Goal: Task Accomplishment & Management: Manage account settings

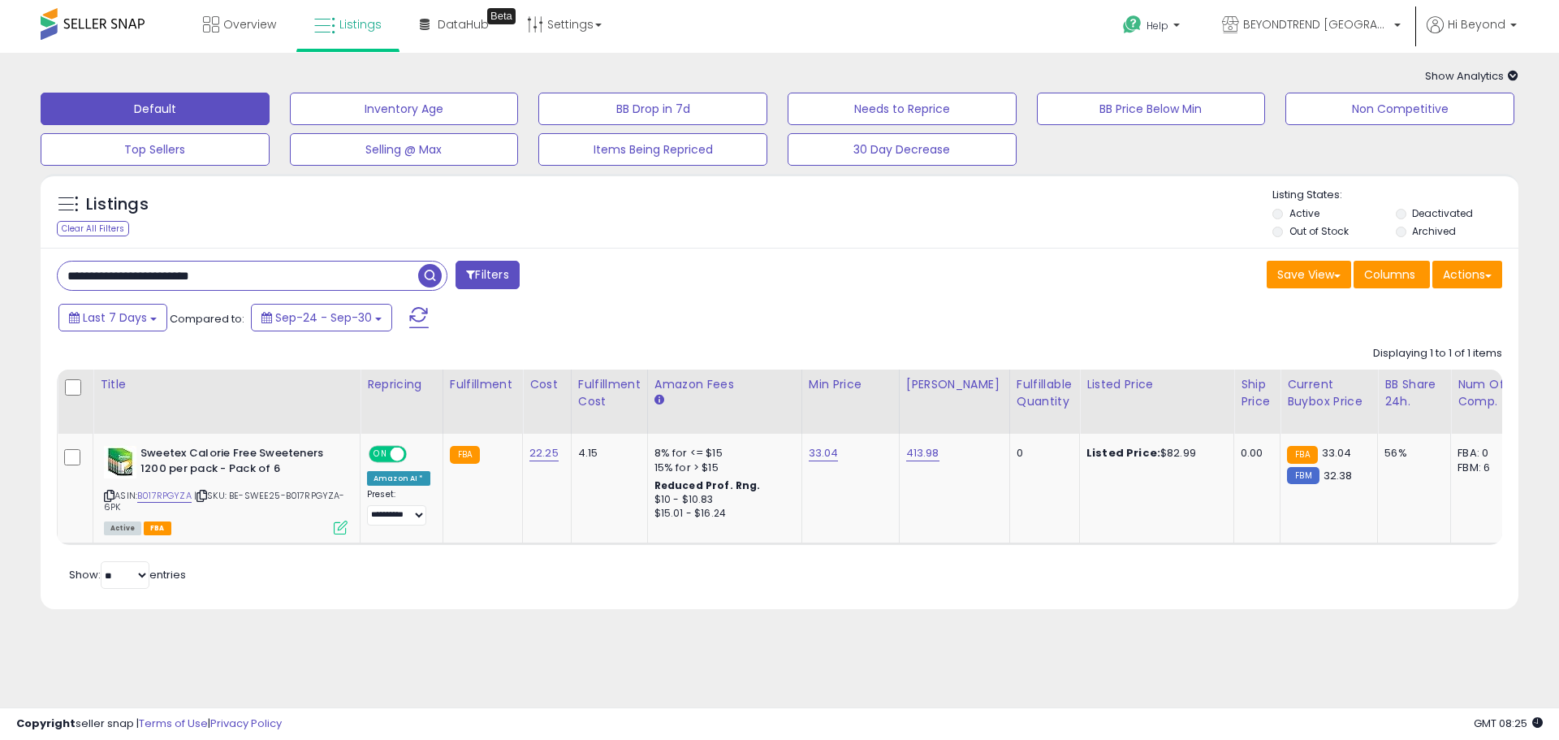
drag, startPoint x: 254, startPoint y: 278, endPoint x: 48, endPoint y: 287, distance: 206.4
click at [48, 287] on div "**********" at bounding box center [412, 277] width 735 height 32
type input "**********"
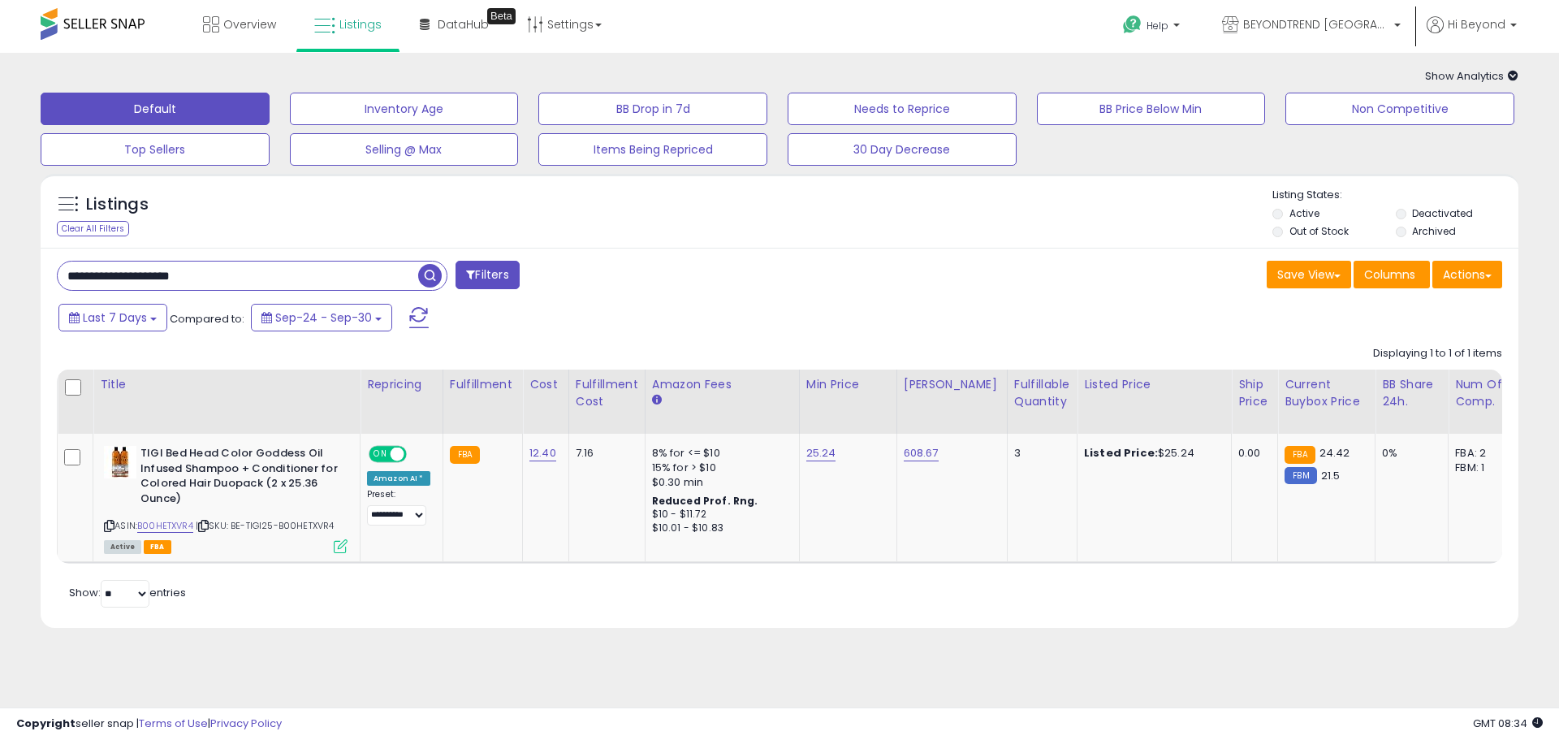
drag, startPoint x: 228, startPoint y: 273, endPoint x: 54, endPoint y: 274, distance: 173.8
click at [54, 274] on div "**********" at bounding box center [412, 277] width 735 height 32
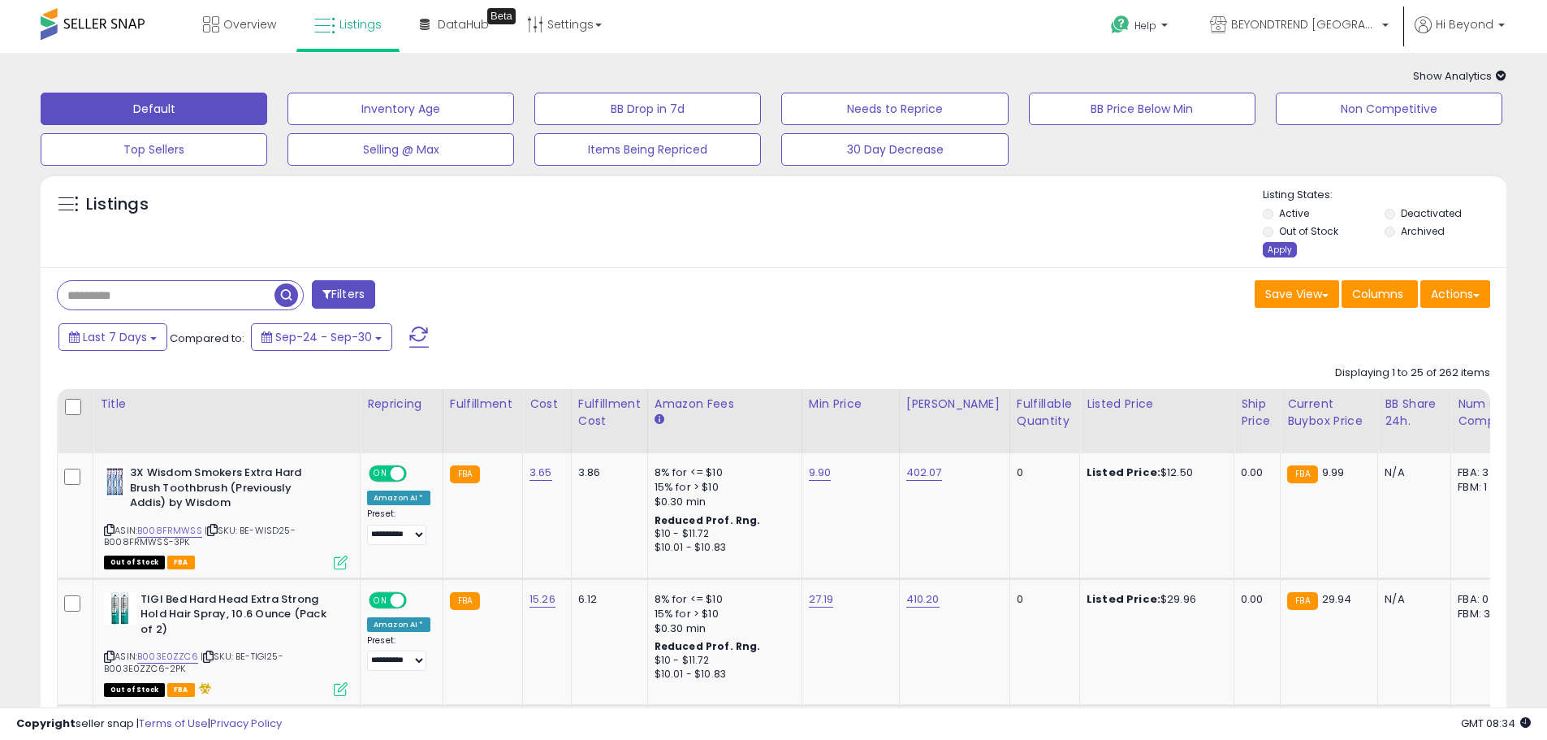
click at [1271, 253] on div "Apply" at bounding box center [1280, 249] width 34 height 15
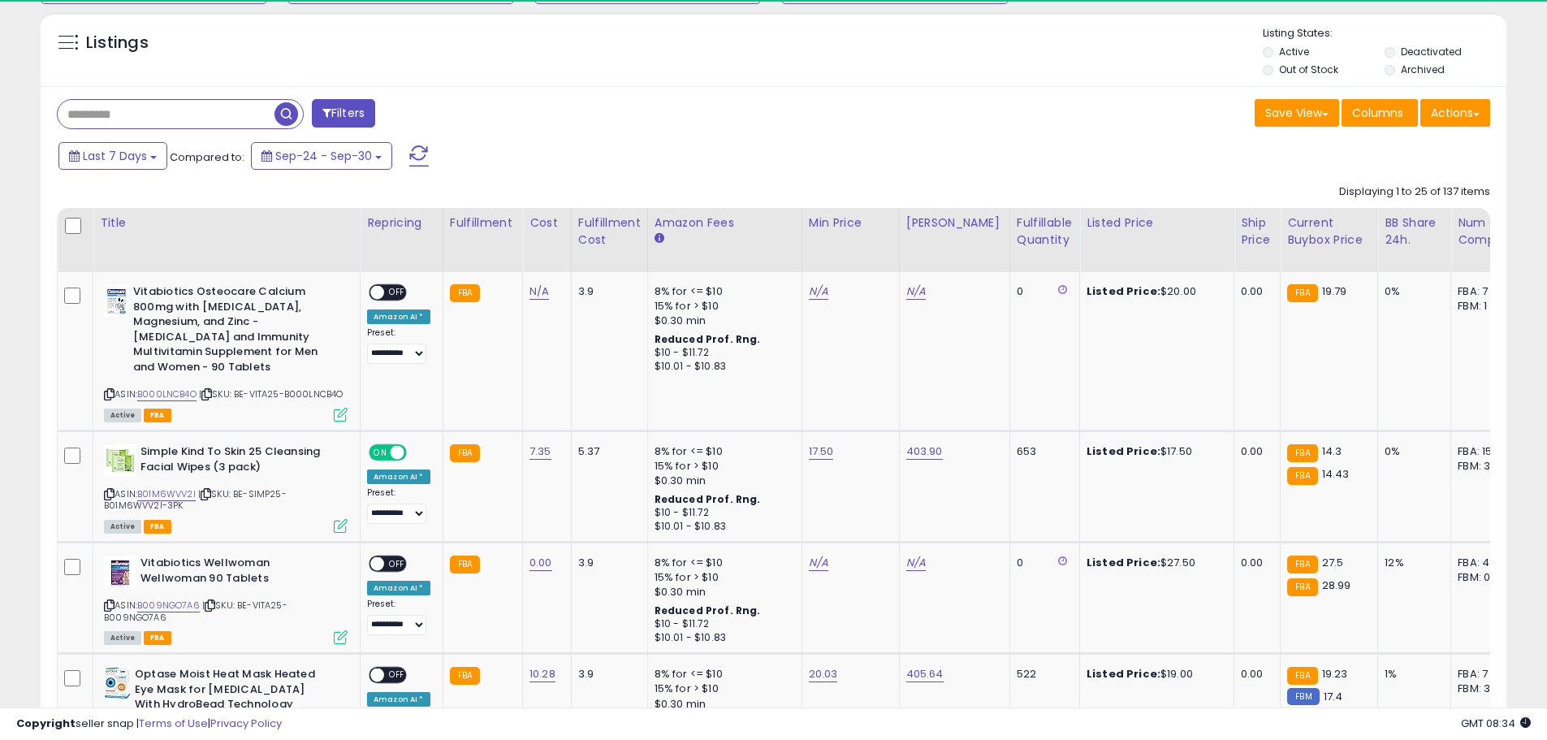
scroll to position [162, 0]
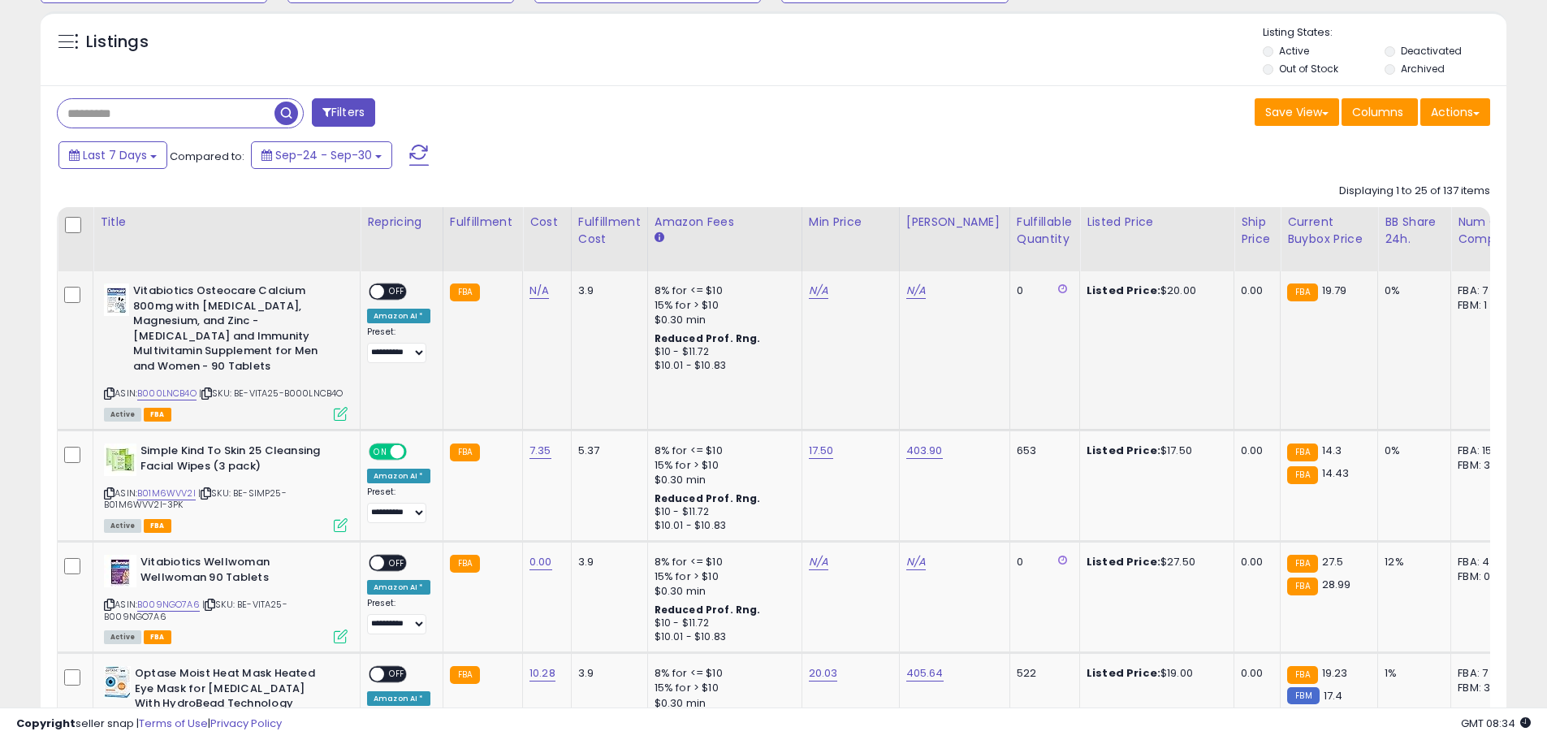
copy span "BE-VITA25-B000LNCB4O"
drag, startPoint x: 241, startPoint y: 391, endPoint x: 308, endPoint y: 404, distance: 67.8
click at [308, 404] on div "ASIN: B000LNCB4O | SKU: BE-VITA25-B000LNCB4O Active FBA" at bounding box center [226, 351] width 244 height 136
click at [817, 296] on link "N/A" at bounding box center [818, 291] width 19 height 16
type input "*****"
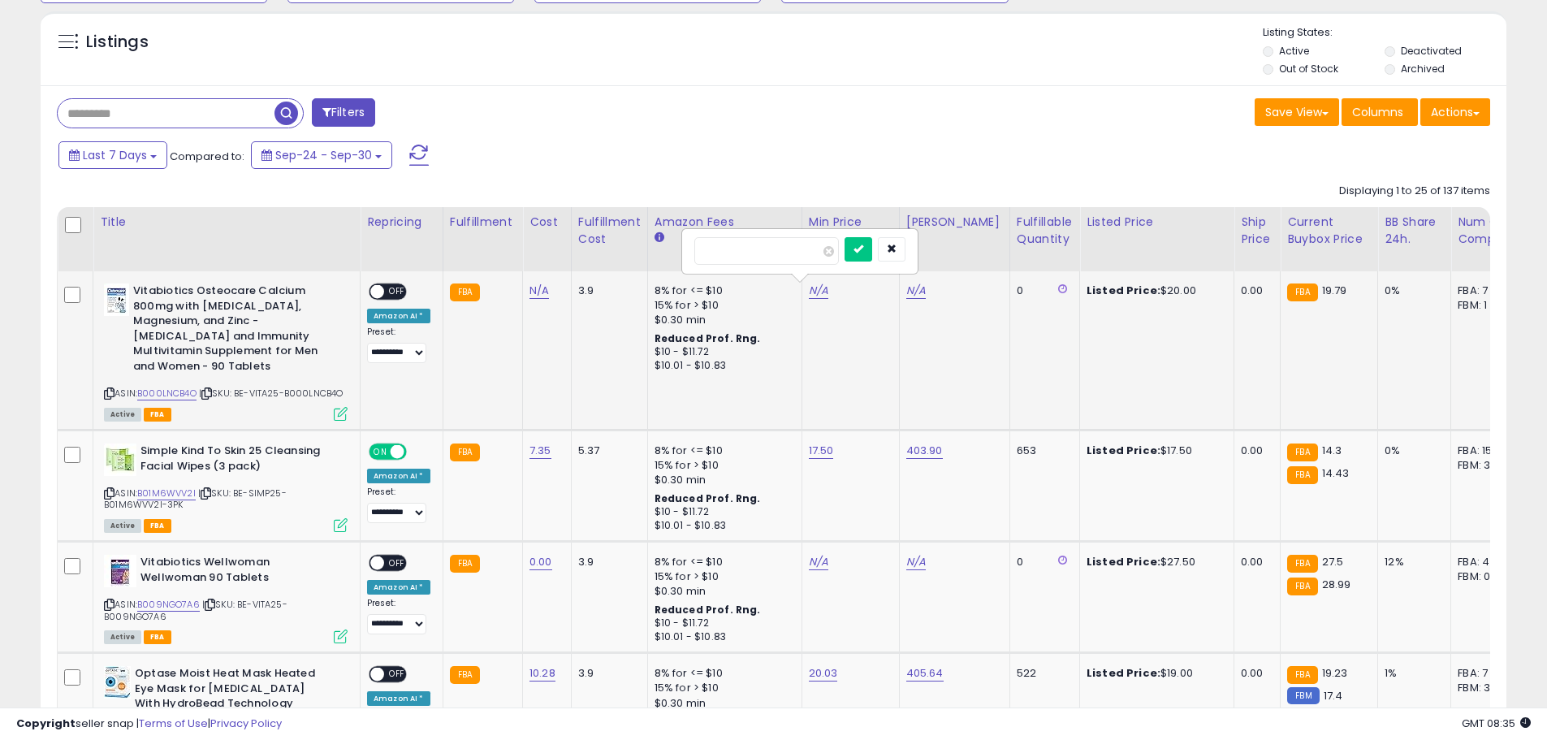
click button "submit" at bounding box center [858, 249] width 28 height 24
click at [913, 296] on link "N/A" at bounding box center [915, 291] width 19 height 16
type input "******"
click button "submit" at bounding box center [956, 249] width 28 height 24
copy span "BE-SIMP25-B01M6WVV2I-3PK"
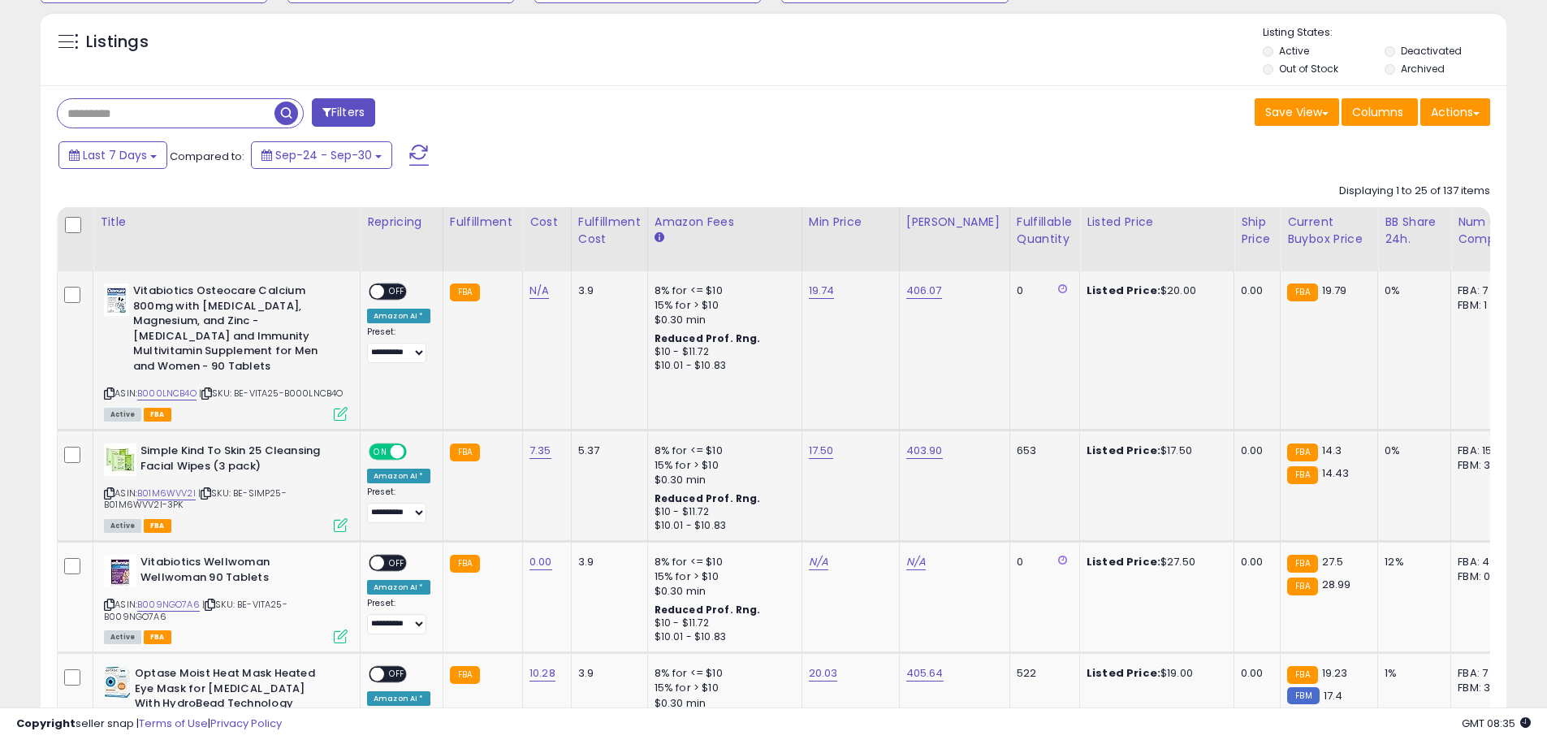
drag, startPoint x: 240, startPoint y: 502, endPoint x: 288, endPoint y: 515, distance: 50.4
click at [288, 515] on div "ASIN: B01M6WVV2I | SKU: BE-SIMP25-B01M6WVV2I-3PK Active FBA" at bounding box center [226, 486] width 244 height 87
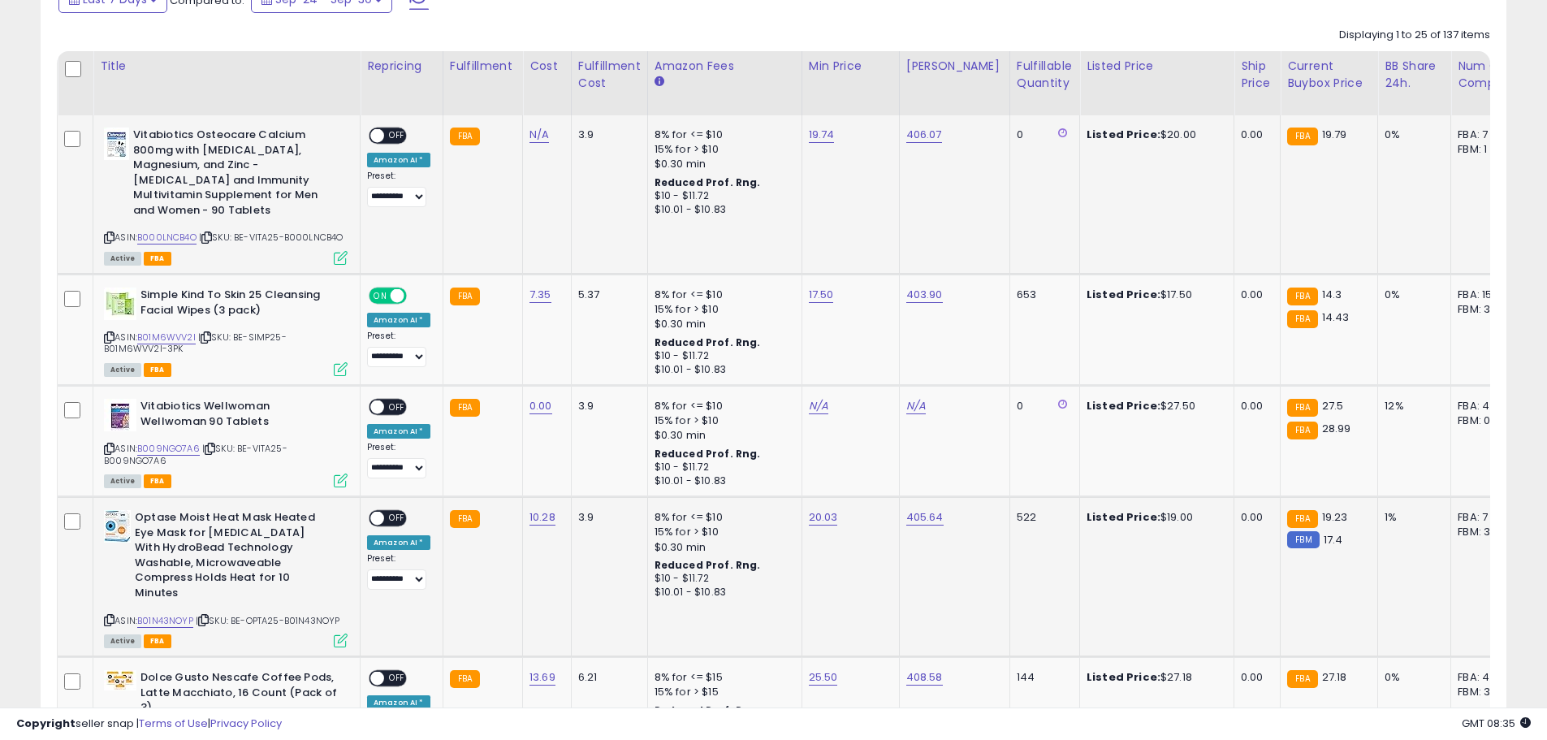
scroll to position [325, 0]
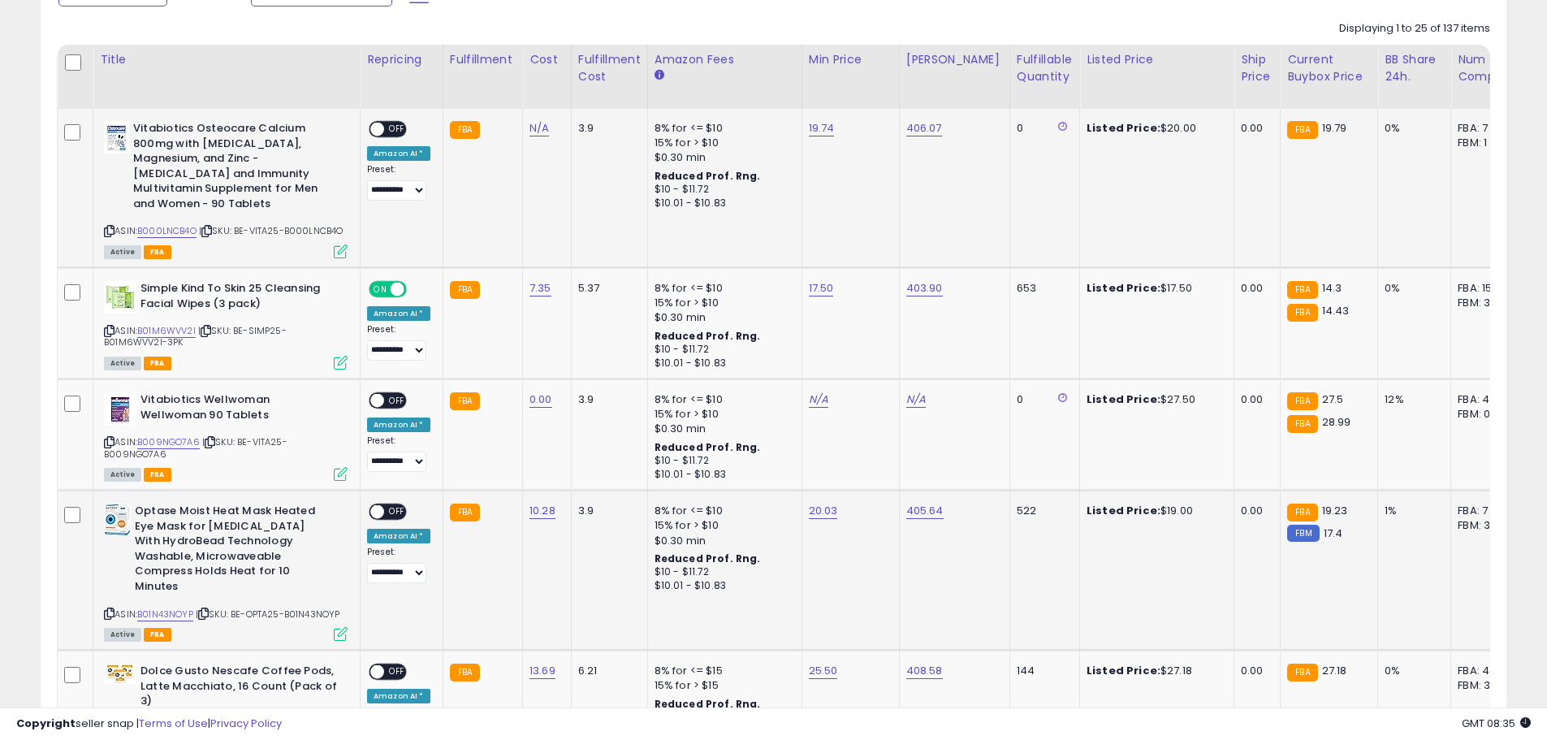
copy span "BE-OPTA25-B01N43NOYP"
drag, startPoint x: 238, startPoint y: 607, endPoint x: 354, endPoint y: 611, distance: 116.2
click at [354, 611] on td "Optase Moist Heat Mask Heated Eye Mask for [MEDICAL_DATA] With HydroBead Techno…" at bounding box center [226, 570] width 267 height 160
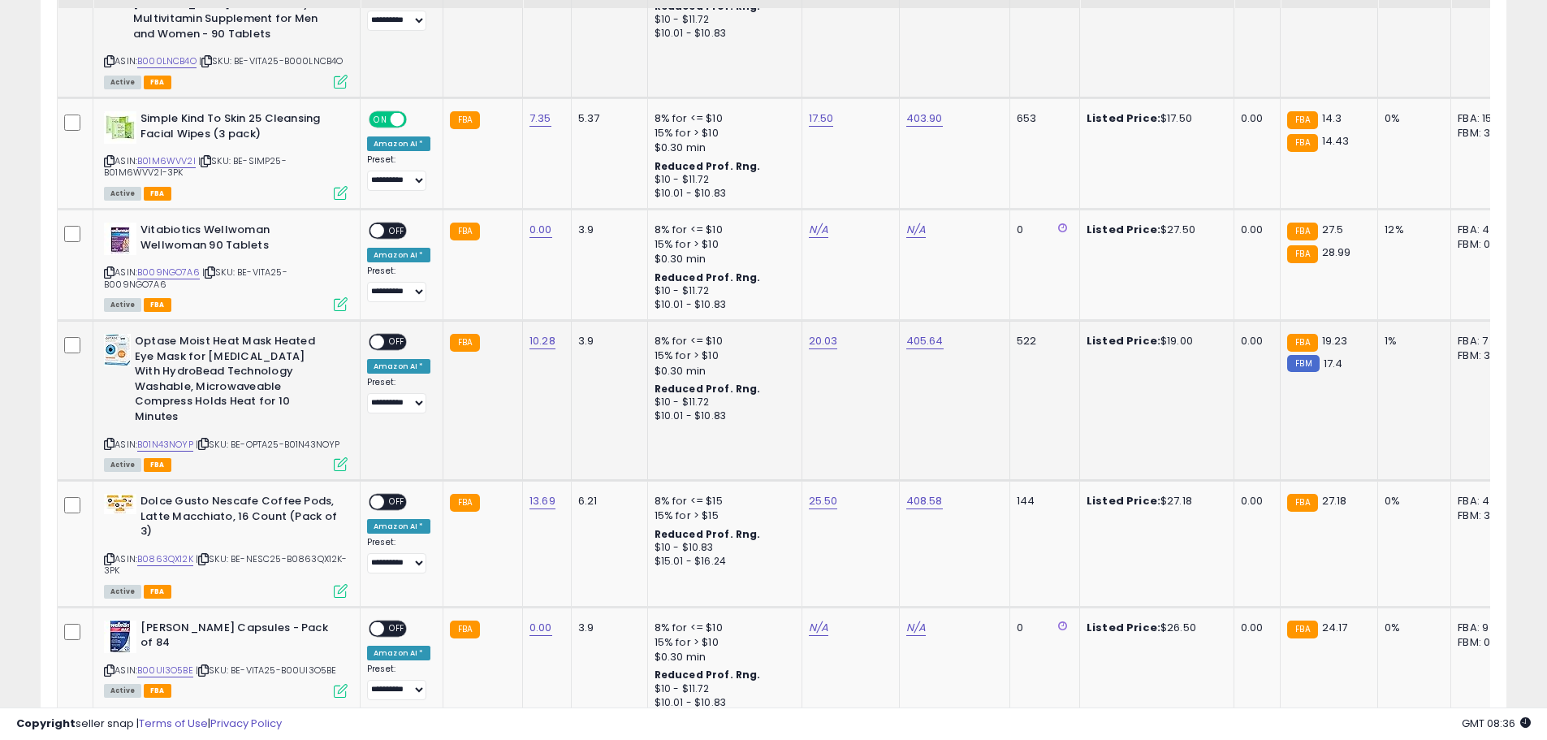
scroll to position [568, 0]
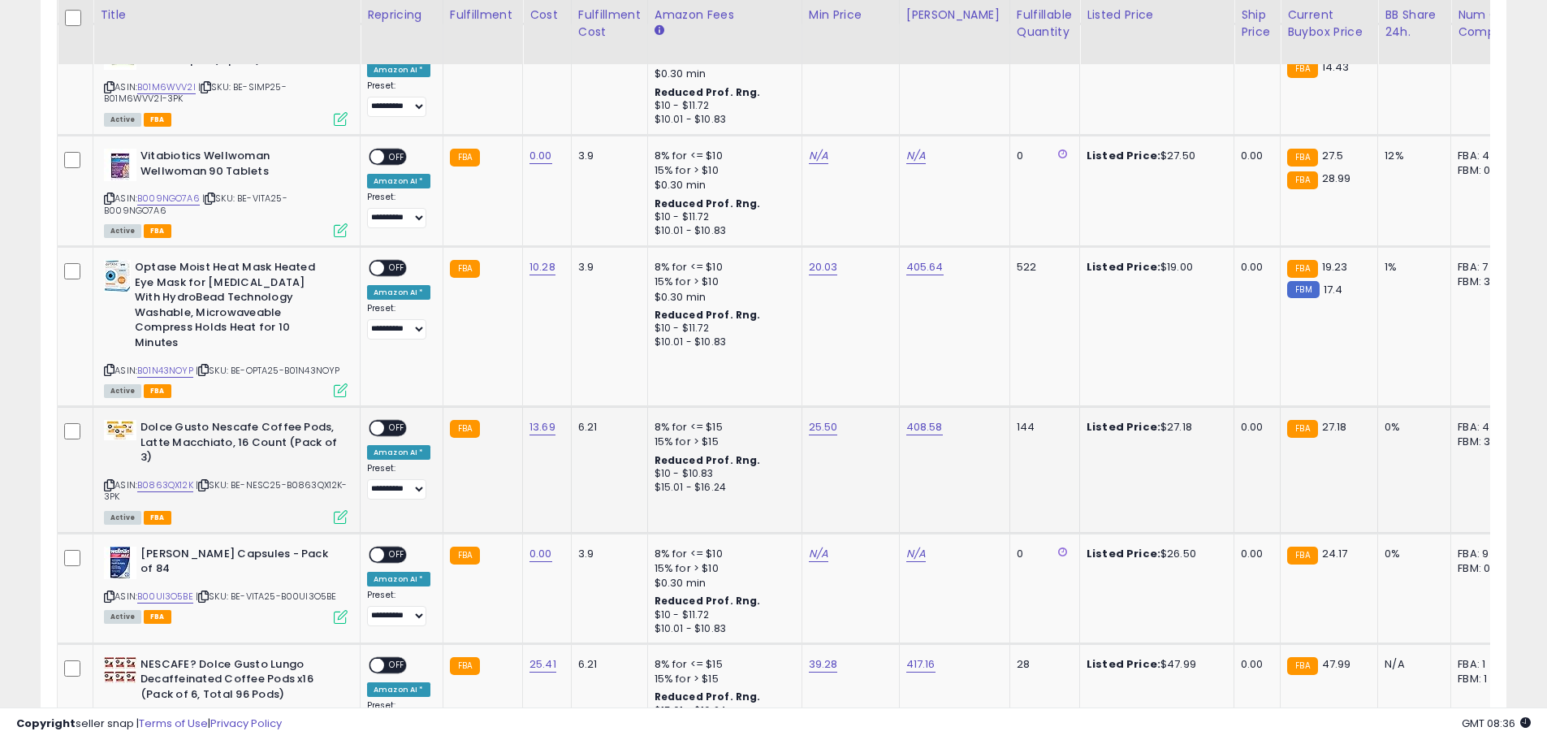
copy span "BE-NESC25-B0863QX12K-3PK"
drag, startPoint x: 237, startPoint y: 481, endPoint x: 295, endPoint y: 492, distance: 58.8
click at [295, 492] on div "ASIN: B0863QX12K | SKU: BE-NESC25-B0863QX12K-3PK Active FBA" at bounding box center [226, 471] width 244 height 102
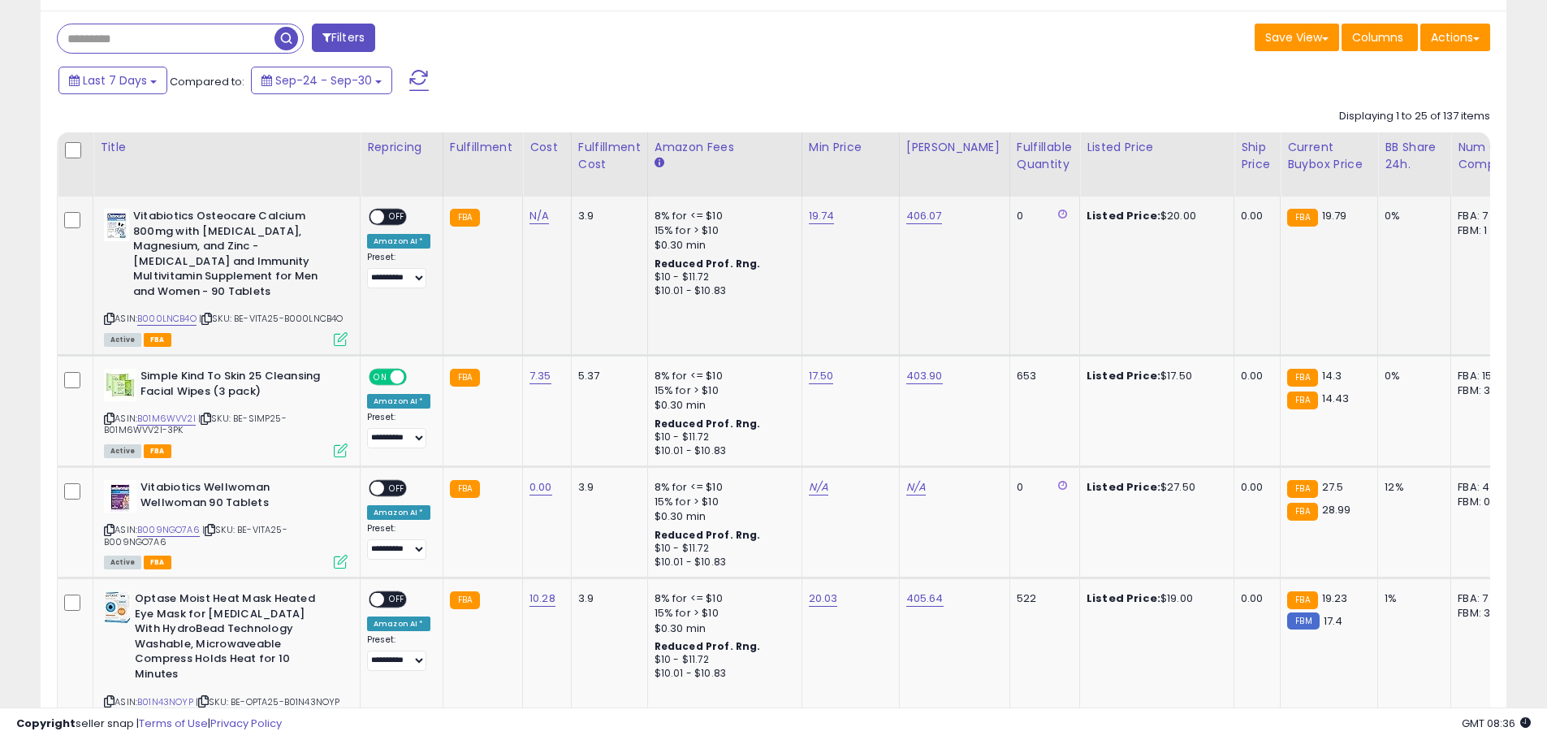
scroll to position [244, 0]
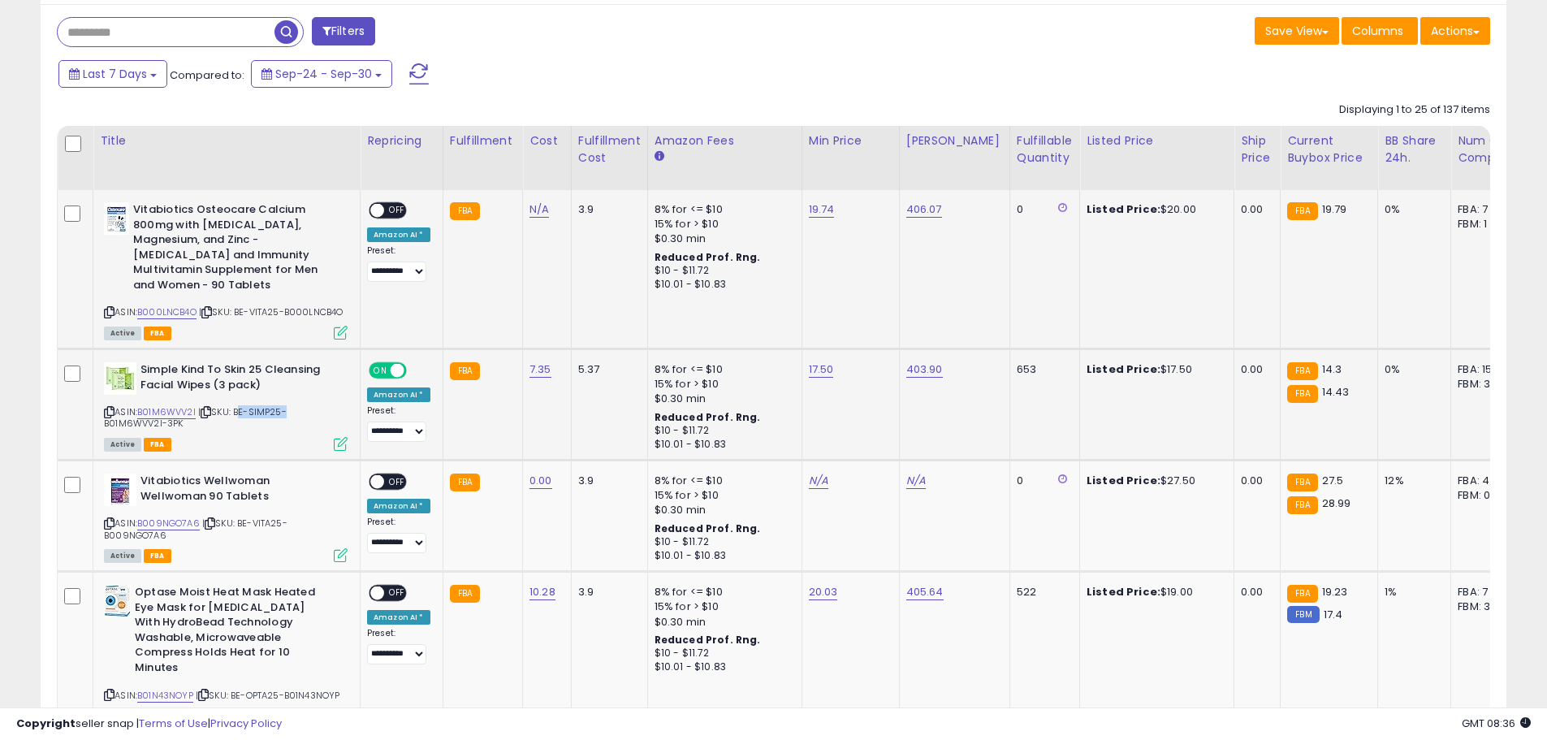
drag, startPoint x: 239, startPoint y: 421, endPoint x: 286, endPoint y: 425, distance: 47.3
click at [286, 425] on span "| SKU: BE-SIMP25-B01M6WVV2I-3PK" at bounding box center [195, 417] width 183 height 24
copy span "BE-VITA25-B000LNCB4O"
drag, startPoint x: 240, startPoint y: 310, endPoint x: 335, endPoint y: 325, distance: 96.1
click at [335, 325] on div "ASIN: B000LNCB4O | SKU: BE-VITA25-B000LNCB4O Active FBA" at bounding box center [226, 270] width 244 height 136
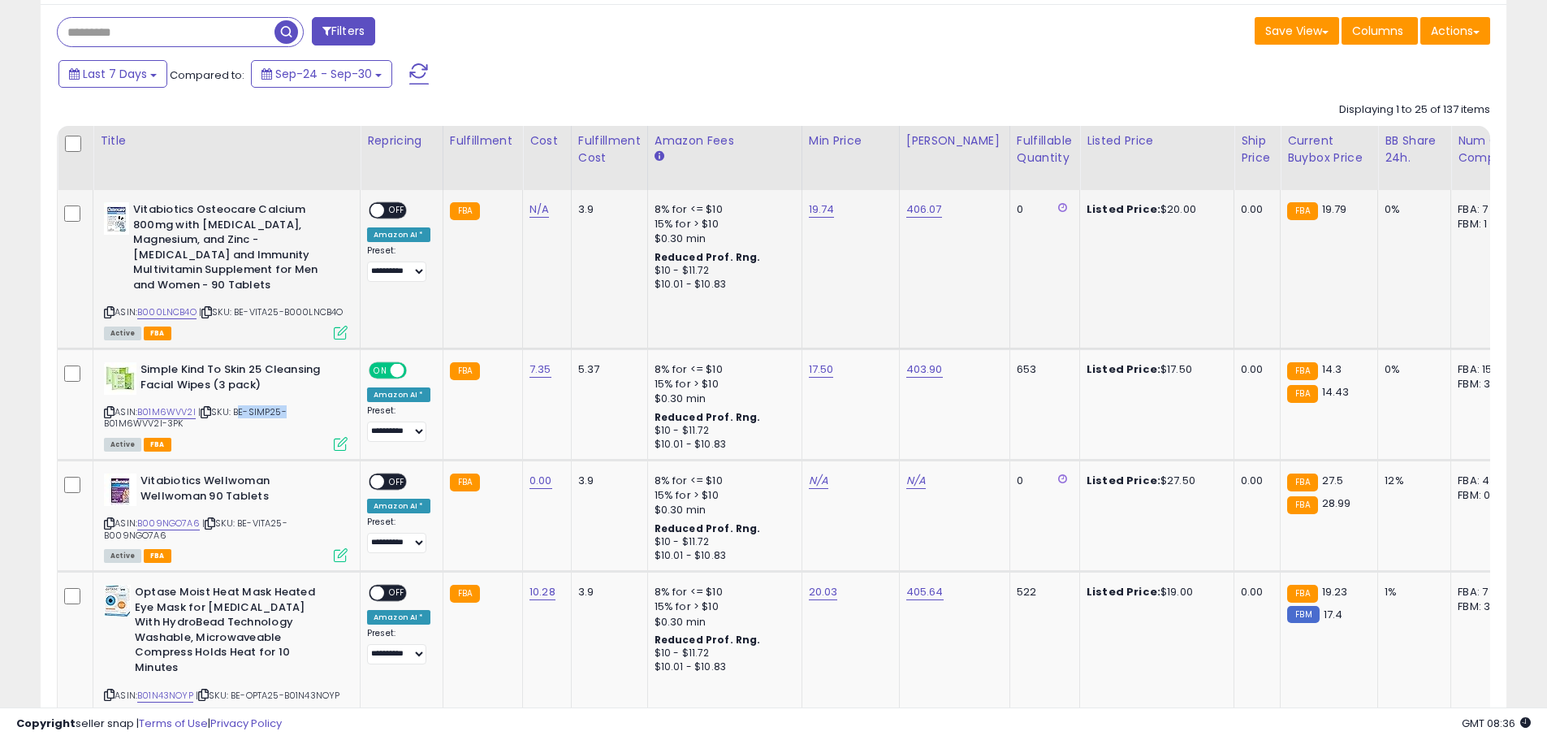
copy span "BE-VITA25-B000LNCB4O"
drag, startPoint x: 237, startPoint y: 426, endPoint x: 291, endPoint y: 430, distance: 53.7
click at [291, 430] on div "ASIN: B01M6WVV2I | SKU: BE-SIMP25-B01M6WVV2I-3PK Active FBA" at bounding box center [226, 405] width 244 height 87
copy span "BE-SIMP25-B01M6WVV2I-3PK"
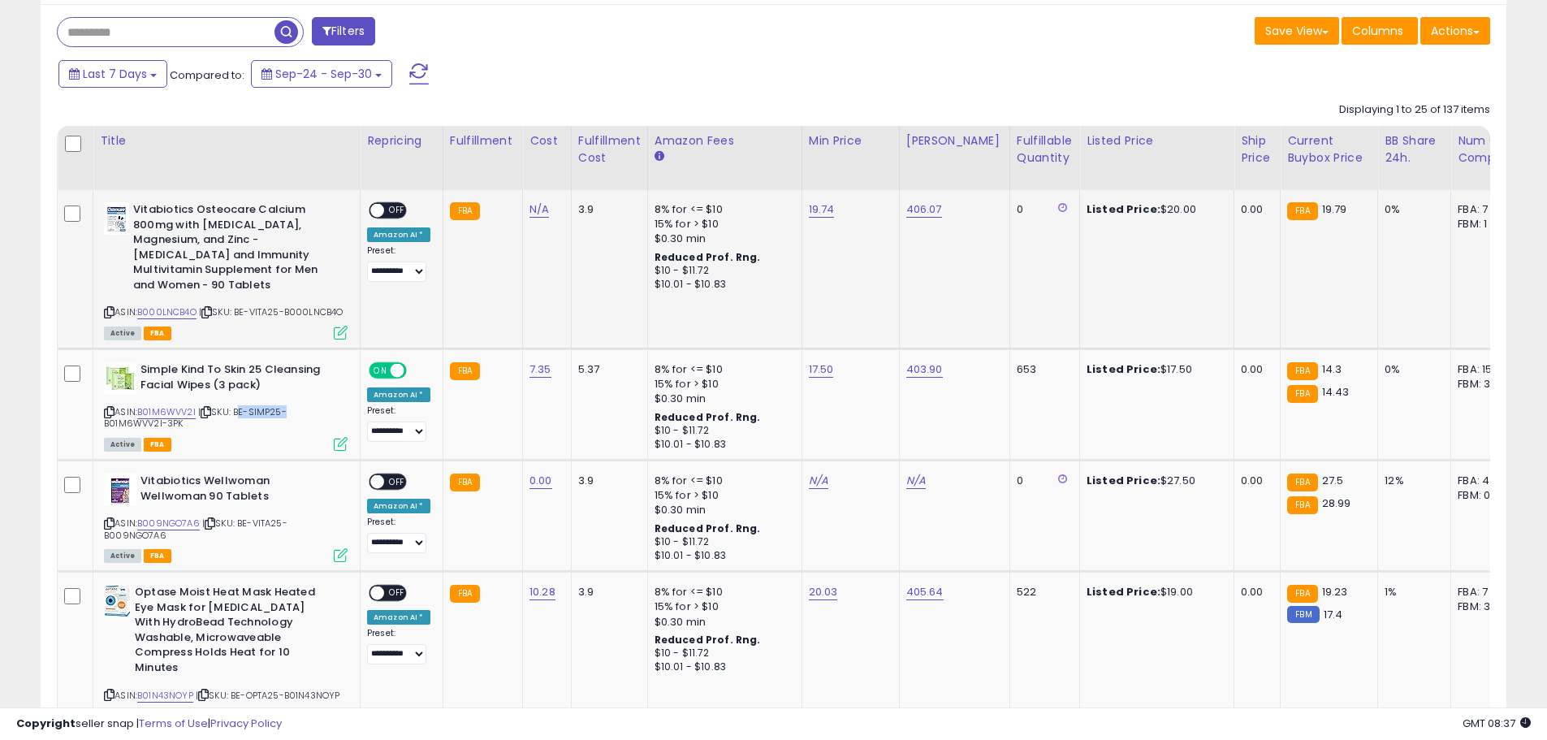
copy span "BE-VITA25-B000LNCB4O"
drag, startPoint x: 240, startPoint y: 312, endPoint x: 316, endPoint y: 324, distance: 76.5
click at [316, 324] on div "ASIN: B000LNCB4O | SKU: BE-VITA25-B000LNCB4O Active FBA" at bounding box center [226, 270] width 244 height 136
click at [529, 218] on td "N/A" at bounding box center [547, 269] width 49 height 159
click at [540, 216] on link "N/A" at bounding box center [538, 209] width 19 height 16
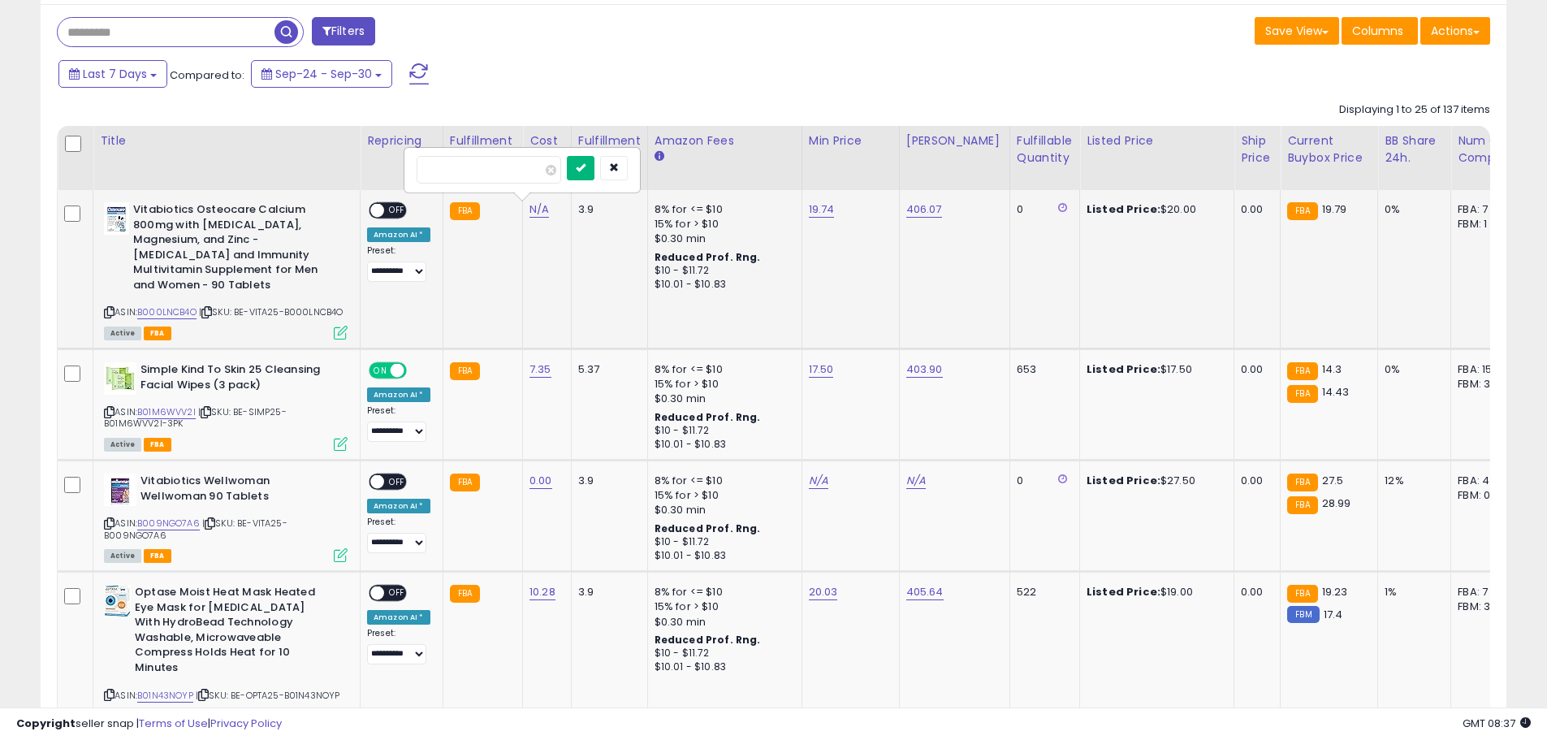
type input "*****"
click at [585, 172] on icon "submit" at bounding box center [581, 167] width 10 height 10
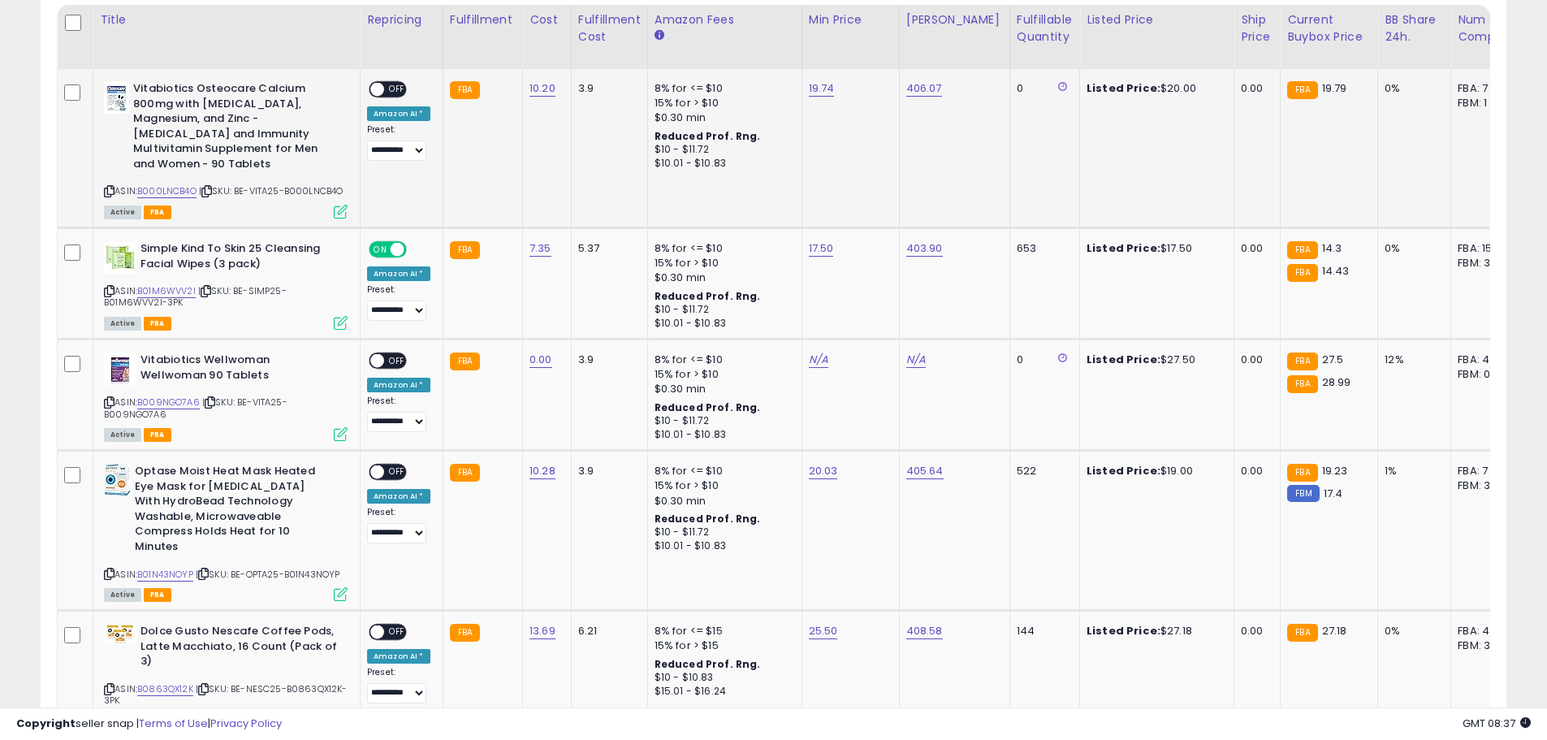
scroll to position [406, 0]
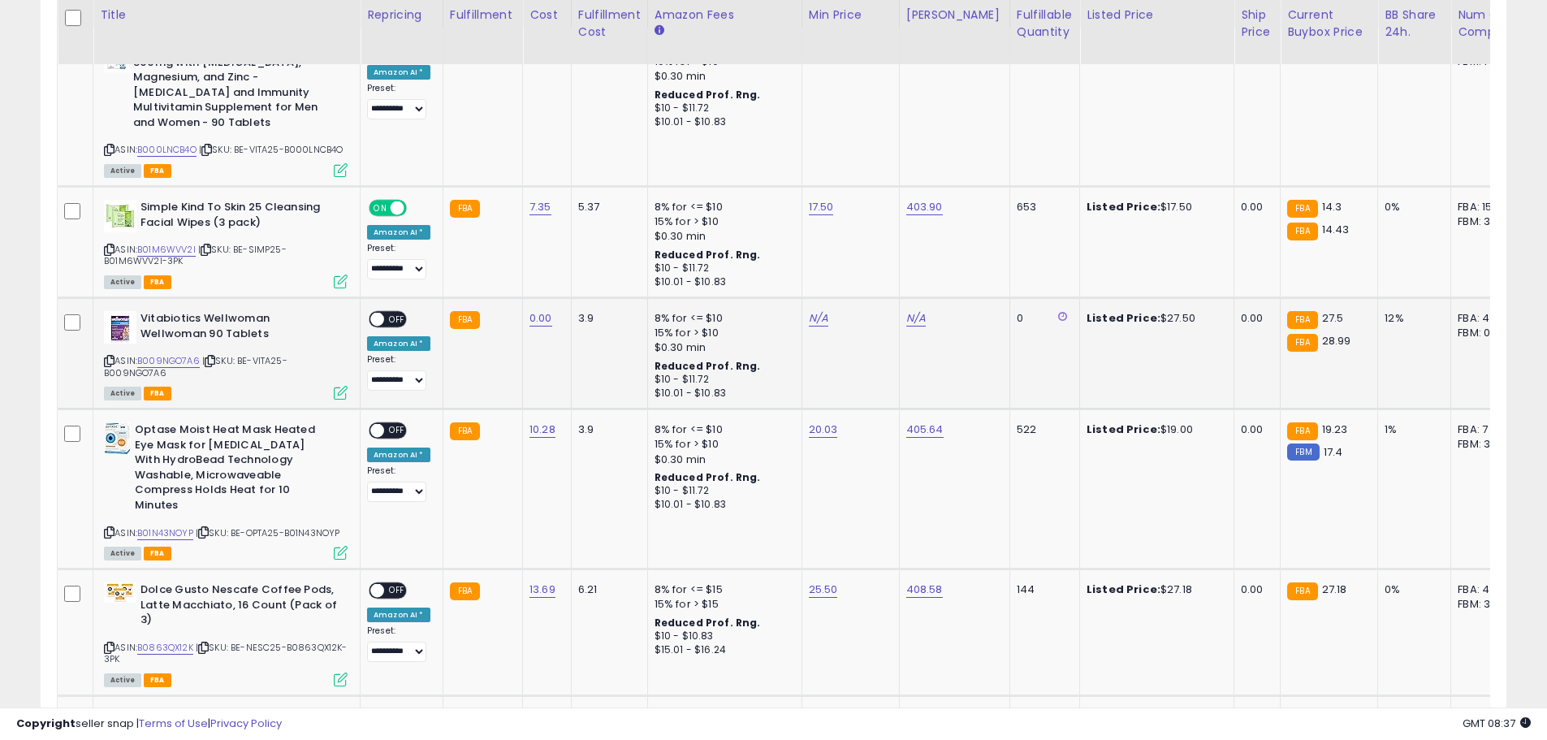
drag, startPoint x: 242, startPoint y: 373, endPoint x: 292, endPoint y: 383, distance: 51.4
click at [292, 383] on div "ASIN: B009NGO7A6 | SKU: BE-VITA25-B009NGO7A6 Active FBA" at bounding box center [226, 354] width 244 height 87
copy span "BE-VITA25-B009NGO7A6"
click at [538, 326] on link "0.00" at bounding box center [540, 318] width 23 height 16
type input "*"
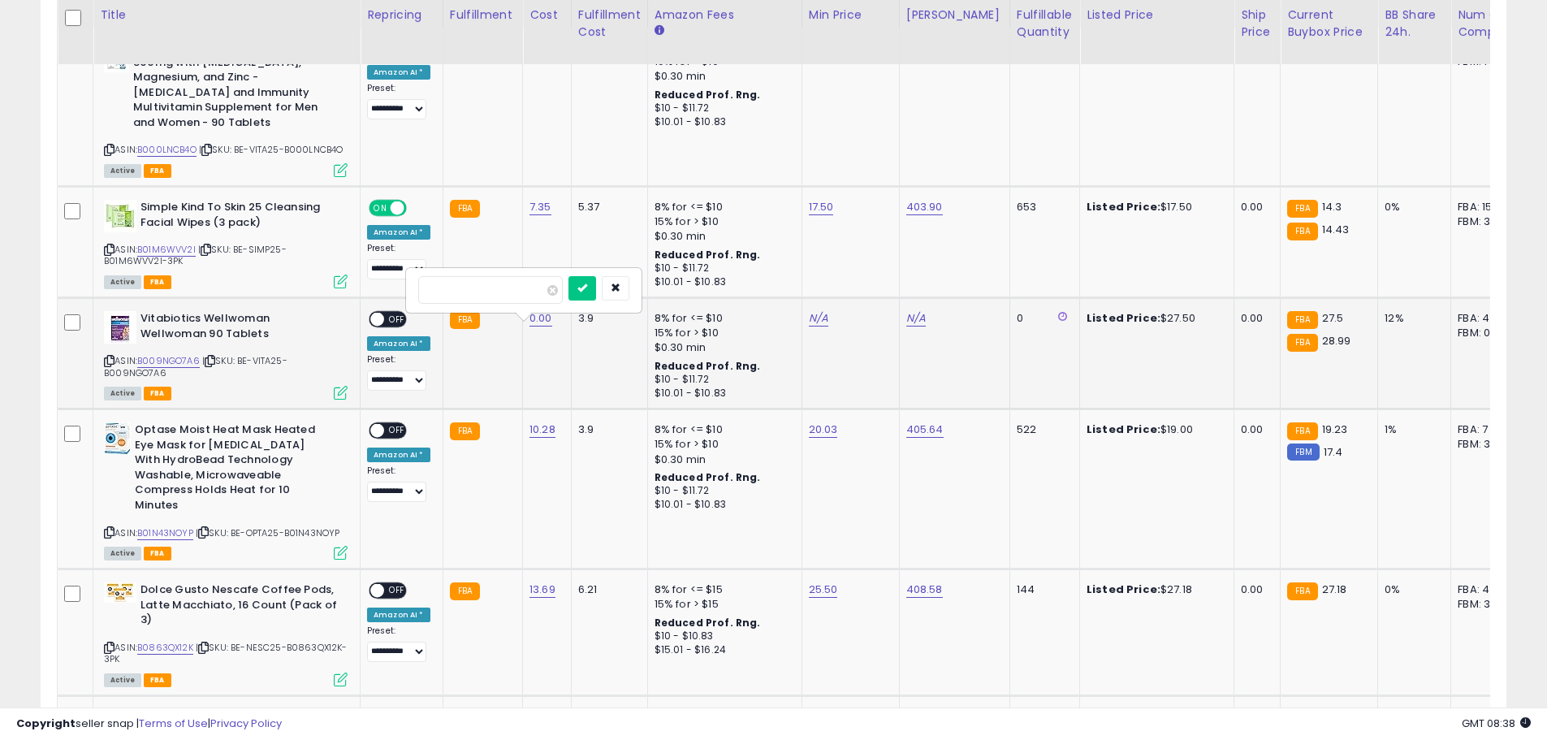
type input "*****"
click button "submit" at bounding box center [582, 288] width 28 height 24
drag, startPoint x: 242, startPoint y: 372, endPoint x: 304, endPoint y: 384, distance: 62.9
click at [304, 384] on div "ASIN: B009NGO7A6 | SKU: BE-VITA25-B009NGO7A6 Active FBA" at bounding box center [226, 354] width 244 height 87
click at [808, 340] on td "N/A" at bounding box center [849, 353] width 97 height 111
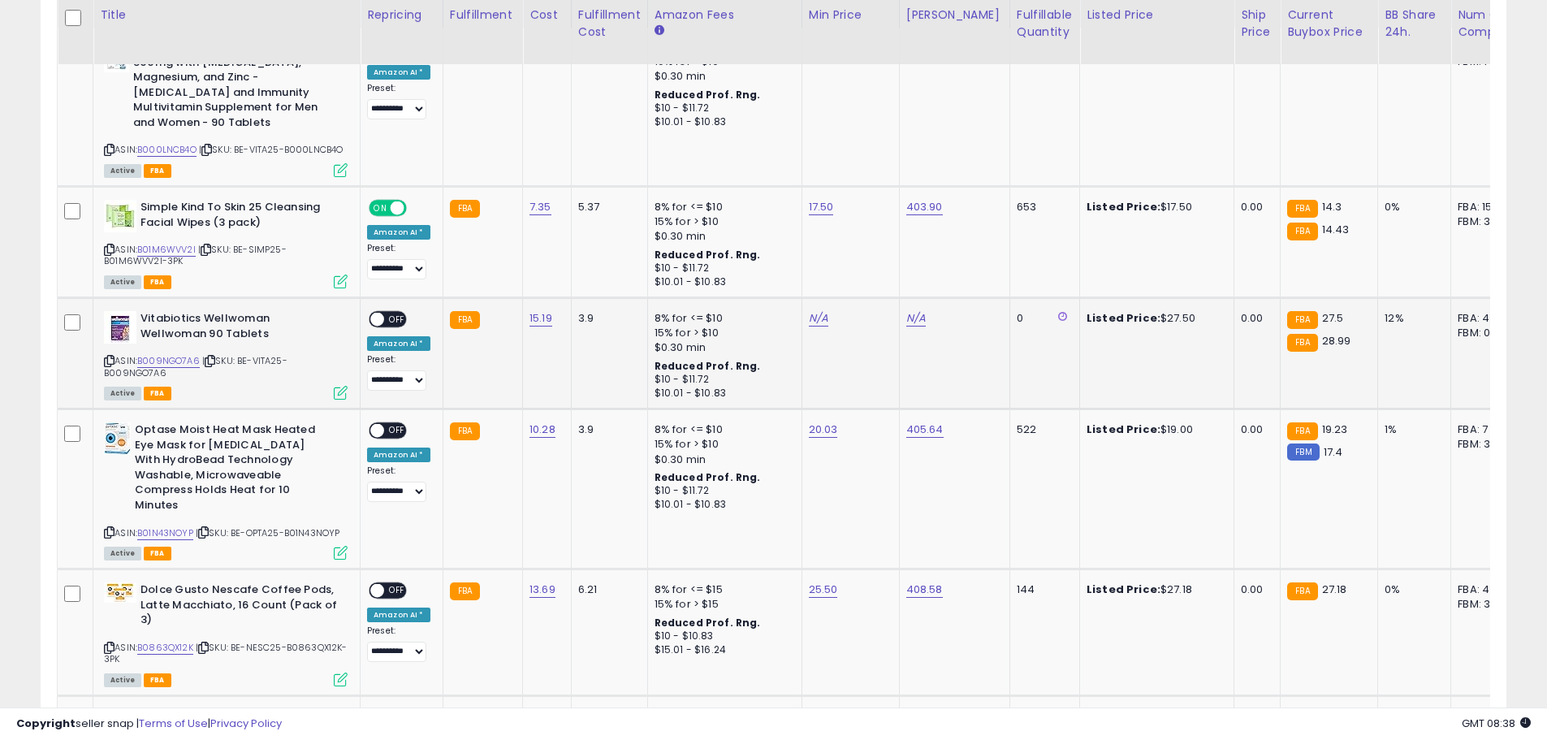
click at [811, 338] on td "N/A" at bounding box center [849, 353] width 97 height 111
click at [817, 326] on link "N/A" at bounding box center [818, 318] width 19 height 16
click at [844, 276] on button "submit" at bounding box center [858, 288] width 28 height 24
type input "*****"
click button "submit" at bounding box center [858, 288] width 28 height 24
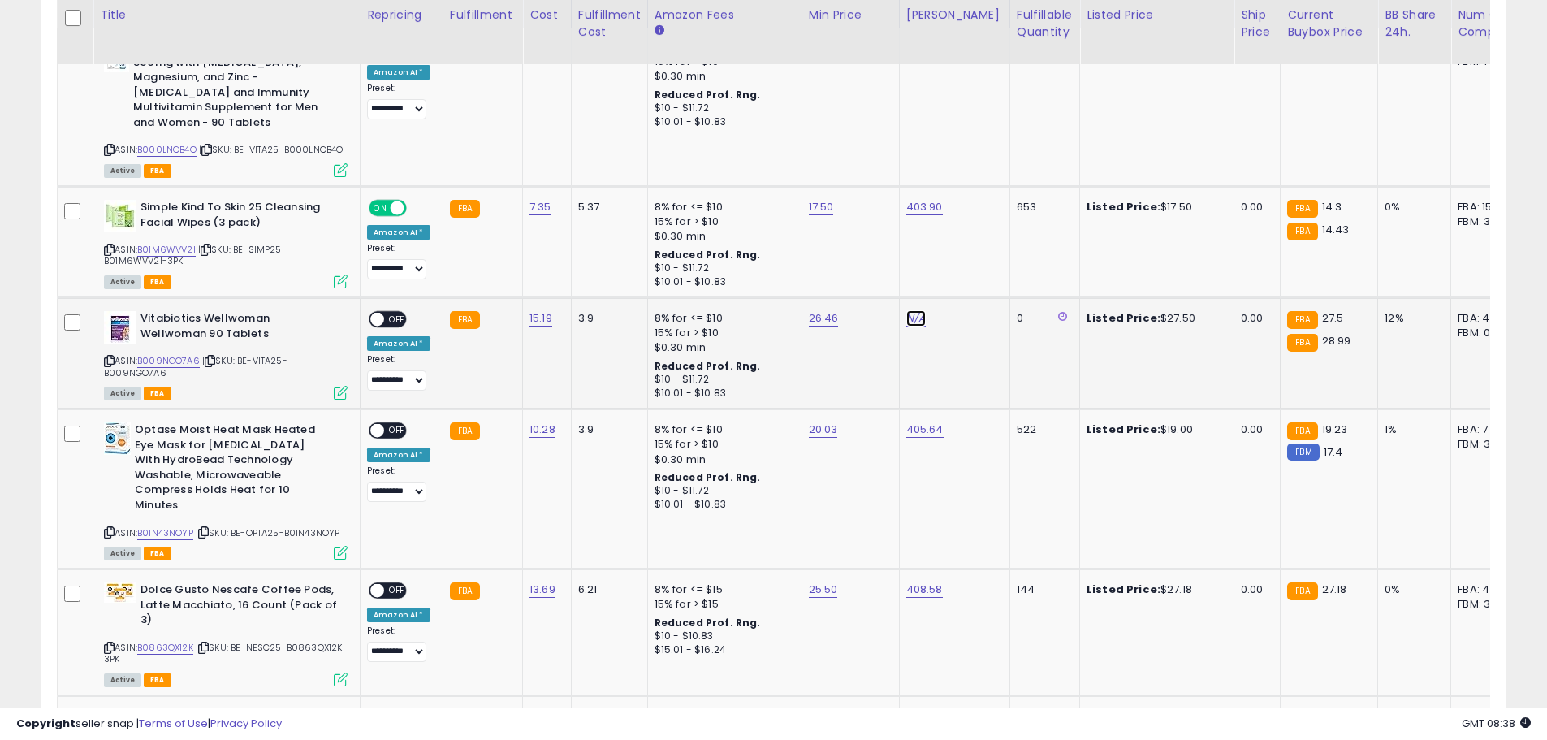
click at [915, 326] on link "N/A" at bounding box center [915, 318] width 19 height 16
type input "******"
click button "submit" at bounding box center [956, 288] width 28 height 24
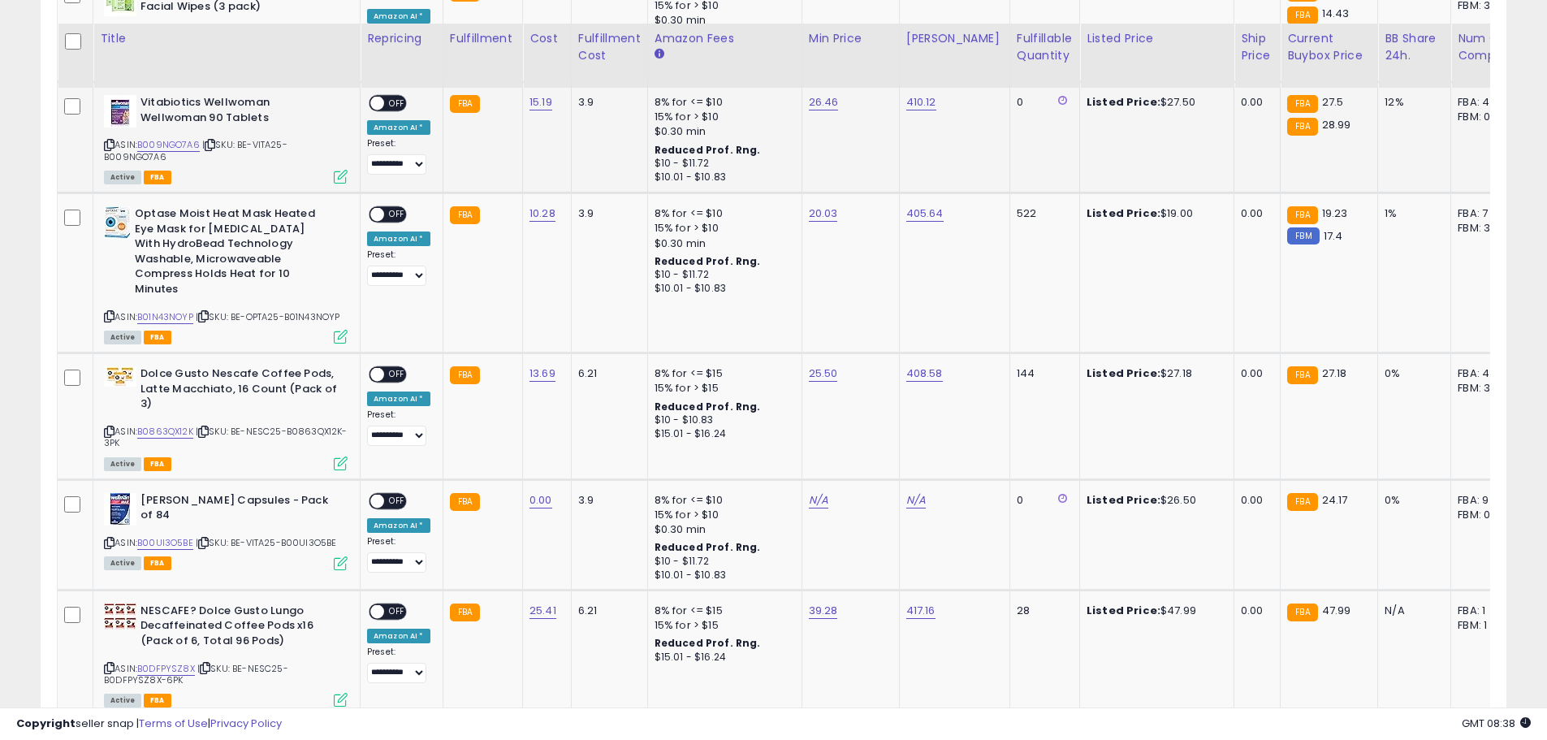
scroll to position [650, 0]
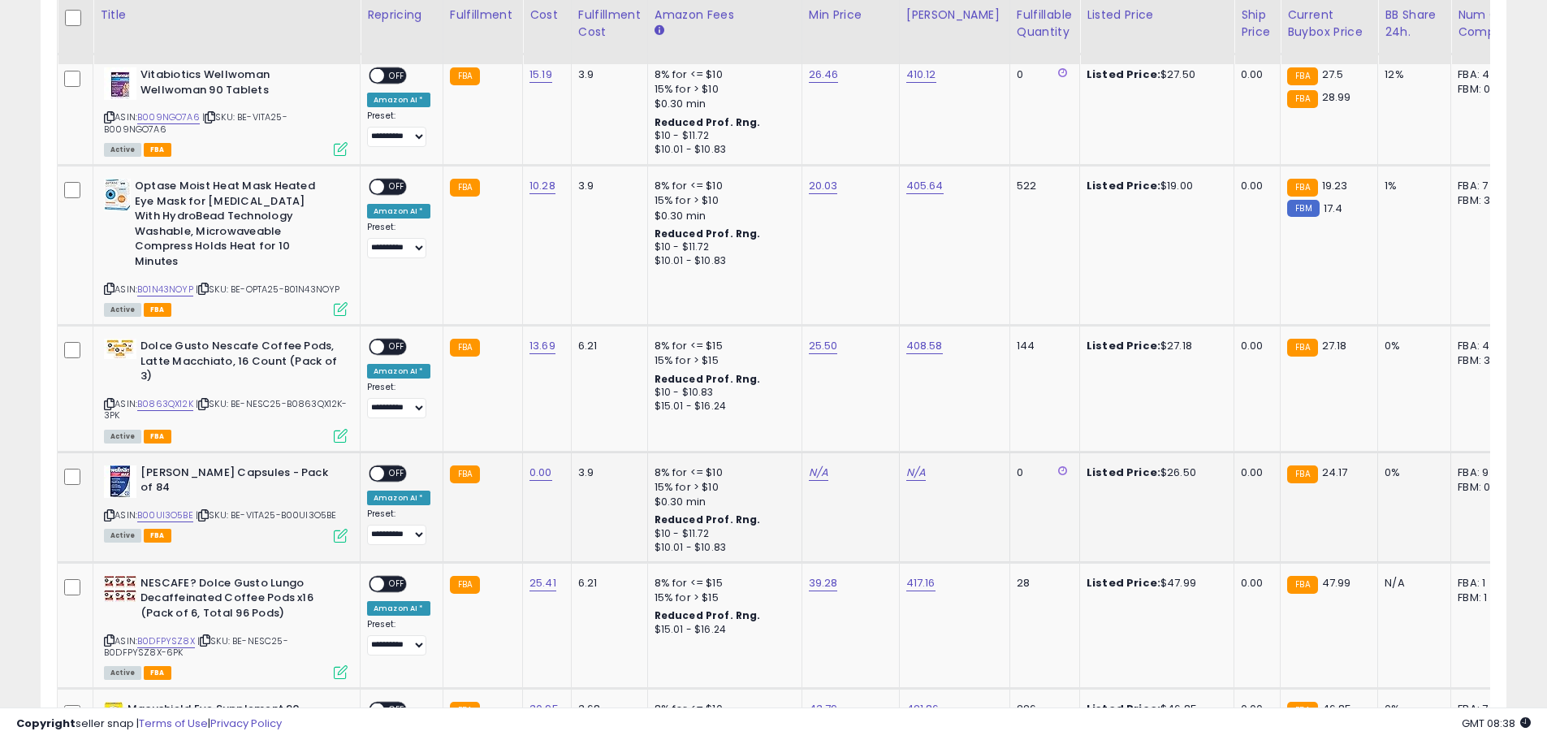
drag, startPoint x: 236, startPoint y: 513, endPoint x: 352, endPoint y: 516, distance: 115.3
click at [352, 516] on td "[PERSON_NAME] Capsules - Pack of 84 ASIN: B00UI3O5BE | SKU: BE-VITA25-B00UI3O5B…" at bounding box center [226, 506] width 267 height 110
click at [533, 477] on link "0.00" at bounding box center [540, 472] width 23 height 16
type input "*"
type input "*****"
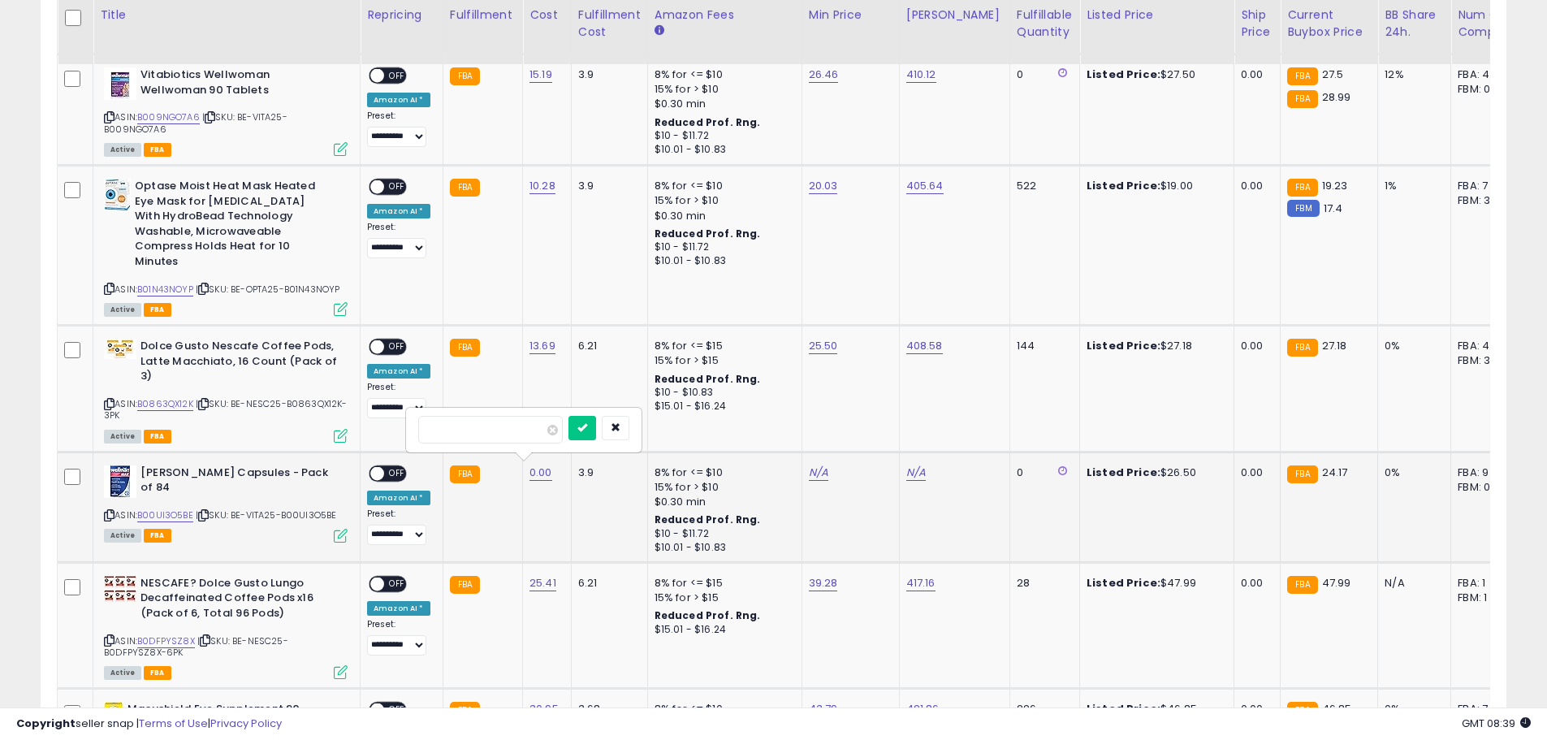
click button "submit" at bounding box center [582, 428] width 28 height 24
click at [819, 472] on link "N/A" at bounding box center [818, 472] width 19 height 16
type input "*****"
click at [872, 424] on button "submit" at bounding box center [858, 428] width 28 height 24
click at [913, 476] on link "N/A" at bounding box center [915, 472] width 19 height 16
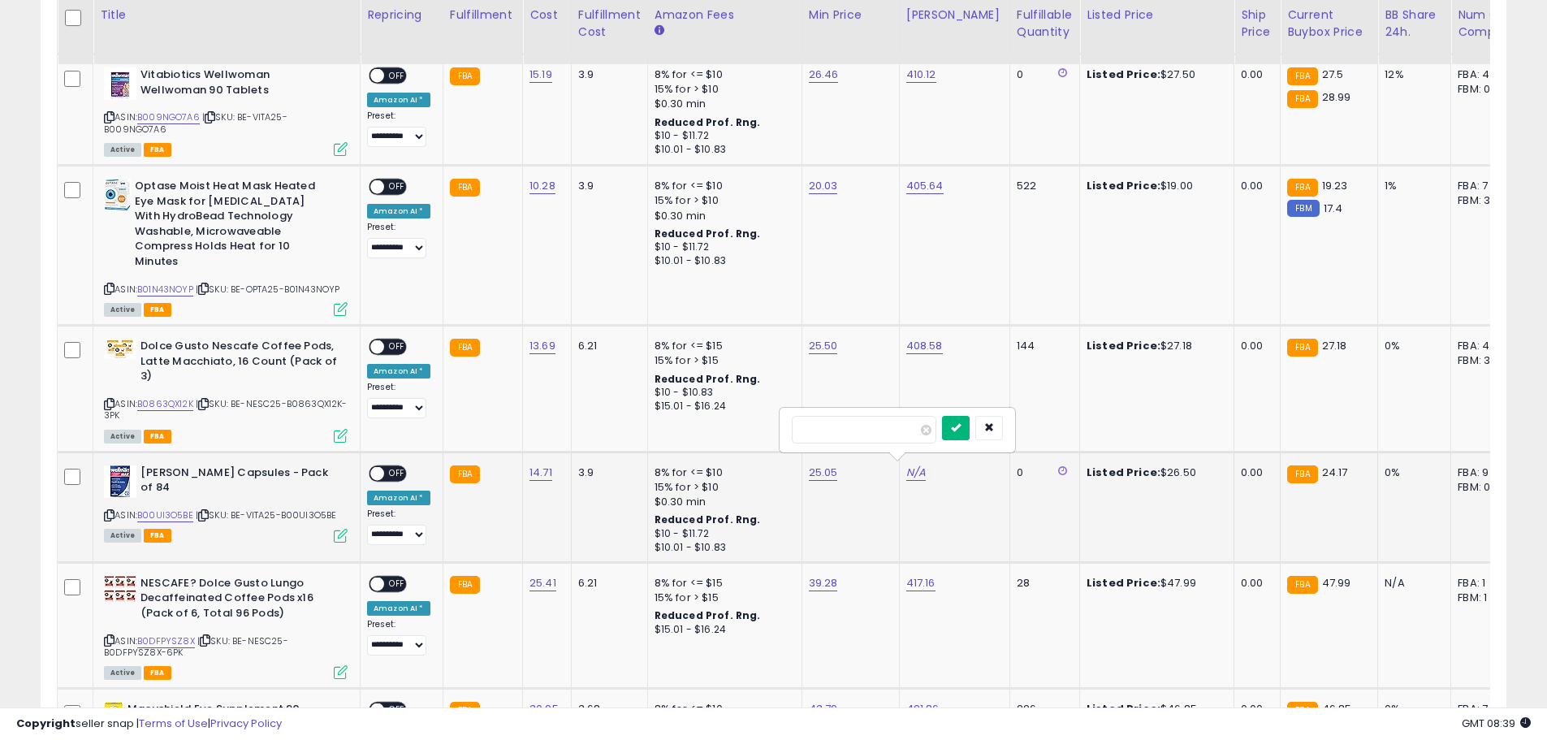
type input "******"
click at [969, 426] on button "submit" at bounding box center [956, 428] width 28 height 24
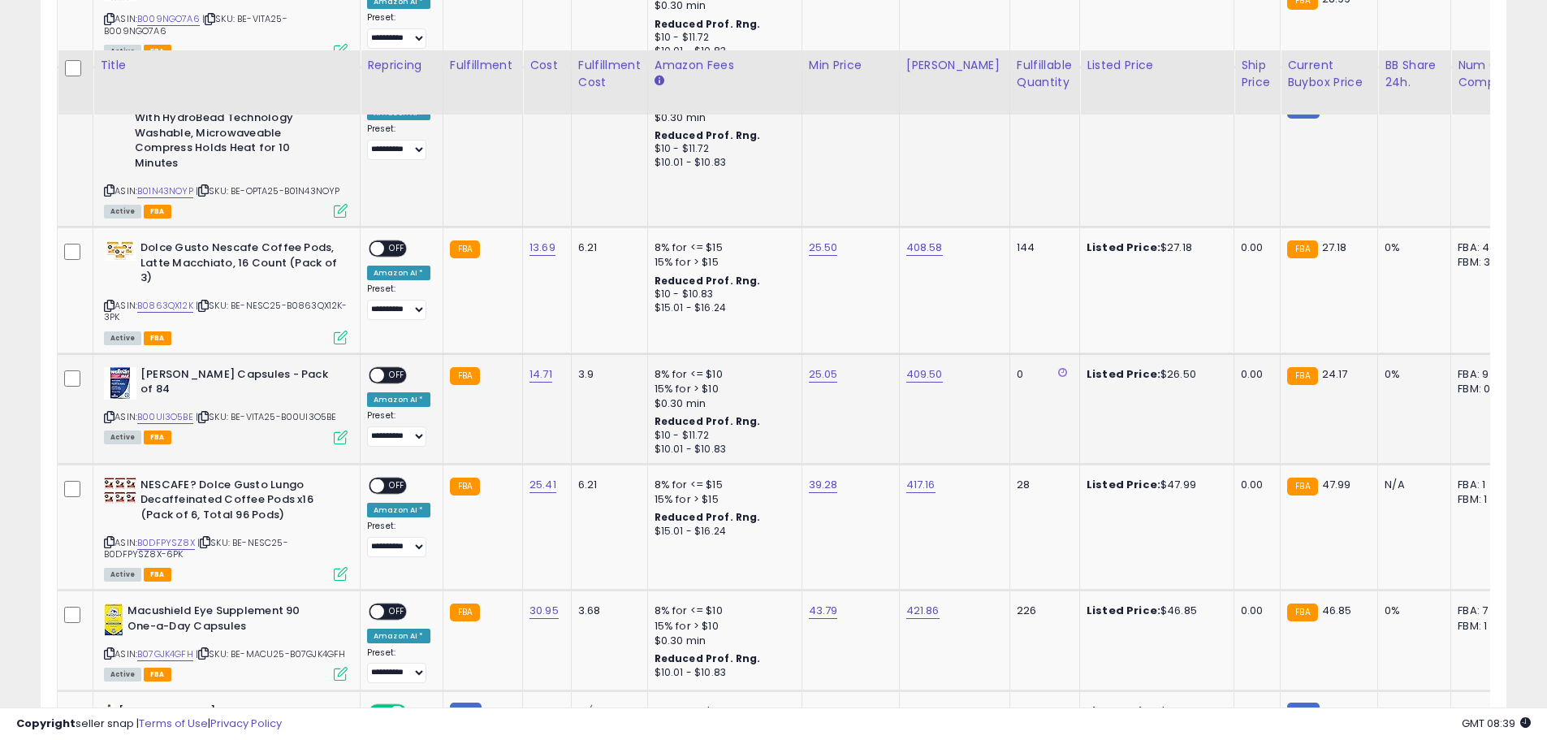
scroll to position [812, 0]
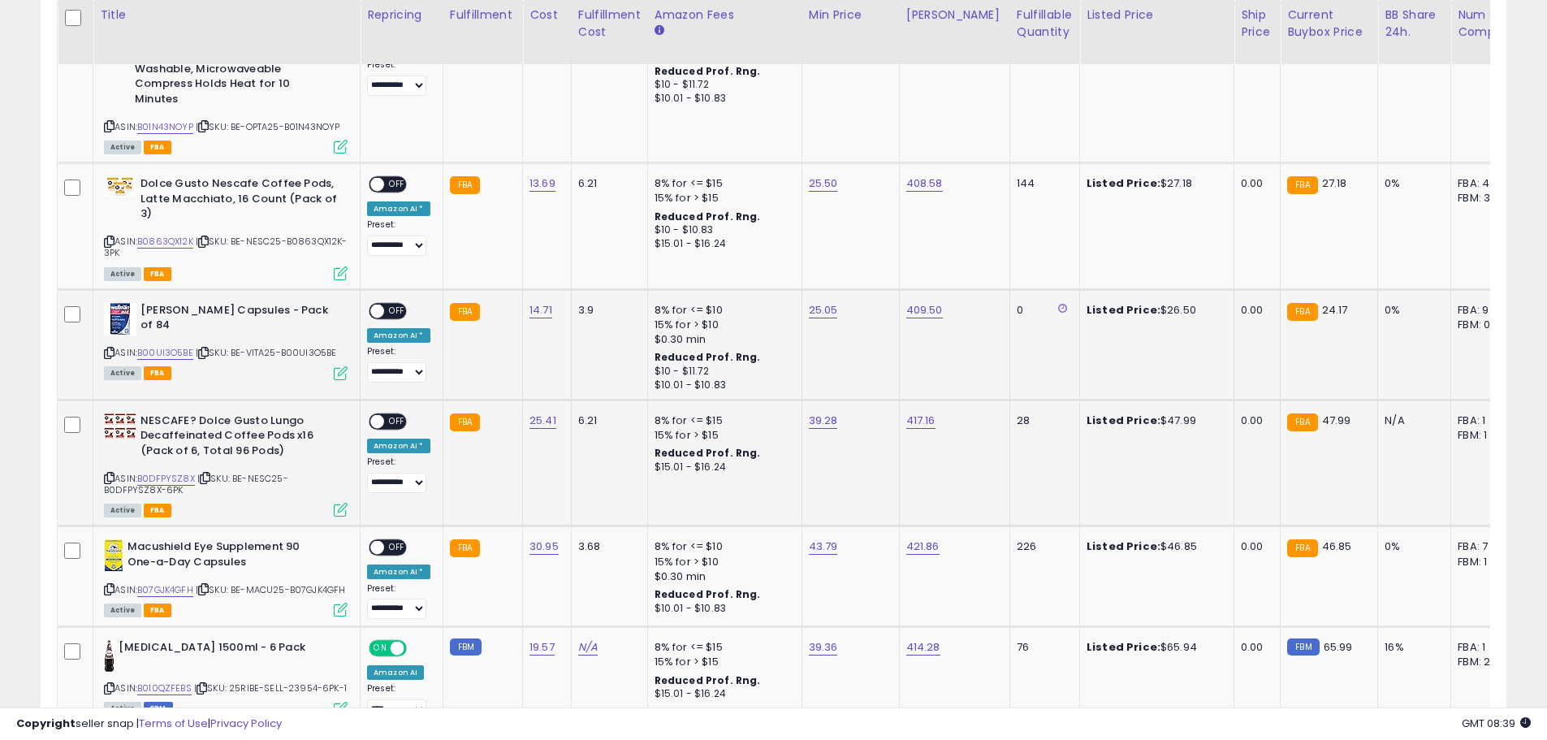
click at [379, 421] on span at bounding box center [377, 421] width 14 height 14
click at [382, 180] on span at bounding box center [377, 185] width 14 height 14
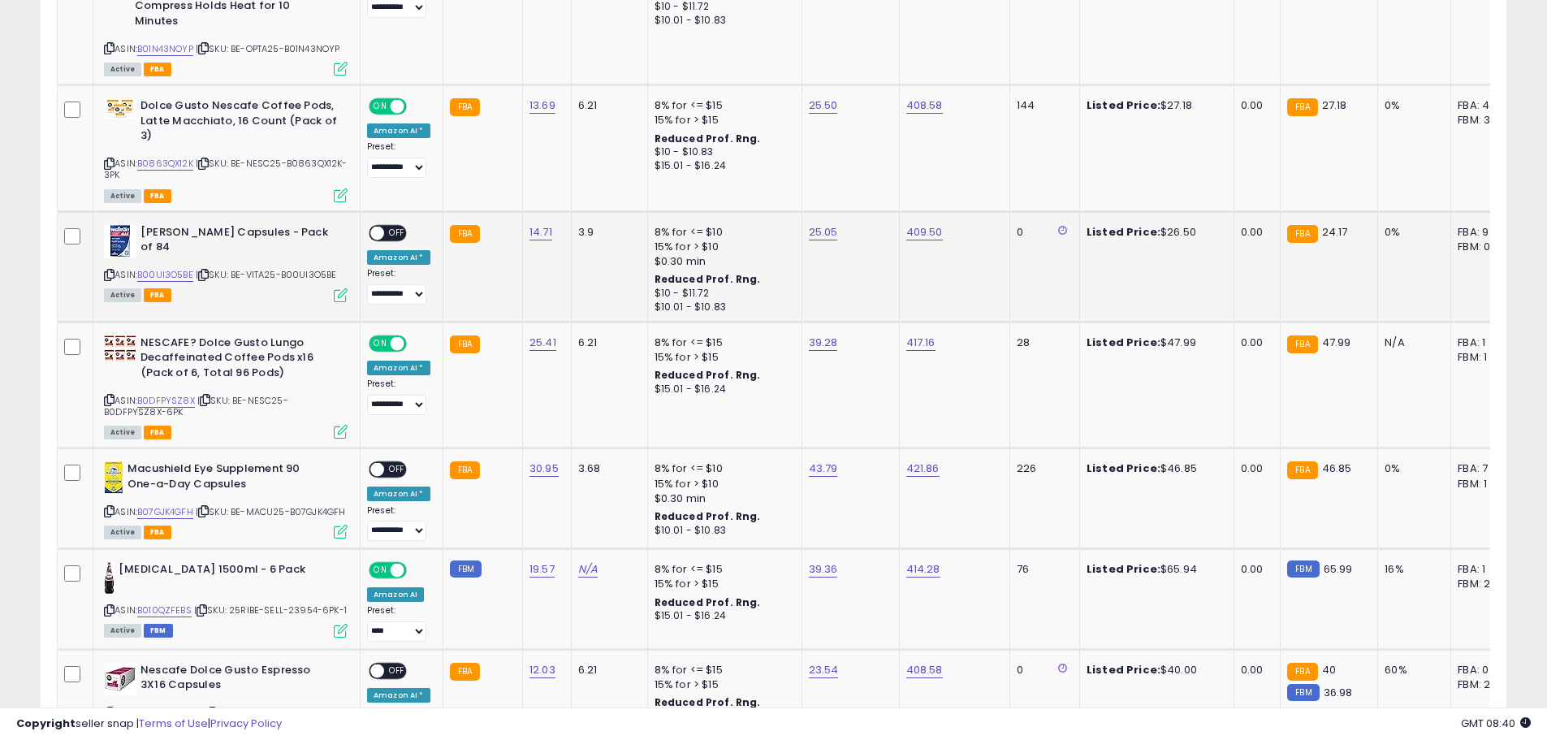
scroll to position [893, 0]
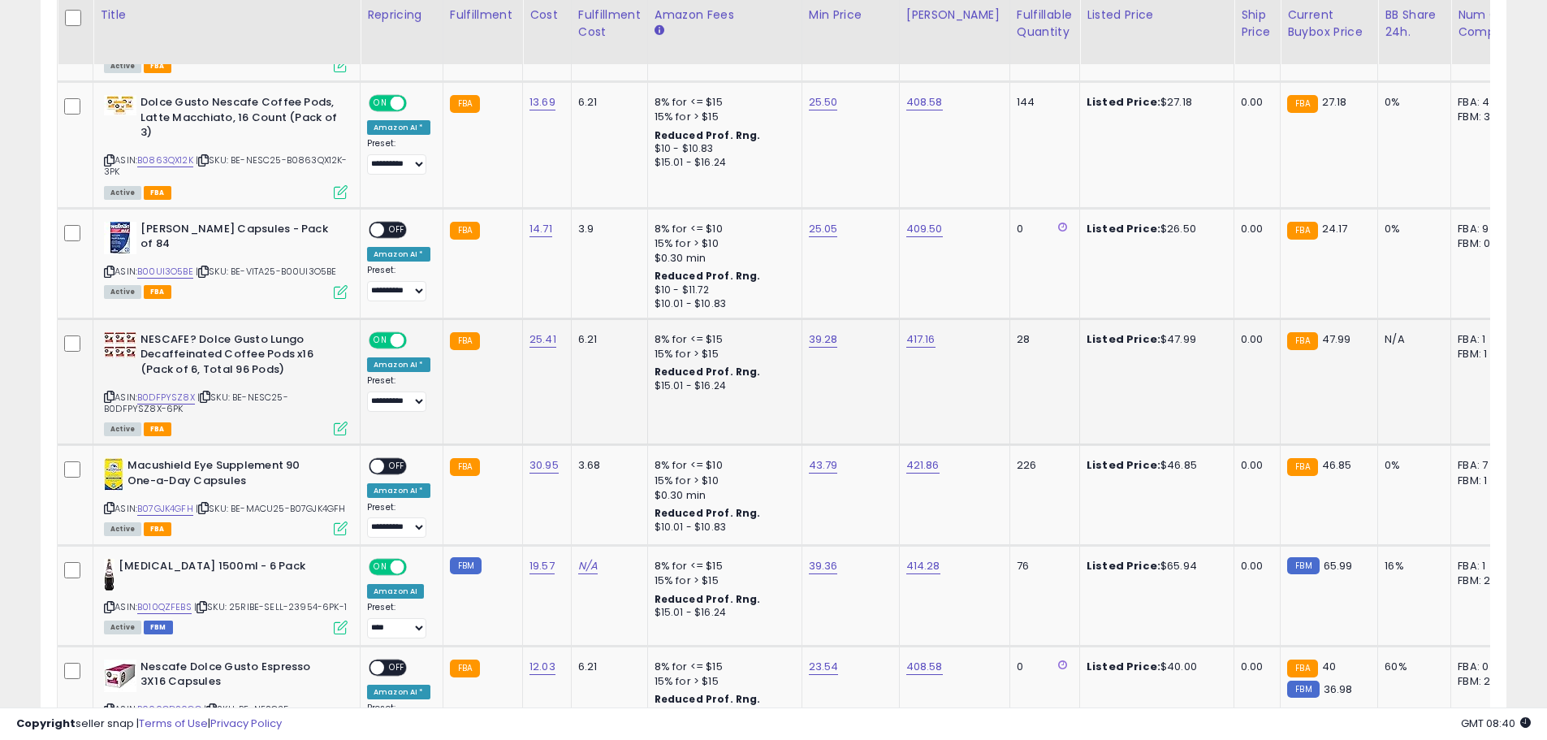
click at [391, 337] on span at bounding box center [398, 340] width 14 height 14
click at [396, 101] on span at bounding box center [398, 104] width 14 height 14
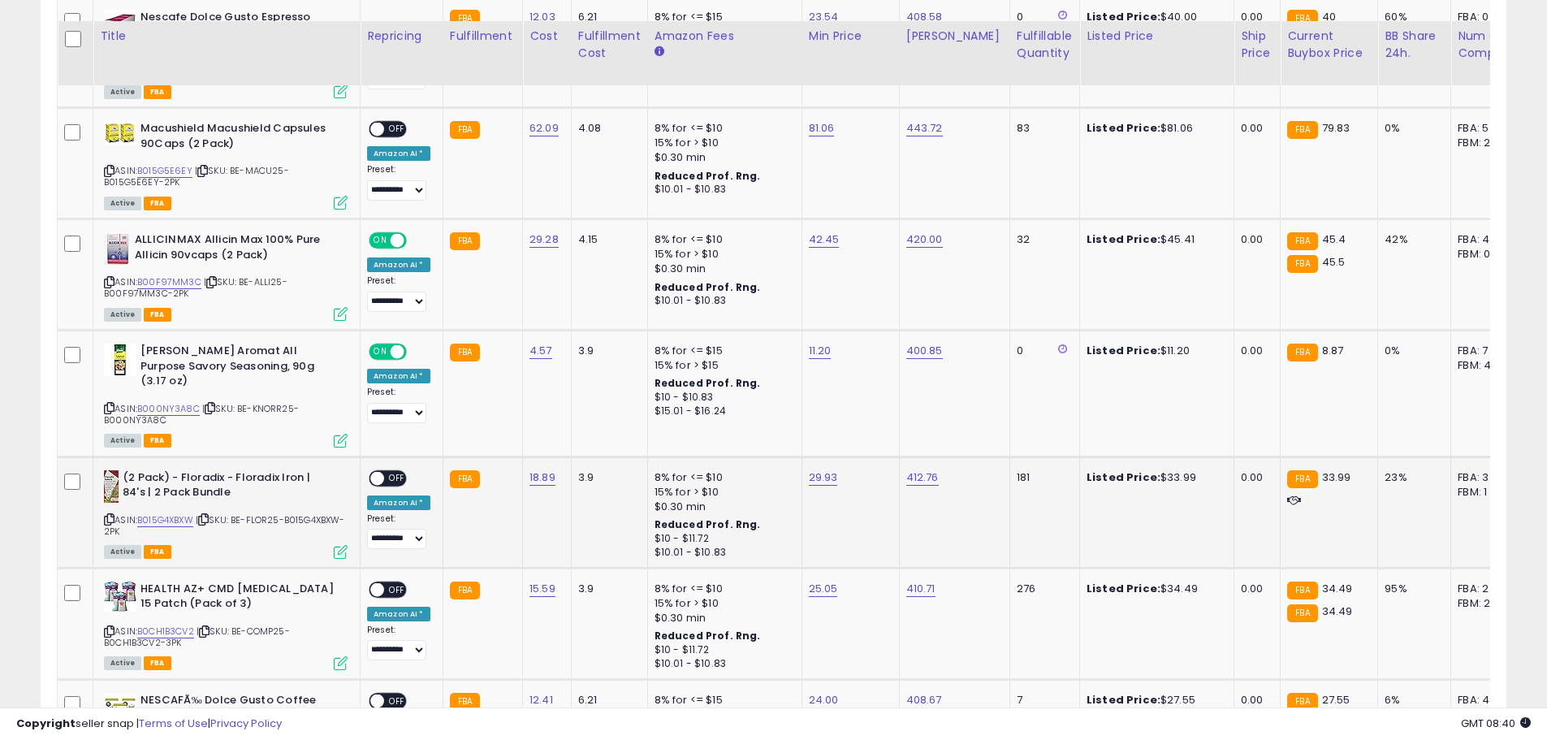
scroll to position [1624, 0]
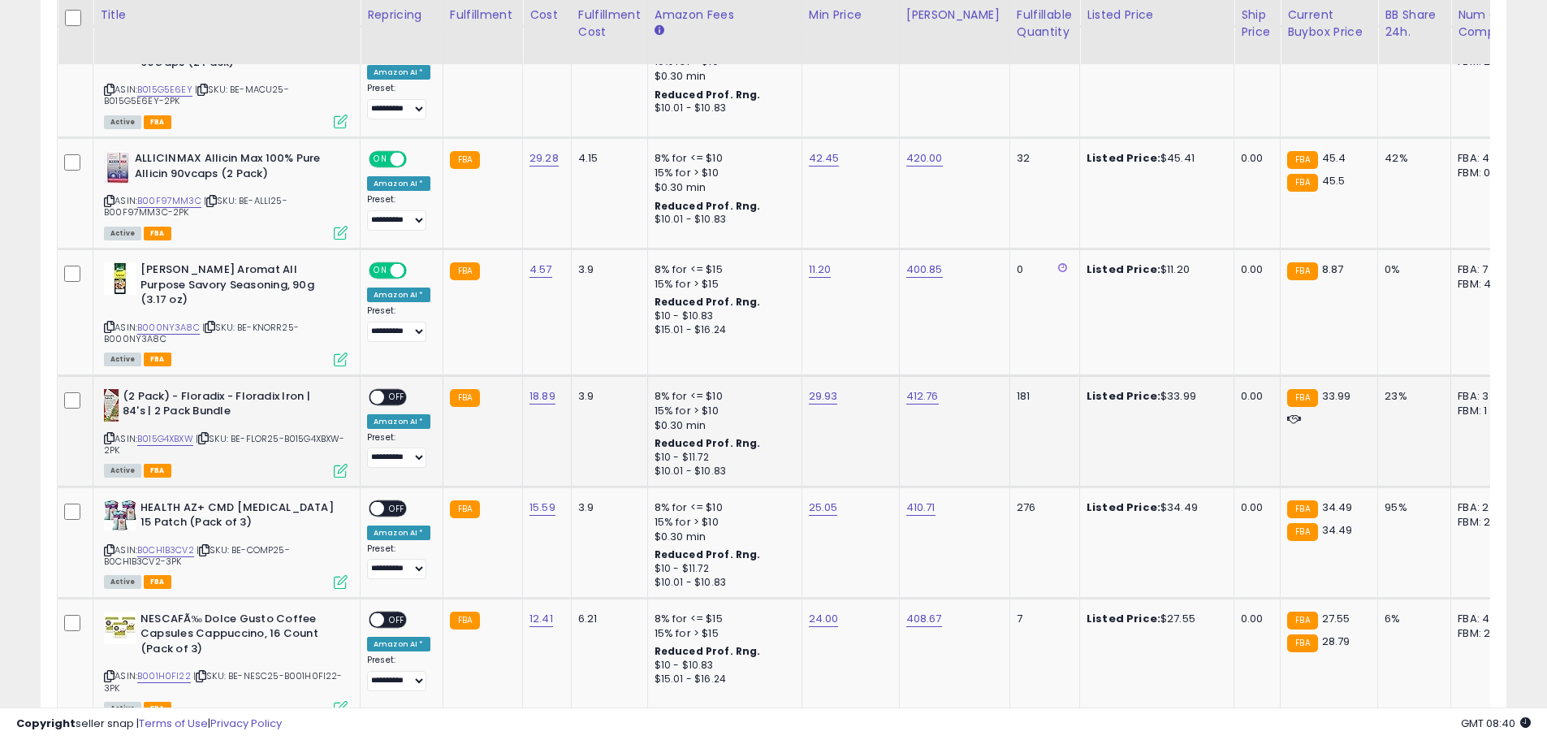
click at [376, 390] on span at bounding box center [377, 397] width 14 height 14
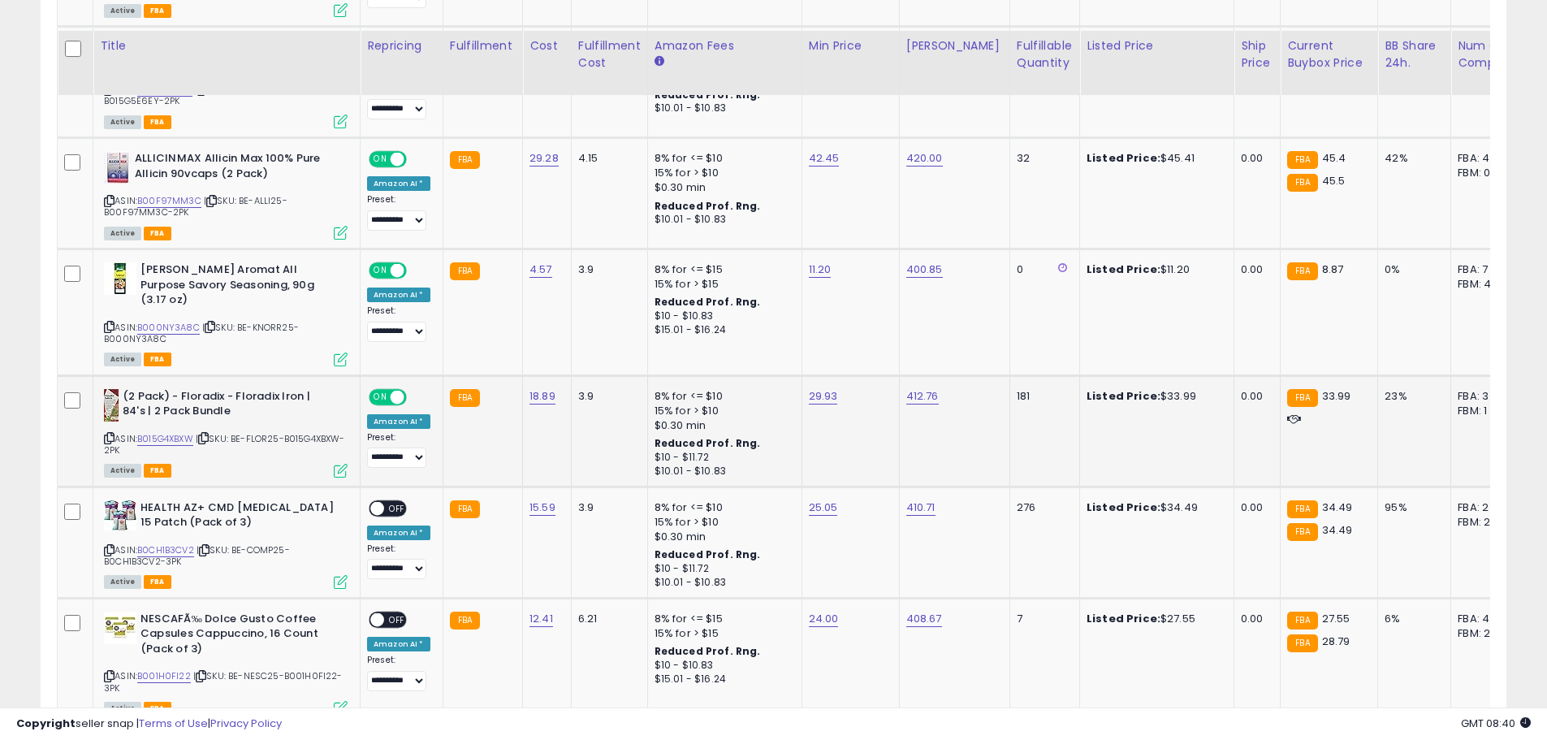
scroll to position [1705, 0]
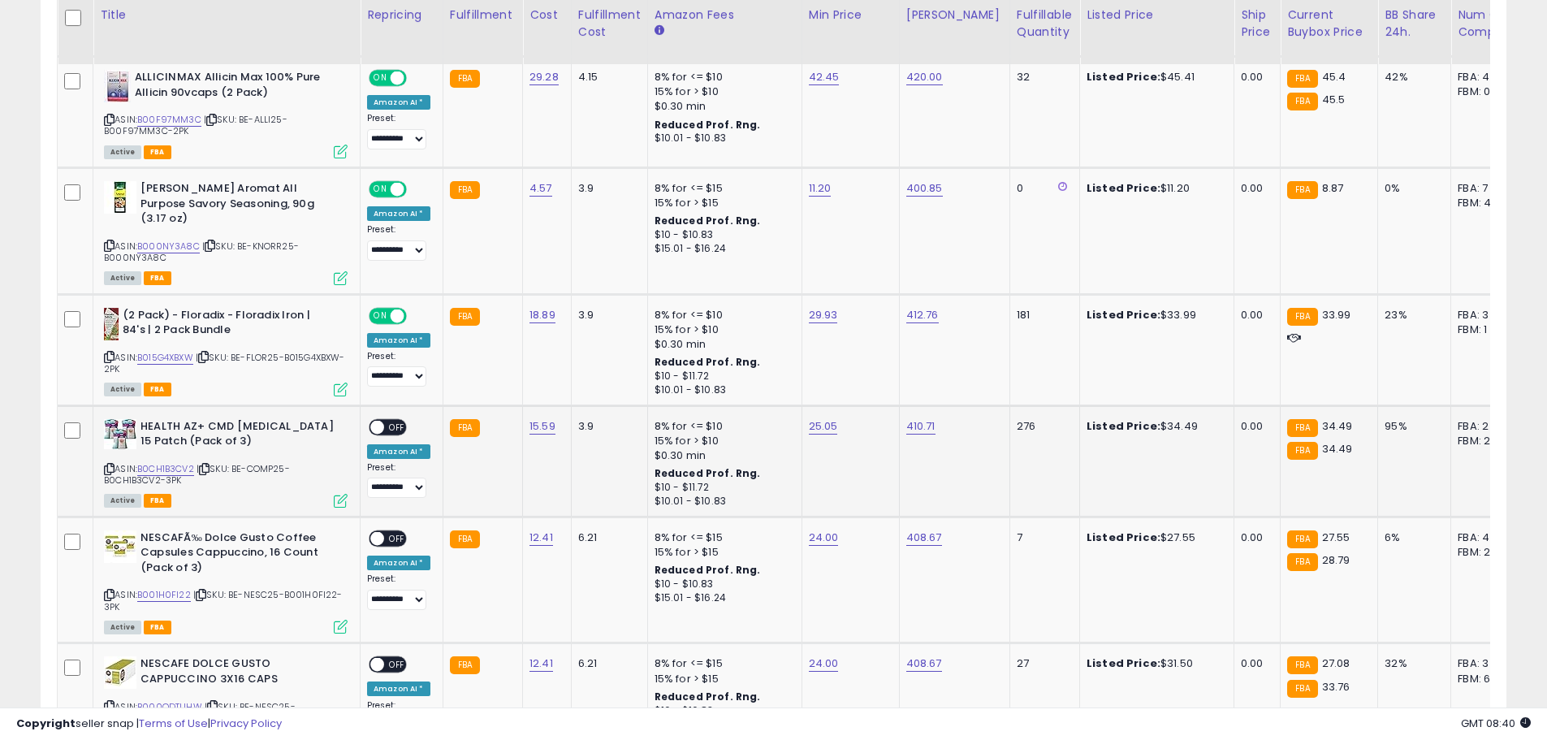
click at [369, 419] on div "**********" at bounding box center [398, 459] width 63 height 80
click at [373, 420] on span at bounding box center [377, 427] width 14 height 14
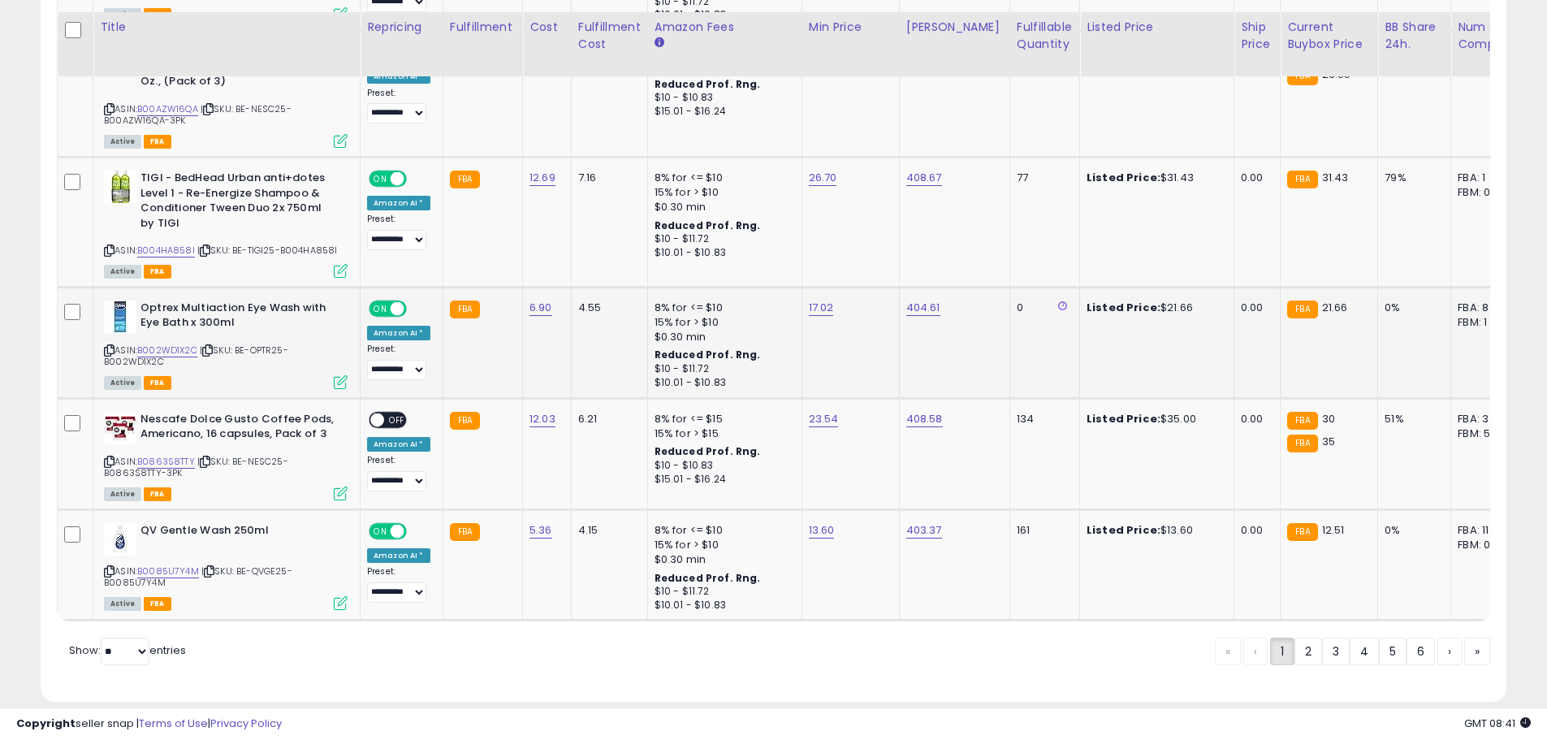
scroll to position [2869, 0]
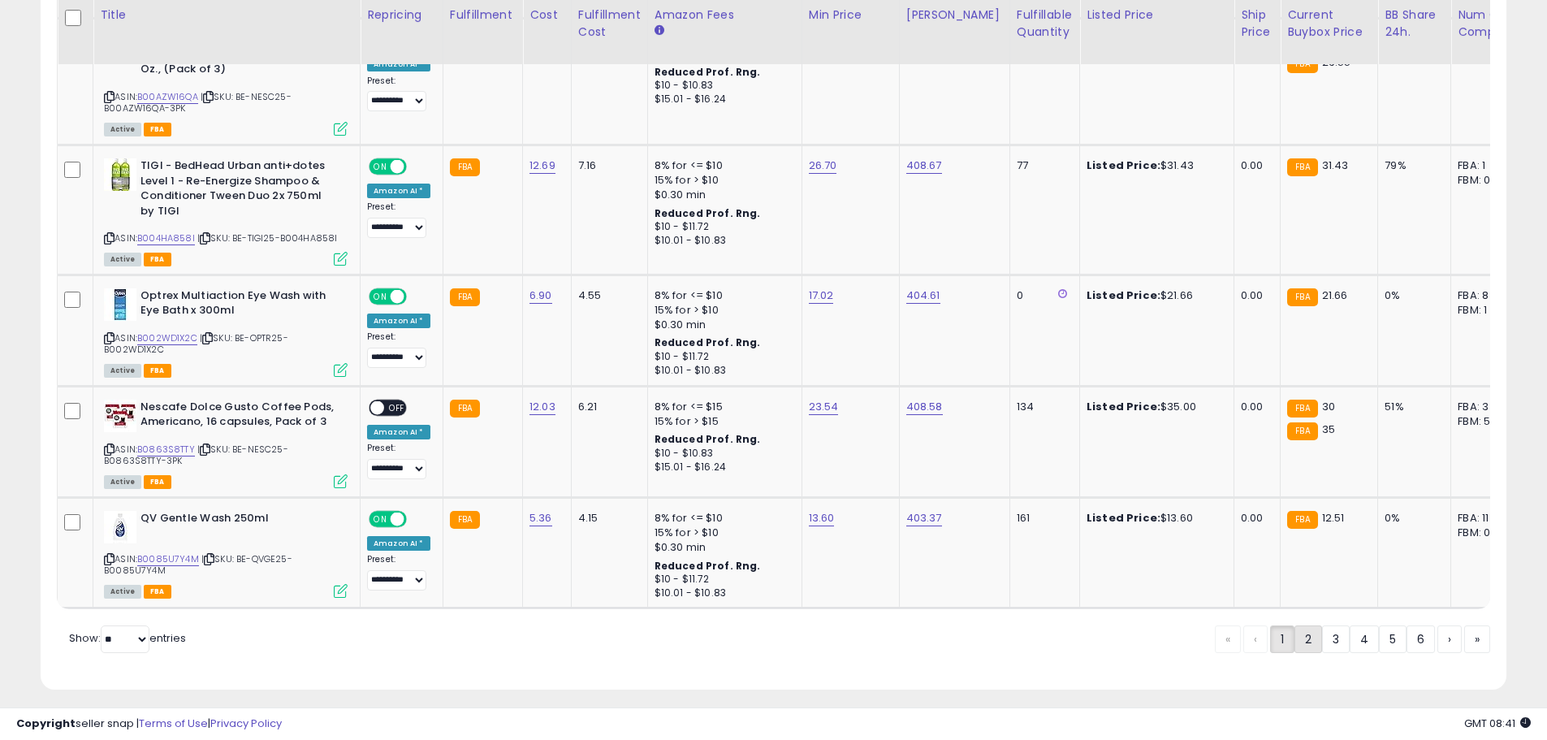
click at [1302, 633] on link "2" at bounding box center [1308, 639] width 28 height 28
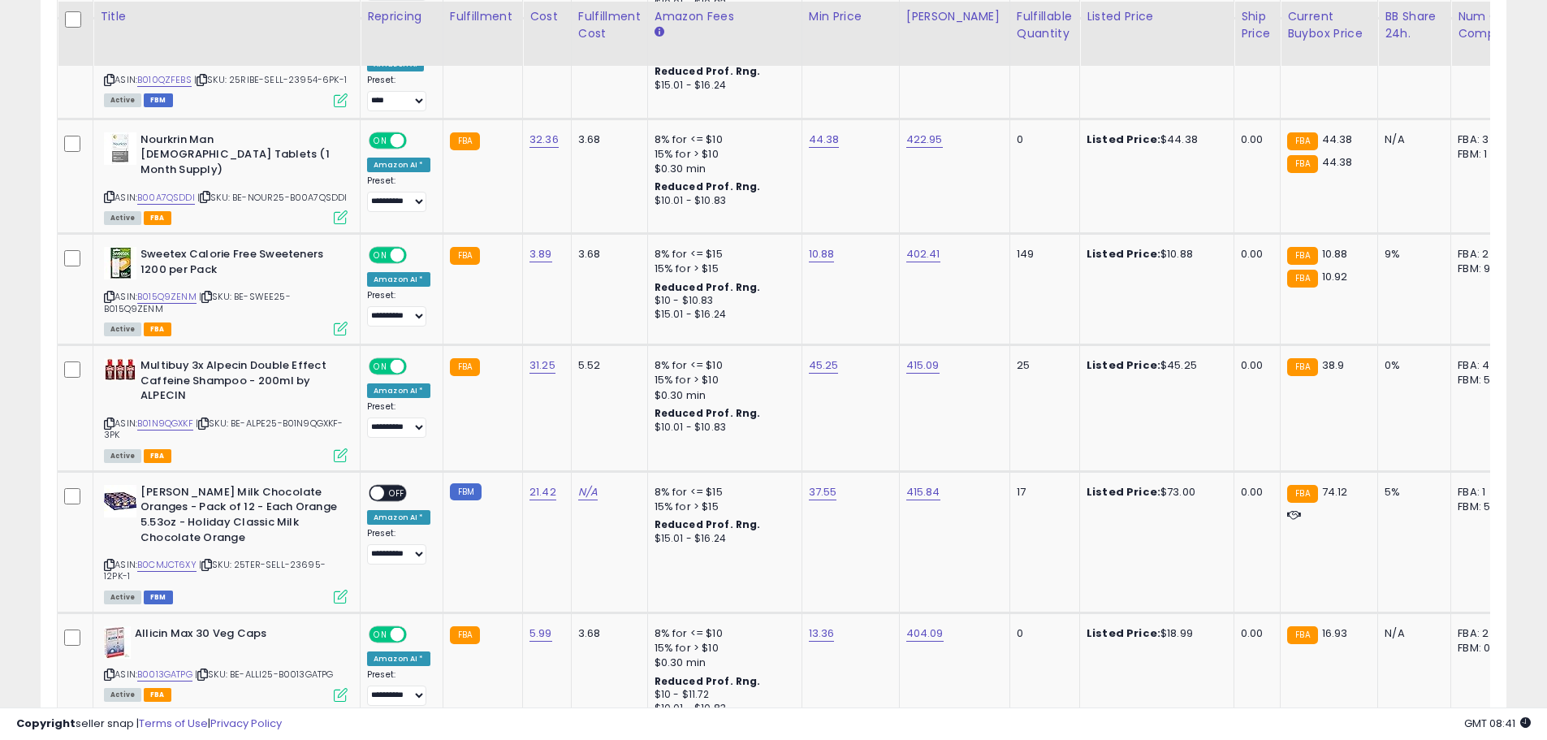
scroll to position [2273, 0]
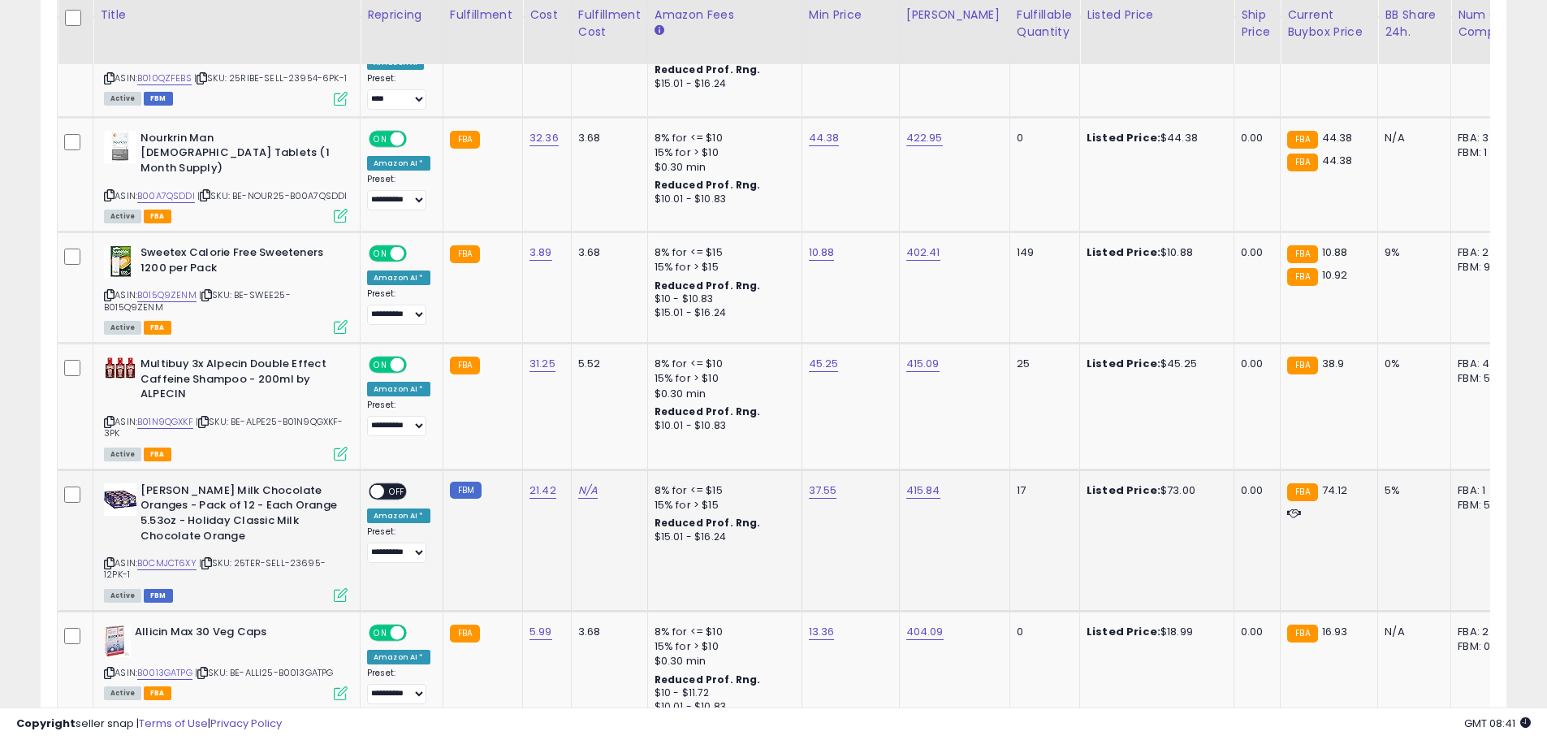
click at [378, 485] on span at bounding box center [377, 491] width 14 height 14
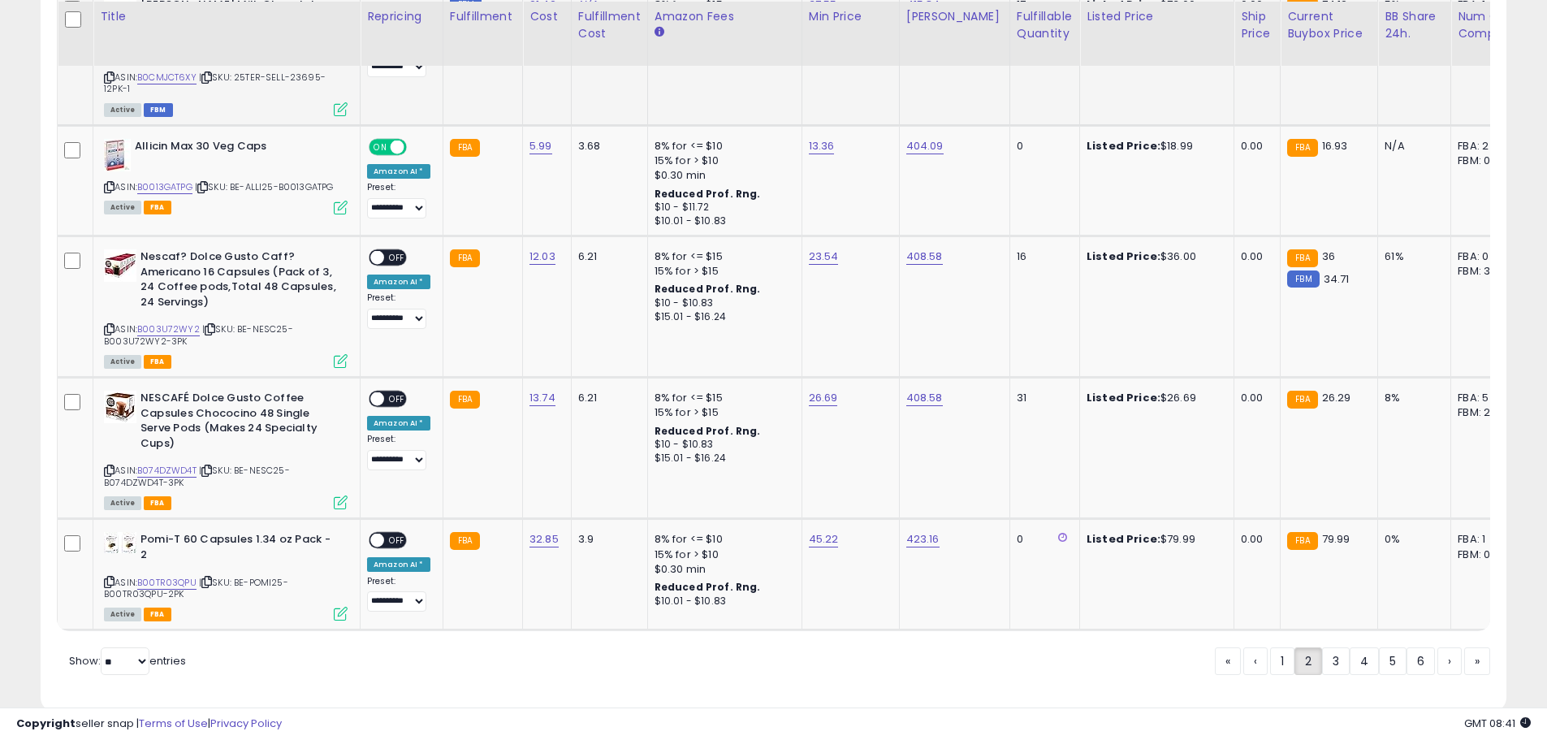
scroll to position [2761, 0]
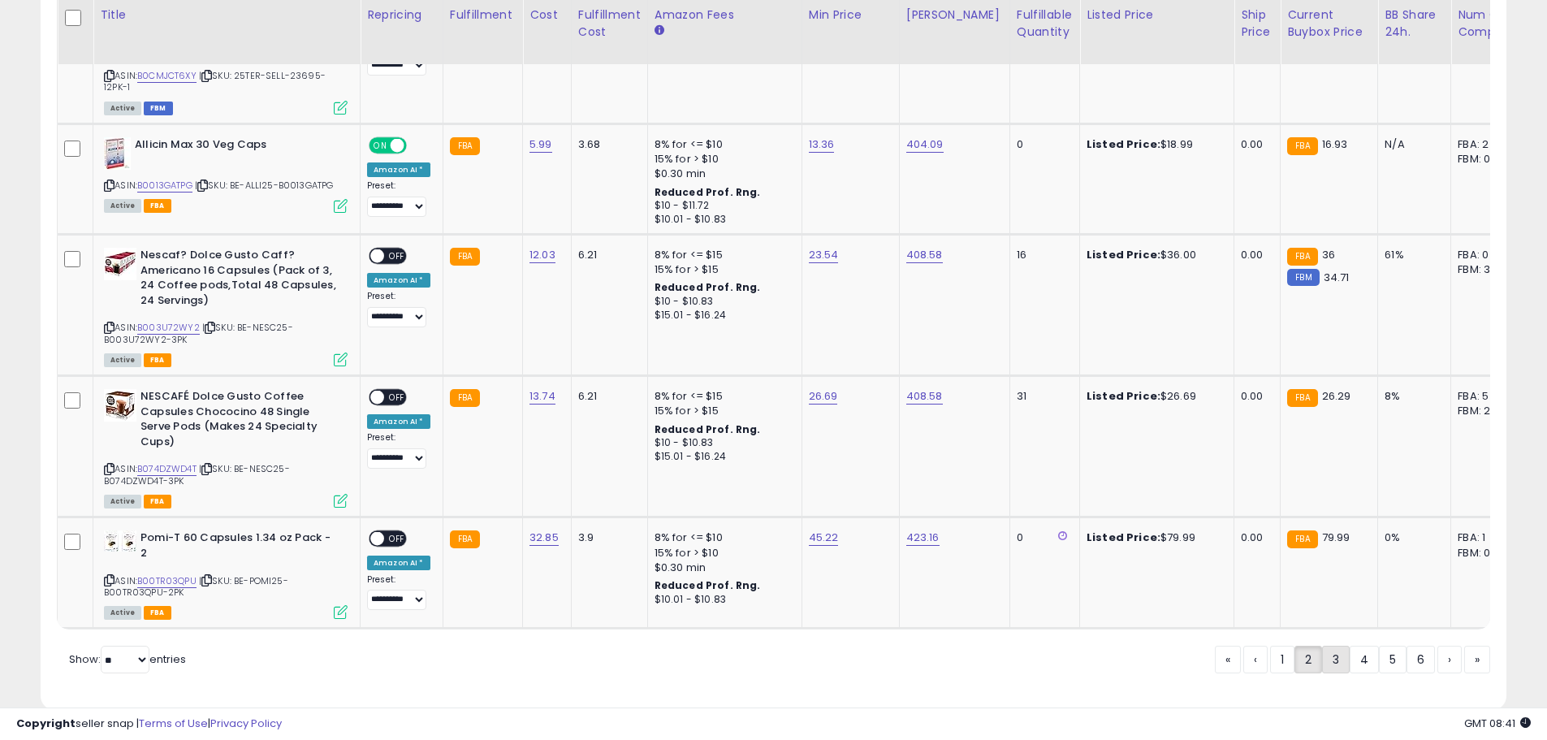
click at [1322, 656] on link "3" at bounding box center [1336, 659] width 28 height 28
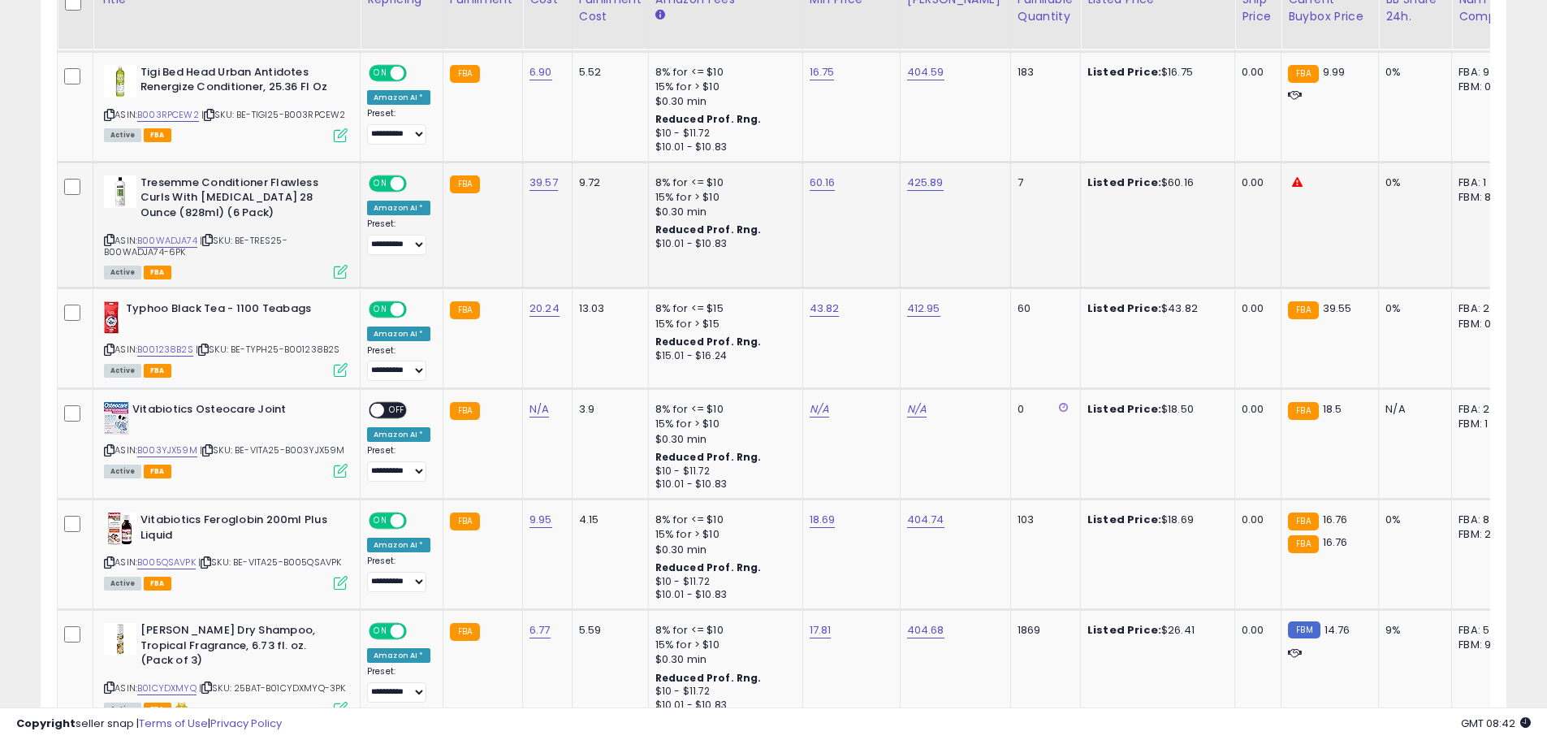
scroll to position [974, 0]
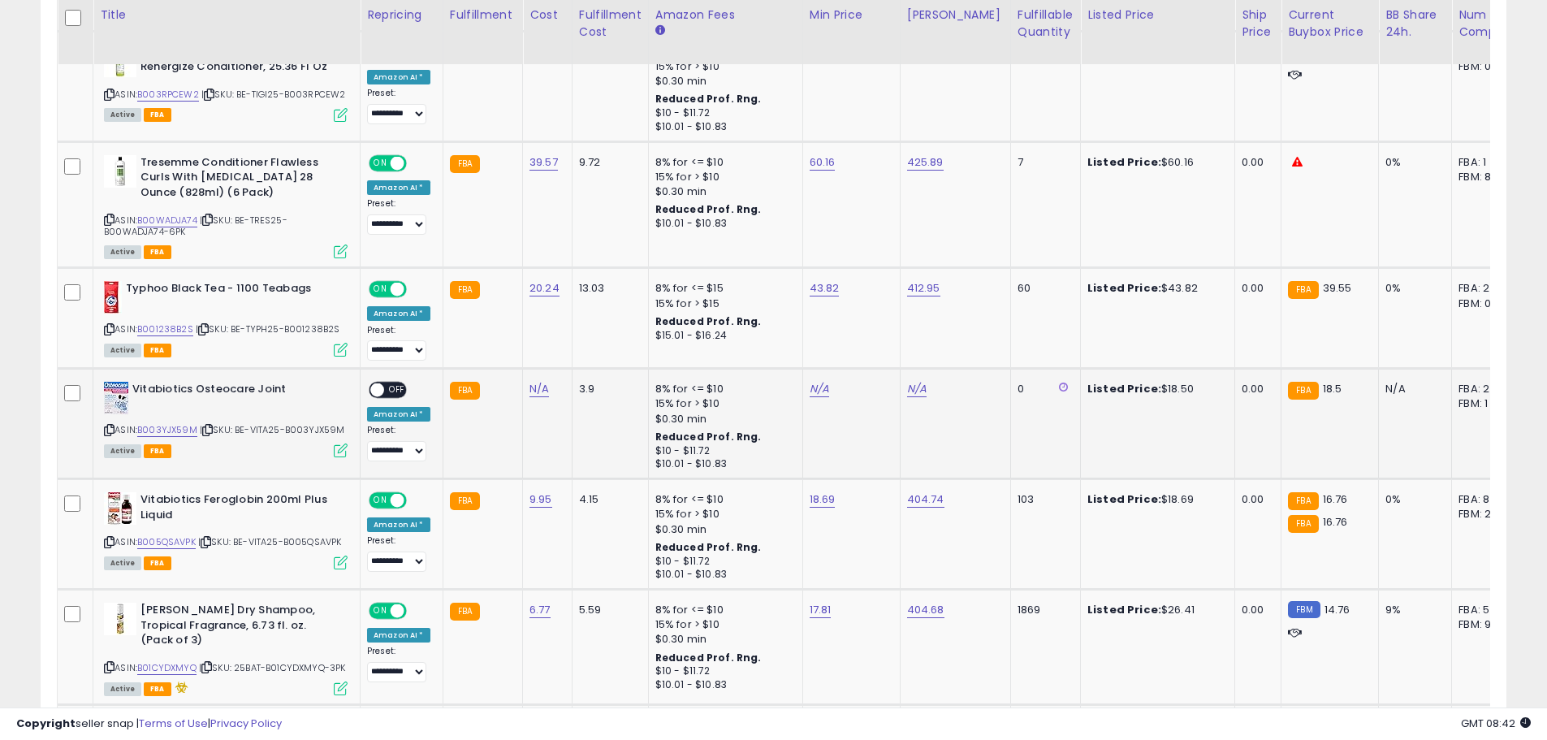
drag, startPoint x: 239, startPoint y: 412, endPoint x: 355, endPoint y: 415, distance: 116.2
click at [355, 415] on td "Vitabiotics Osteocare Joint ASIN: B003YJX59M | SKU: BE-VITA25-B003YJX59M Active…" at bounding box center [226, 424] width 267 height 110
click at [814, 381] on link "N/A" at bounding box center [819, 389] width 19 height 16
type input "*****"
click at [864, 335] on icon "submit" at bounding box center [859, 333] width 10 height 10
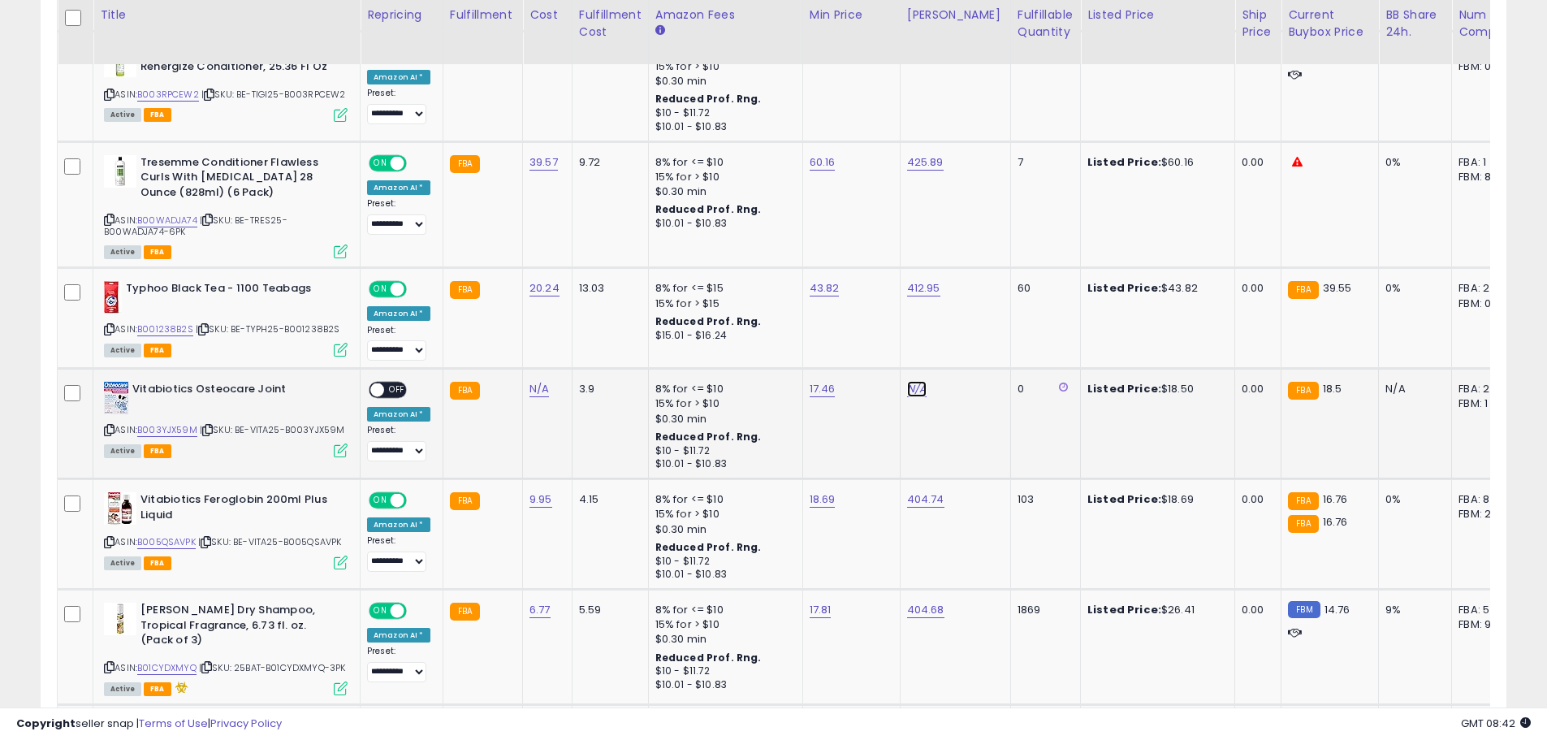
click at [913, 382] on link "N/A" at bounding box center [916, 389] width 19 height 16
type input "******"
click button "submit" at bounding box center [957, 334] width 28 height 24
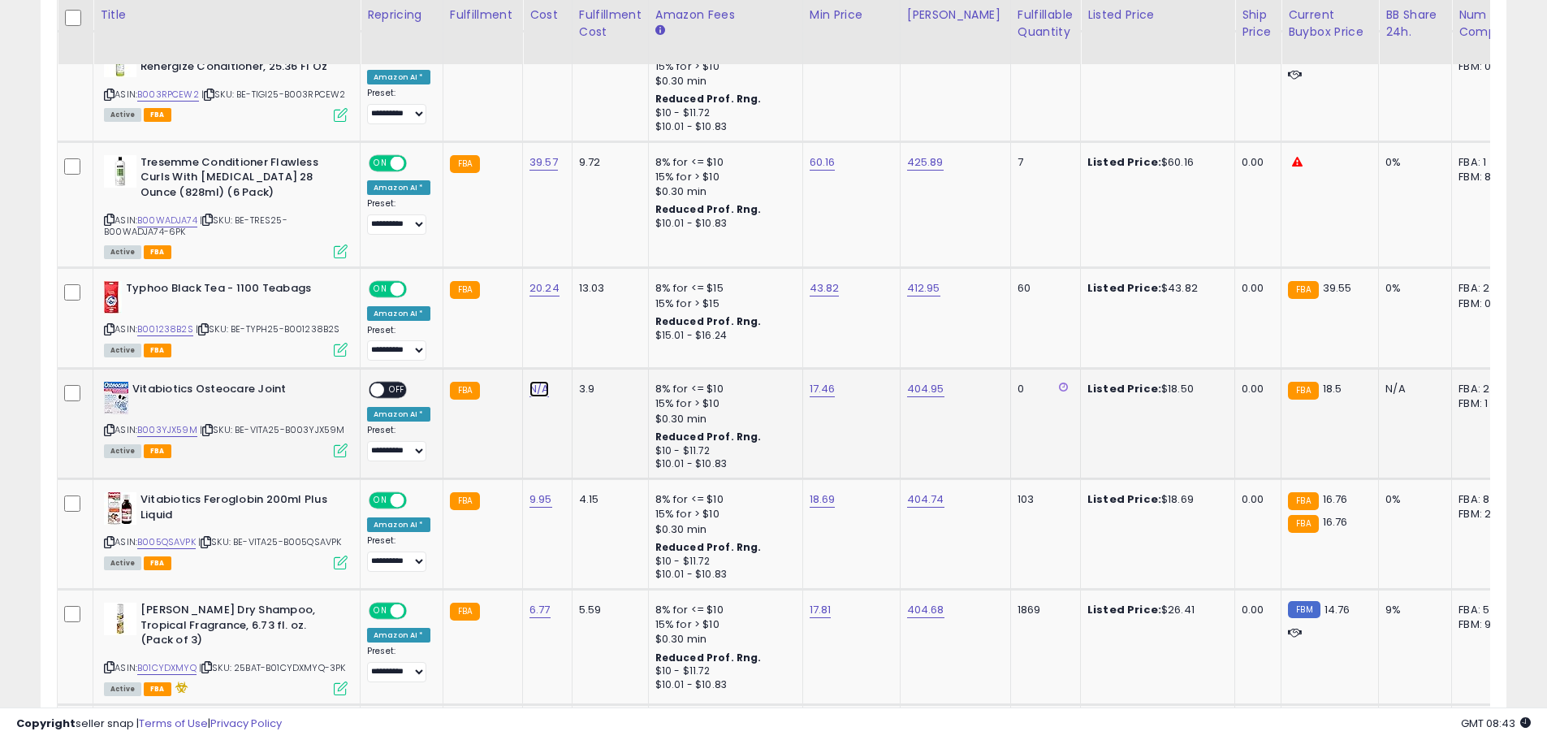
click at [529, 381] on link "N/A" at bounding box center [538, 389] width 19 height 16
type input "****"
click button "submit" at bounding box center [581, 334] width 28 height 24
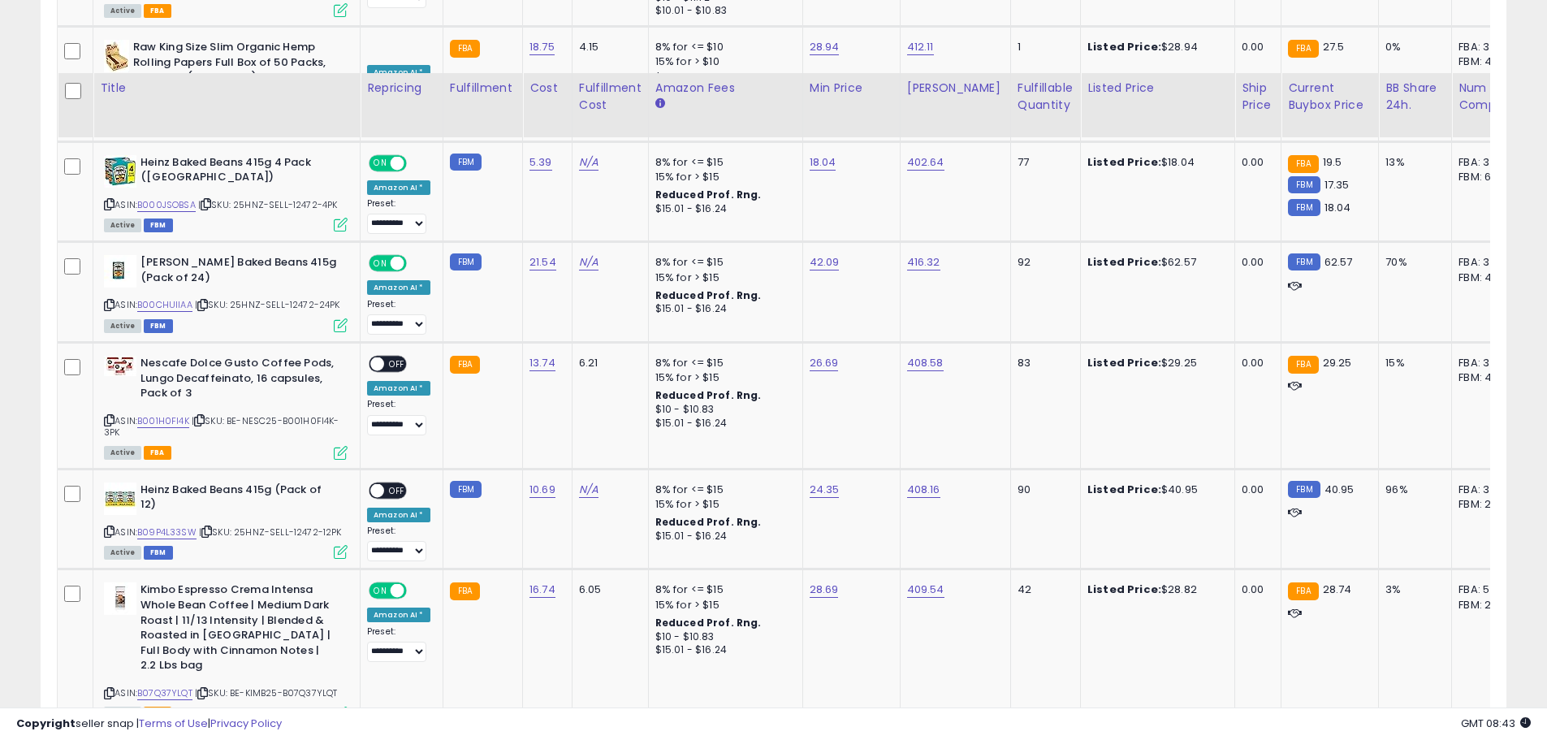
scroll to position [1949, 0]
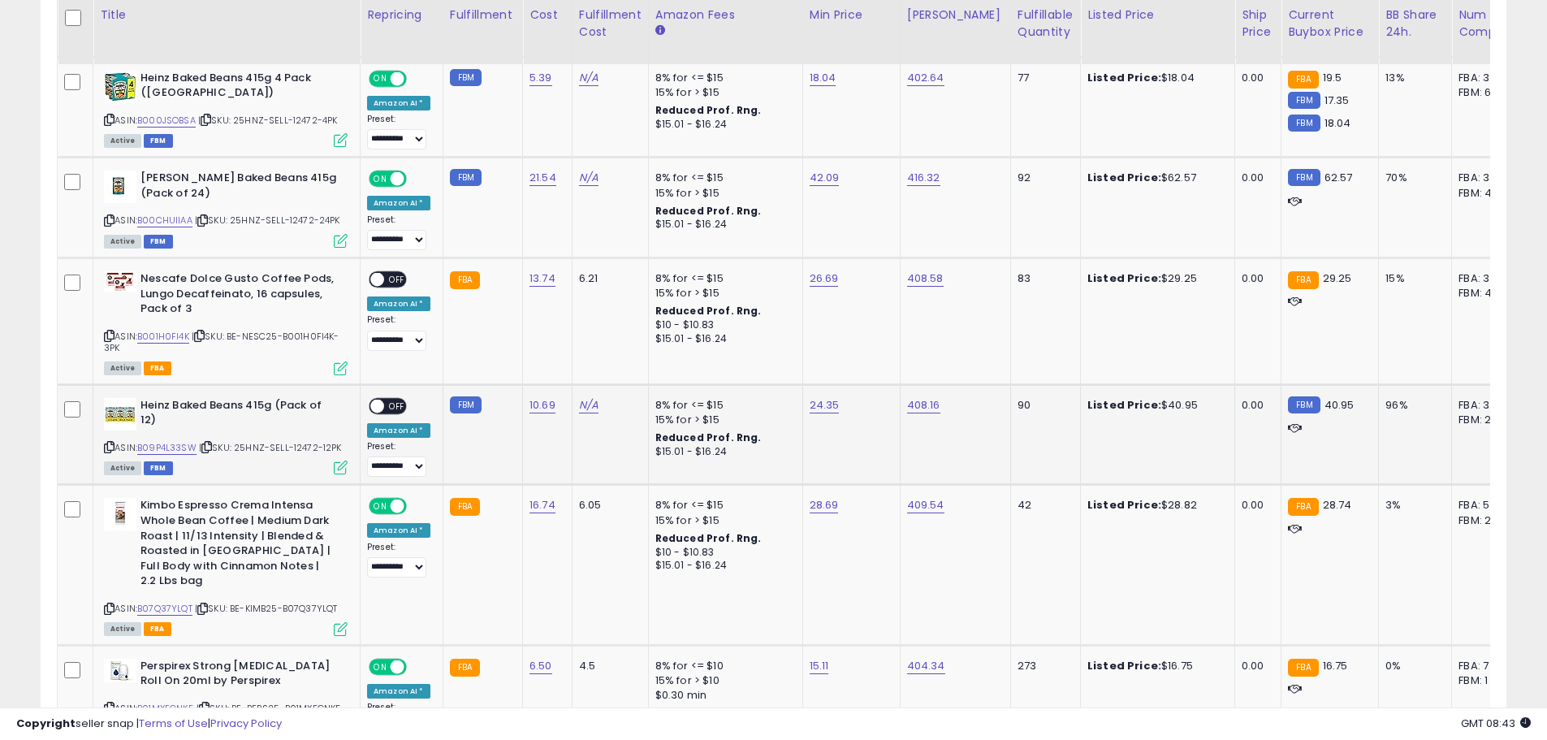
click at [382, 397] on div "ON OFF" at bounding box center [388, 405] width 38 height 17
click at [386, 399] on span "OFF" at bounding box center [397, 406] width 26 height 14
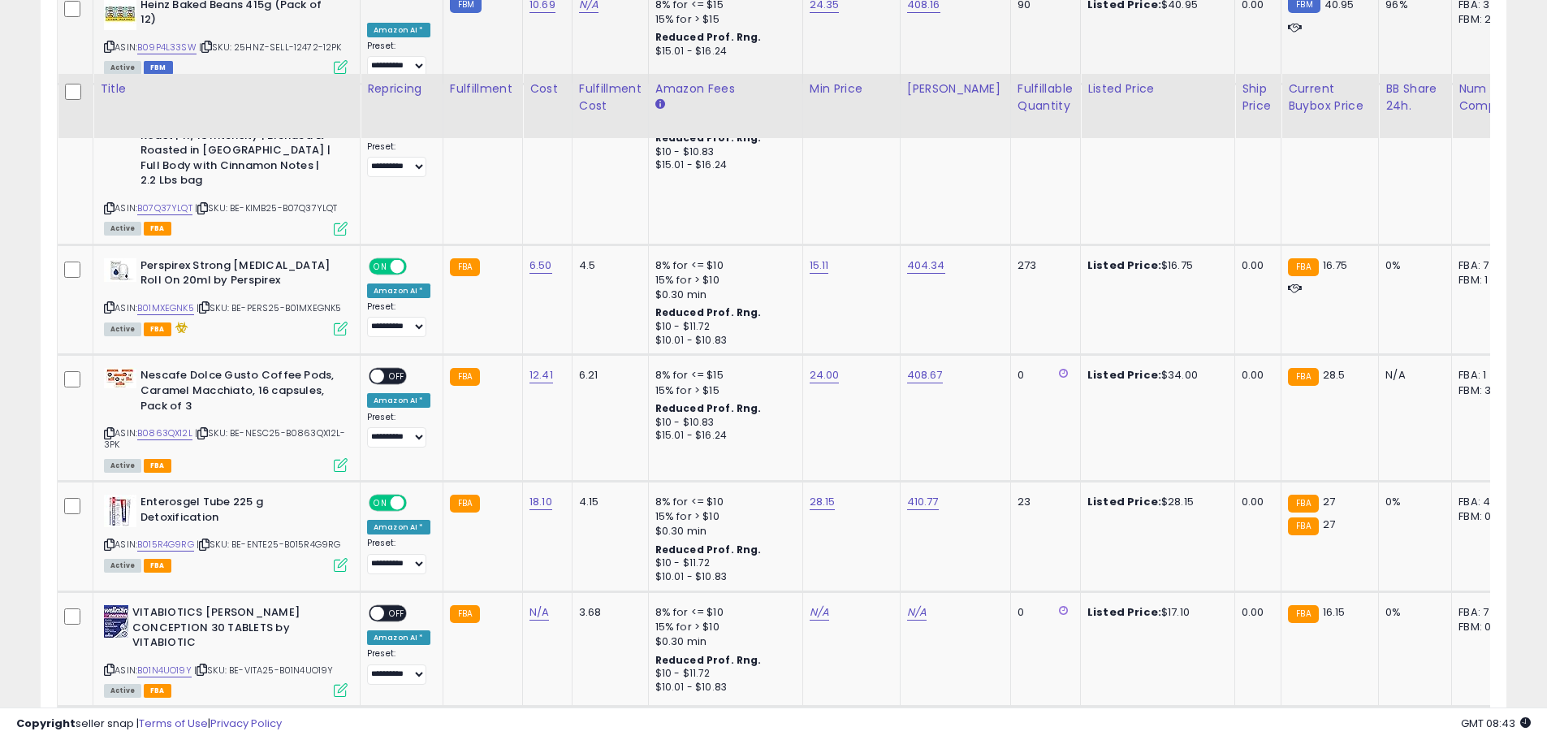
scroll to position [2436, 0]
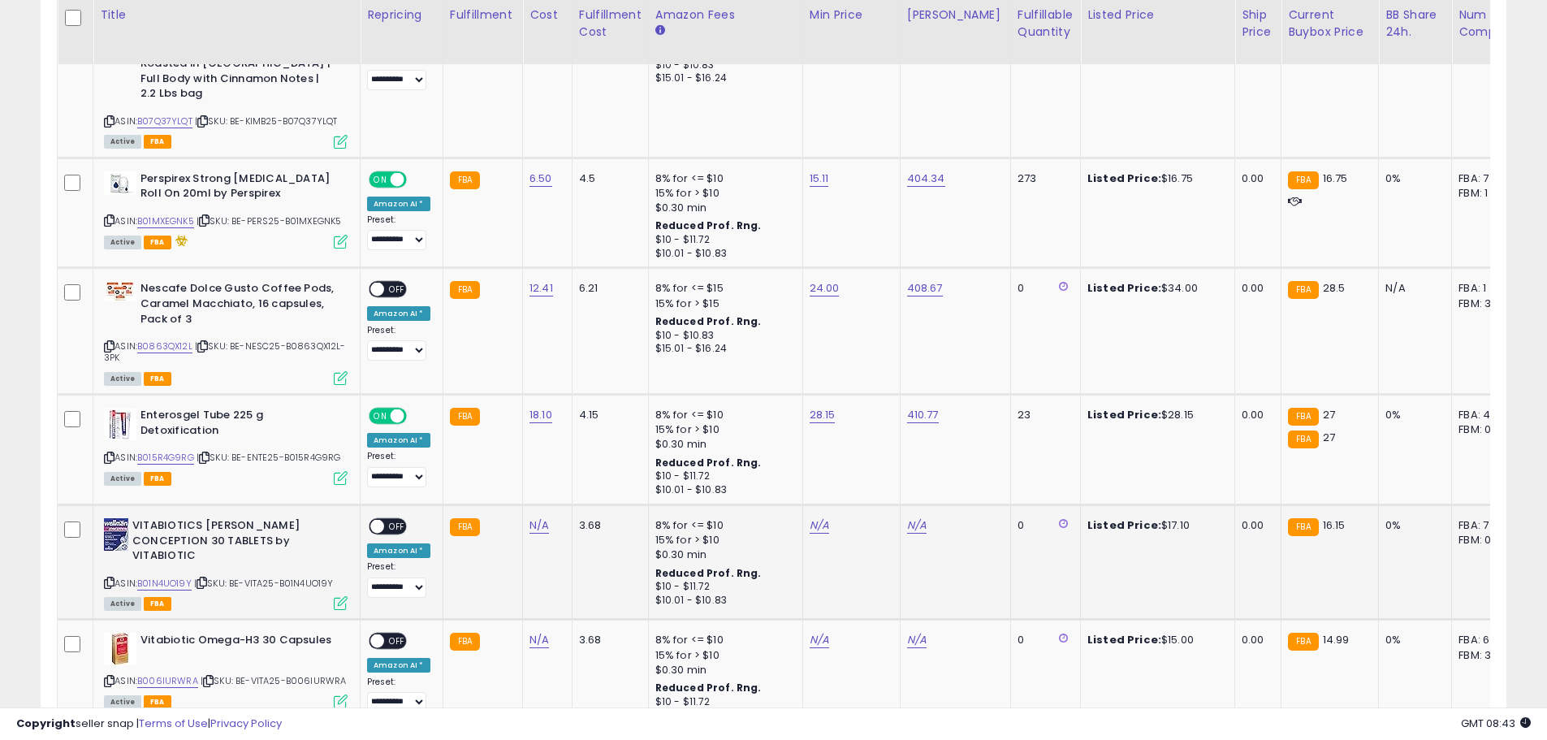
drag, startPoint x: 235, startPoint y: 544, endPoint x: 343, endPoint y: 547, distance: 108.0
click at [343, 547] on div "ASIN: B01N4UO19Y | SKU: BE-VITA25-B01N4UO19Y Active FBA" at bounding box center [226, 563] width 244 height 90
click at [529, 517] on link "N/A" at bounding box center [538, 525] width 19 height 16
type input "****"
click button "submit" at bounding box center [581, 460] width 28 height 24
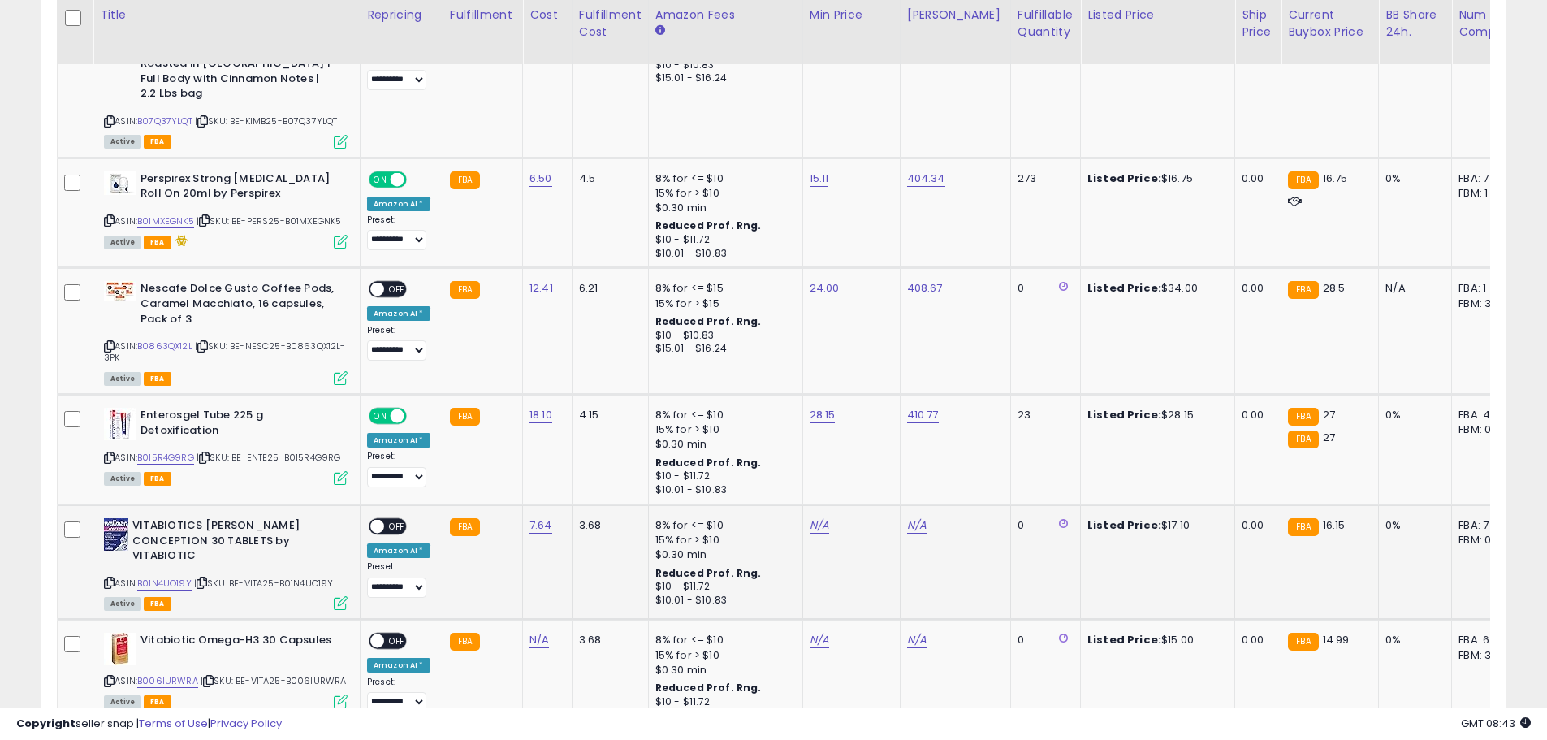
click at [900, 507] on td "N/A" at bounding box center [955, 562] width 110 height 114
click at [909, 517] on link "N/A" at bounding box center [916, 525] width 19 height 16
type input "******"
click button "submit" at bounding box center [957, 460] width 28 height 24
click at [810, 517] on link "N/A" at bounding box center [819, 525] width 19 height 16
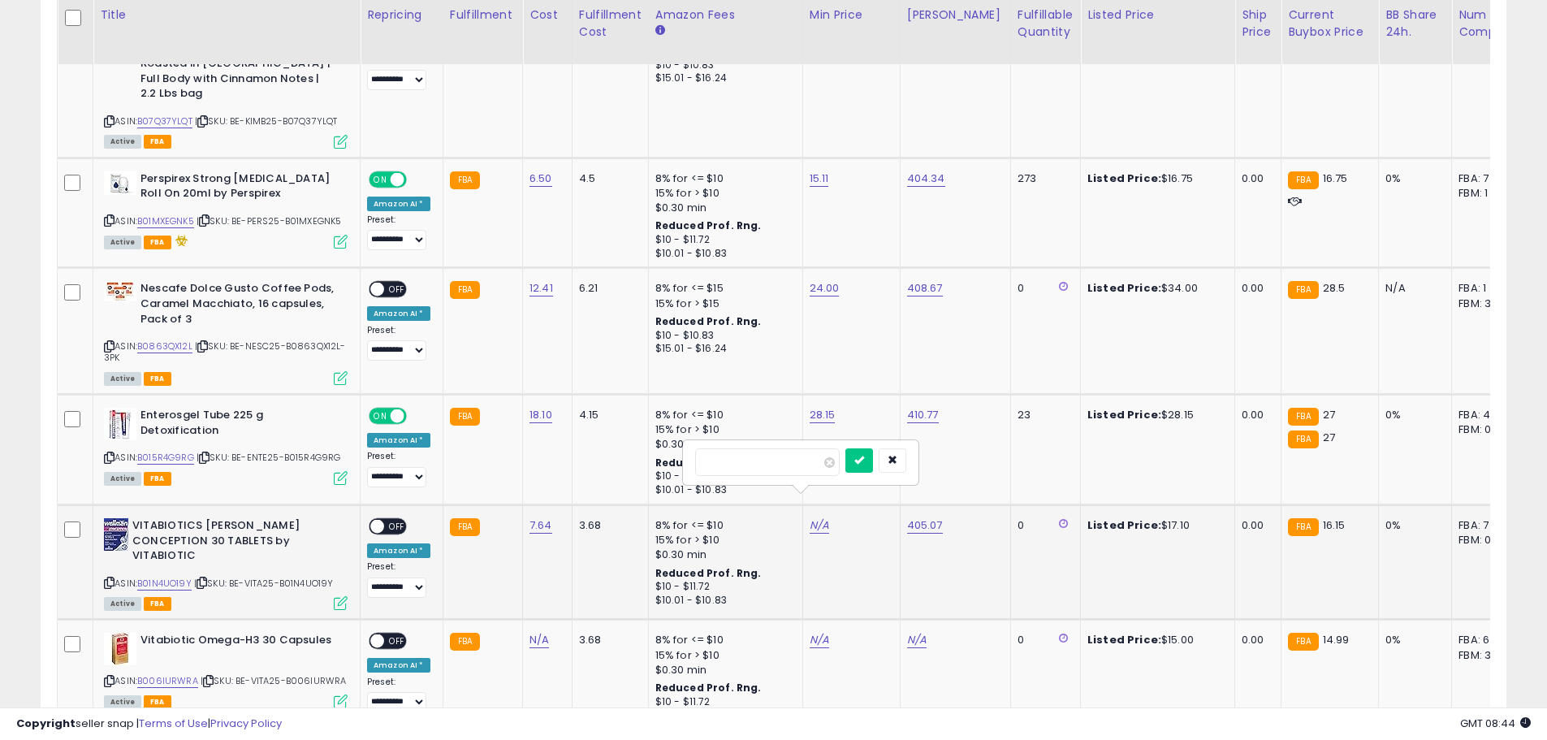
type input "*****"
click button "submit" at bounding box center [859, 460] width 28 height 24
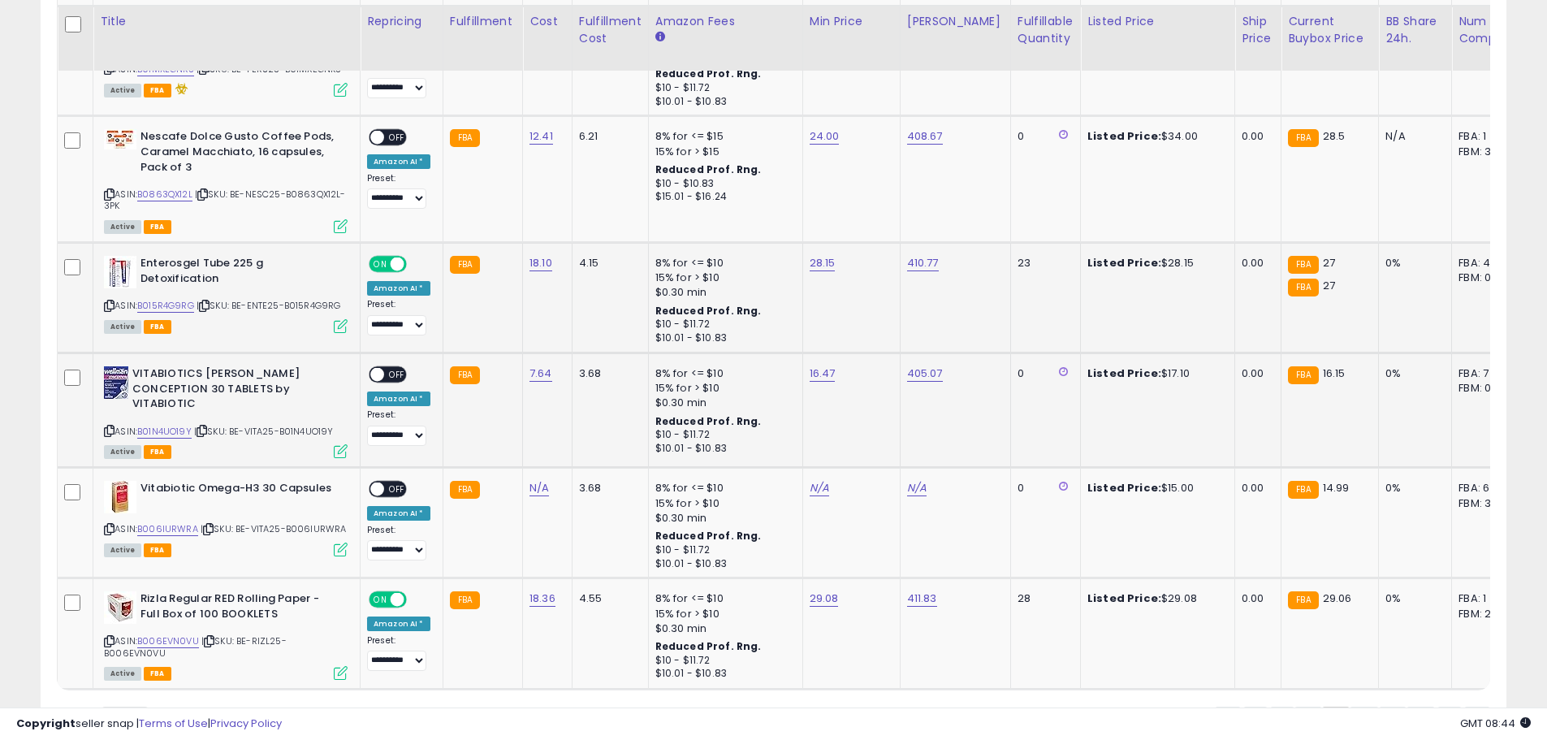
scroll to position [2598, 0]
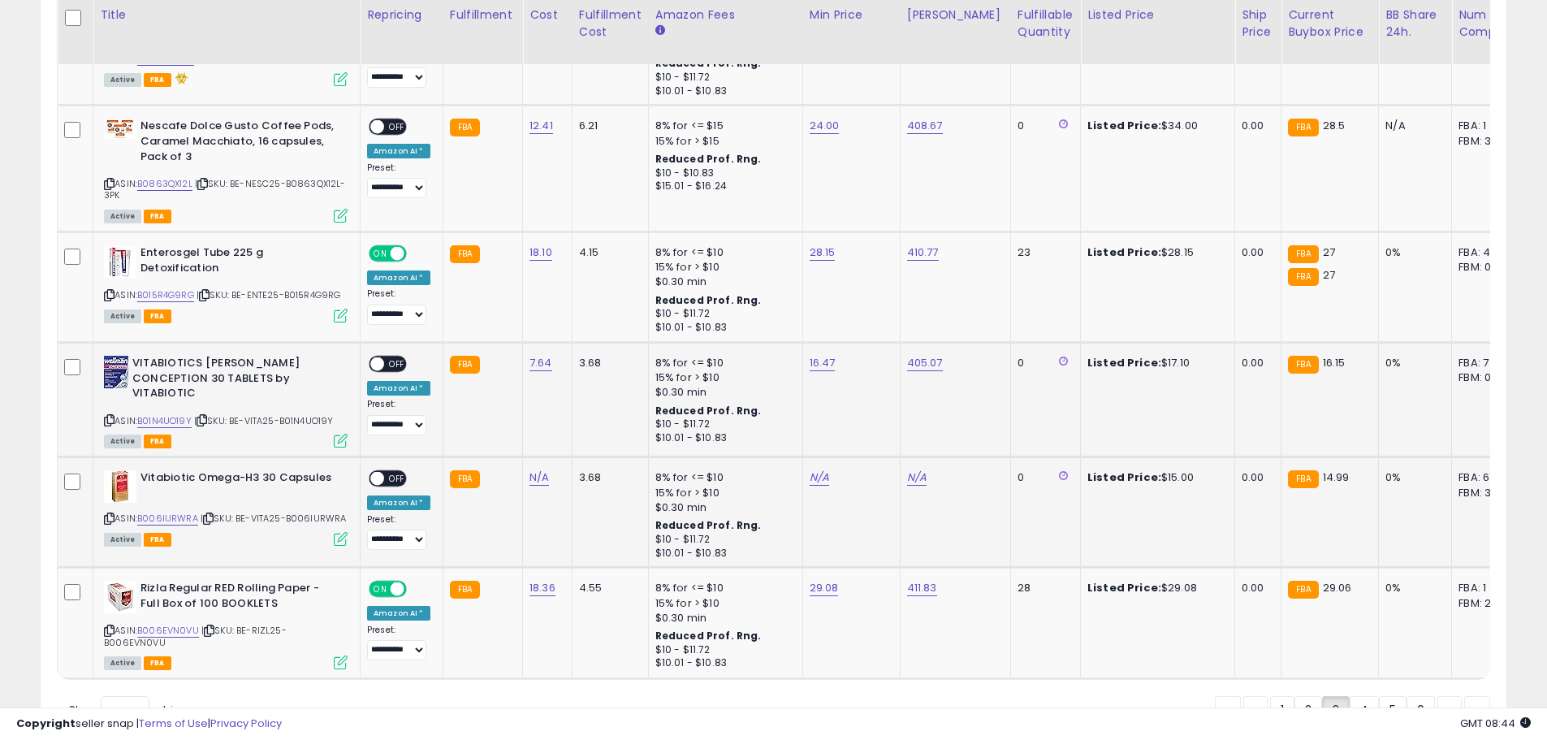
drag, startPoint x: 240, startPoint y: 490, endPoint x: 354, endPoint y: 490, distance: 114.5
click at [354, 490] on td "Vitabiotic Omega-H3 30 Capsules ASIN: B006IURWRA | SKU: BE-VITA25-B006IURWRA Ac…" at bounding box center [226, 512] width 267 height 110
click at [529, 469] on link "N/A" at bounding box center [538, 477] width 19 height 16
type input "****"
click button "submit" at bounding box center [581, 408] width 28 height 24
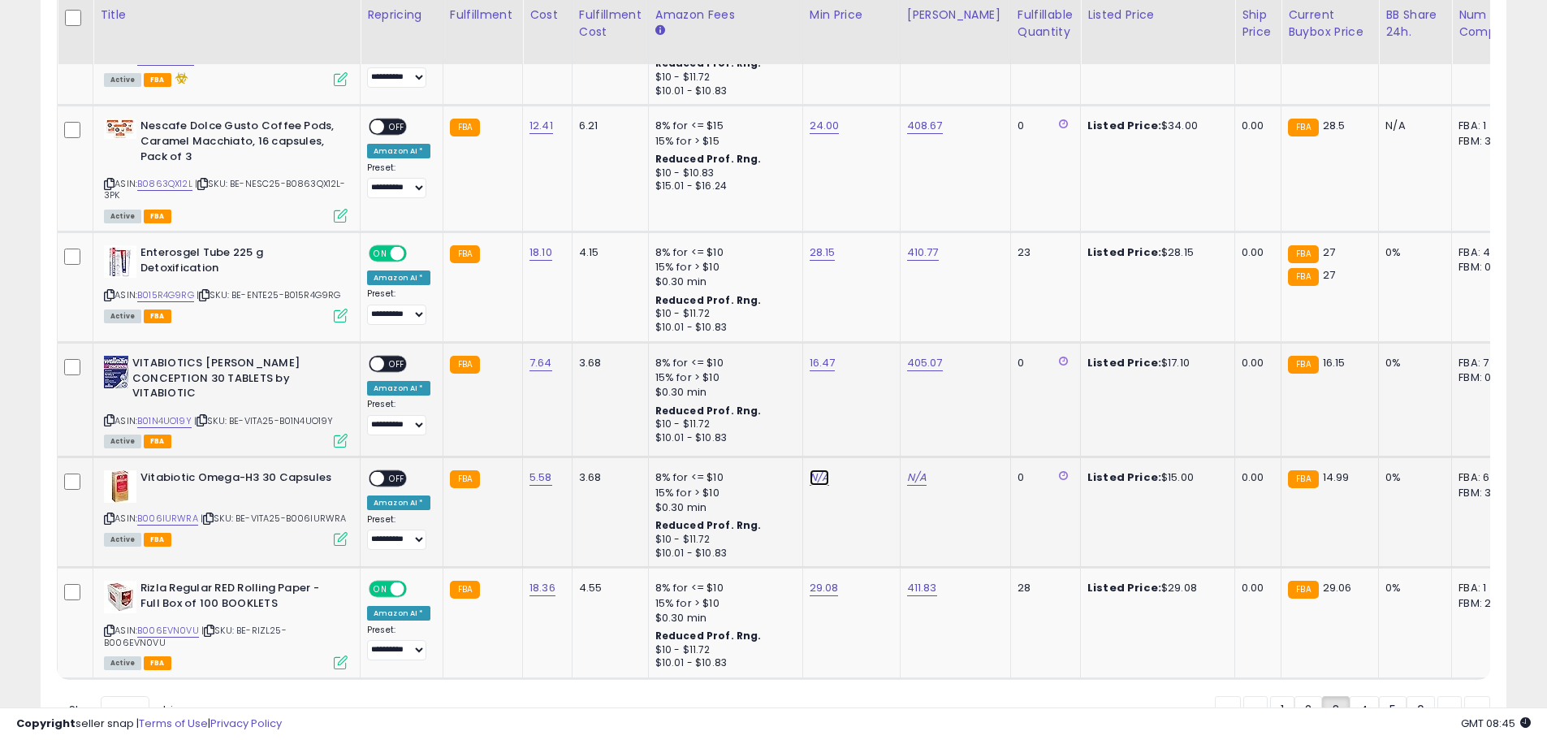
click at [812, 469] on link "N/A" at bounding box center [819, 477] width 19 height 16
type input "*****"
click button "submit" at bounding box center [859, 408] width 28 height 24
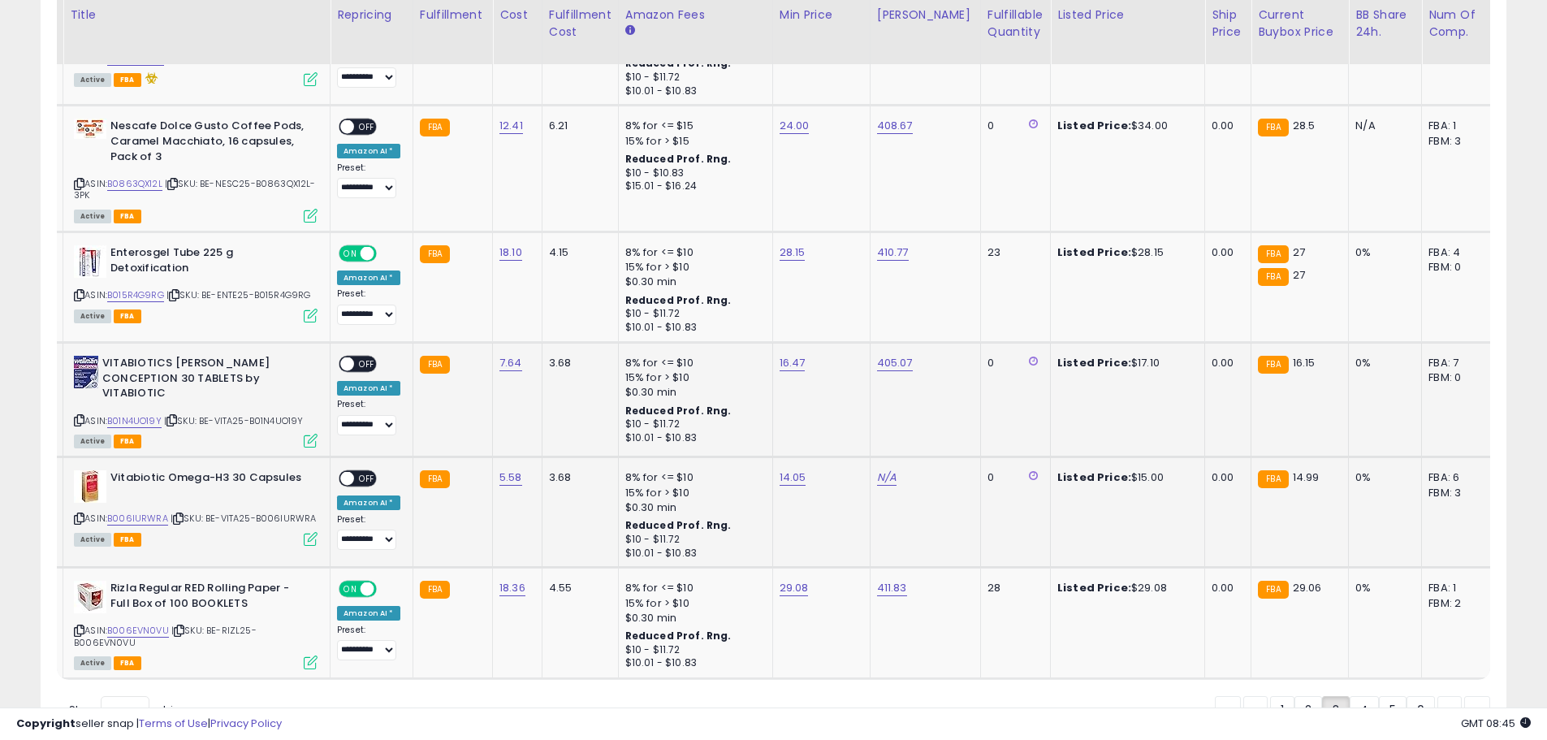
scroll to position [0, 32]
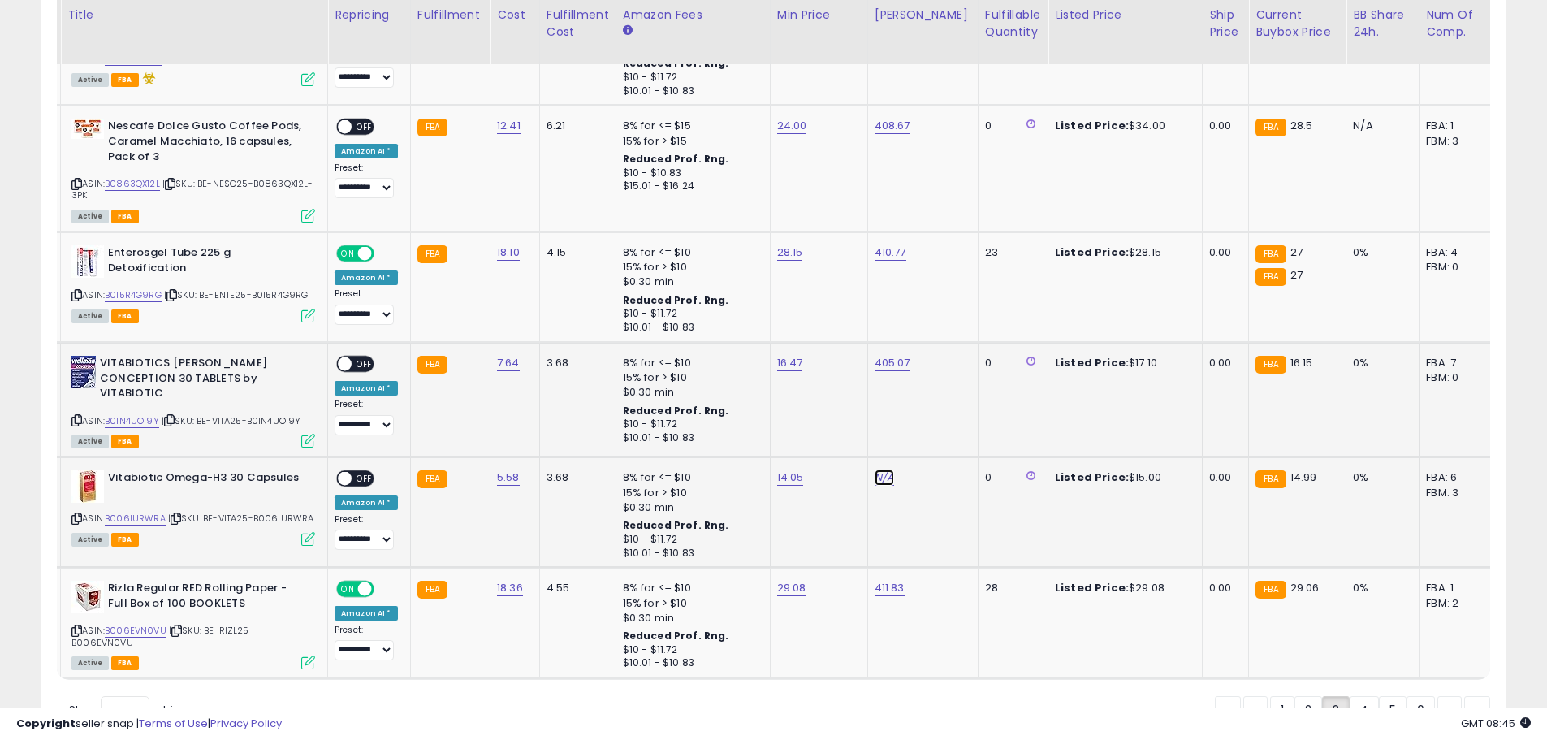
click at [885, 469] on link "N/A" at bounding box center [883, 477] width 19 height 16
type input "******"
click button "submit" at bounding box center [924, 408] width 28 height 24
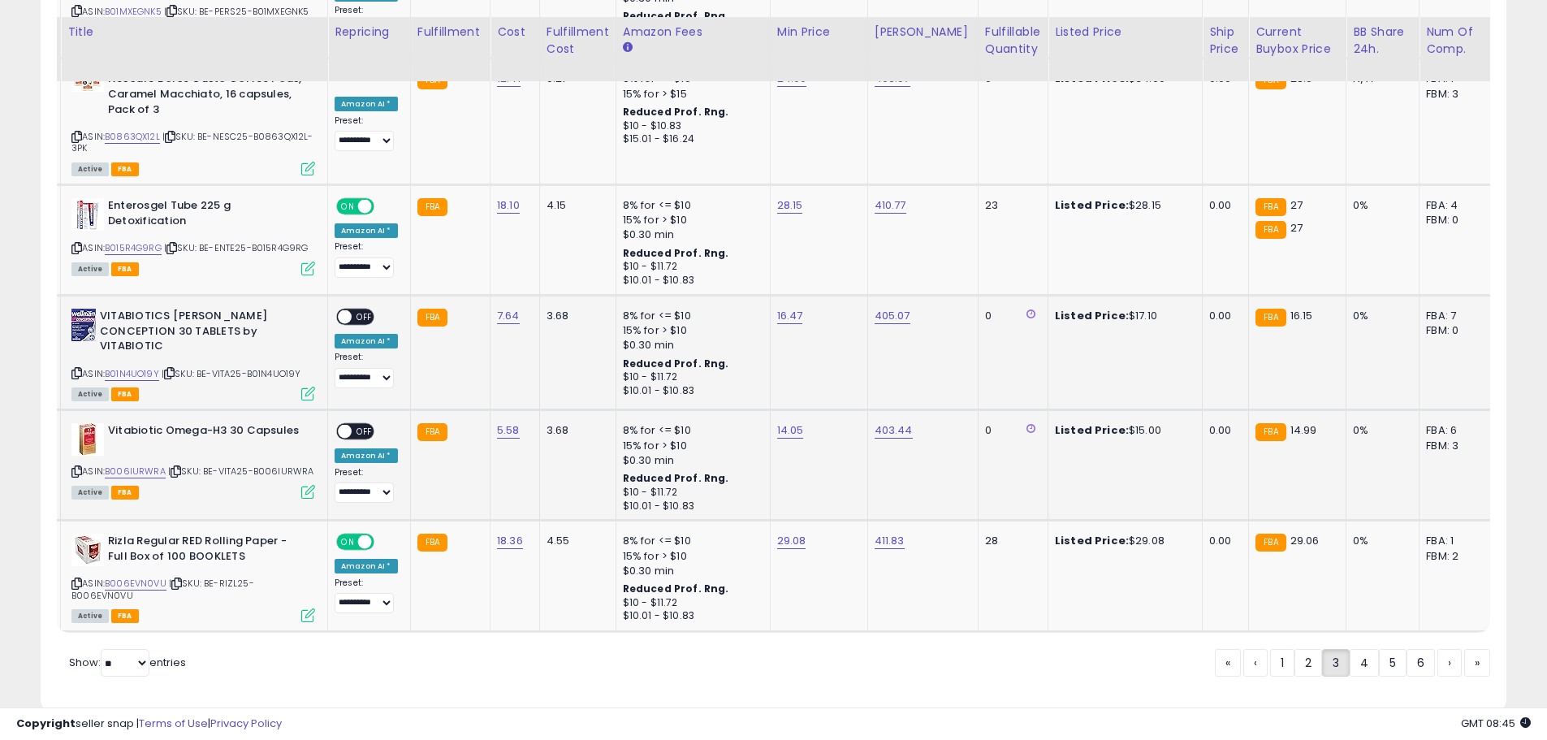
scroll to position [2663, 0]
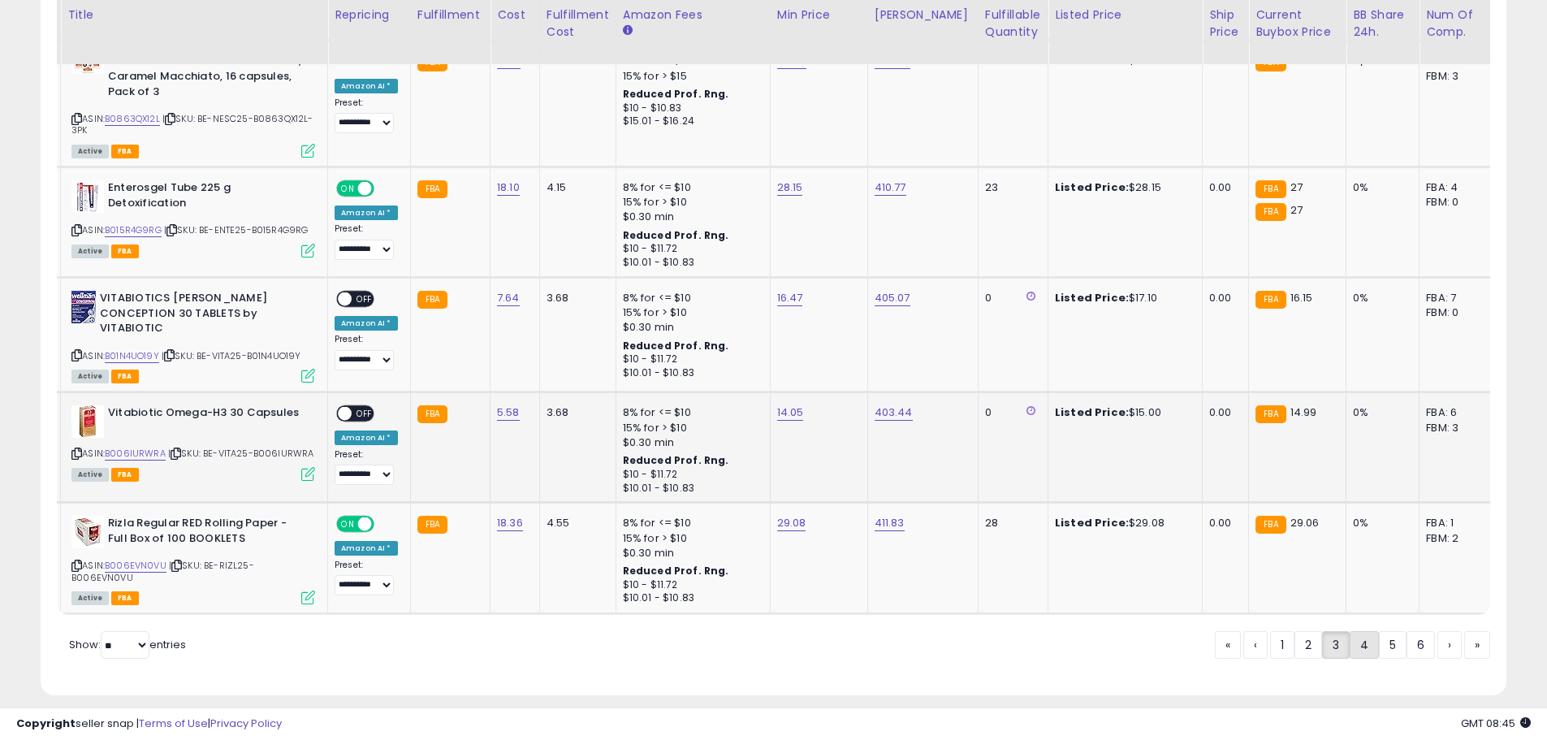
click at [1353, 632] on link "4" at bounding box center [1363, 645] width 29 height 28
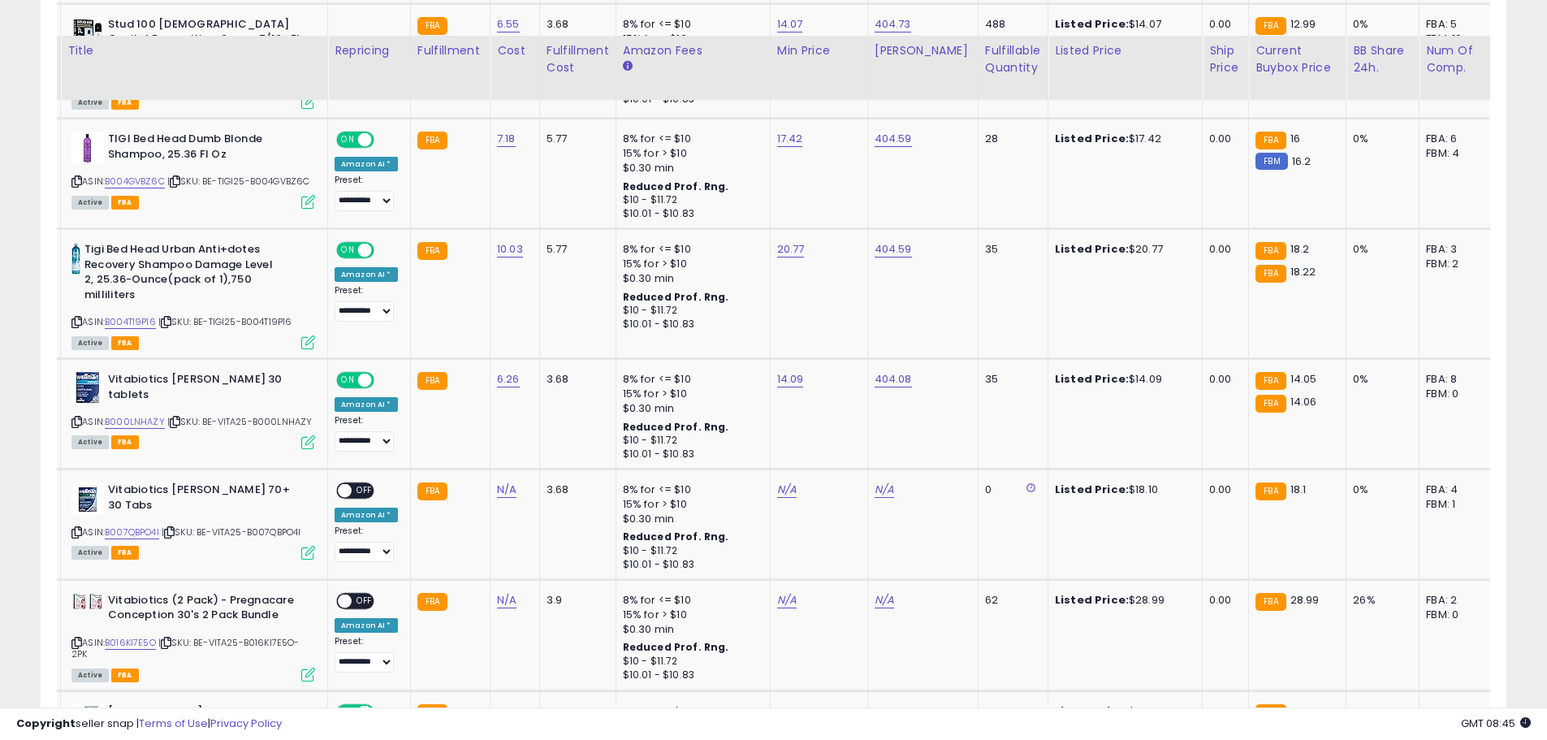
scroll to position [1299, 0]
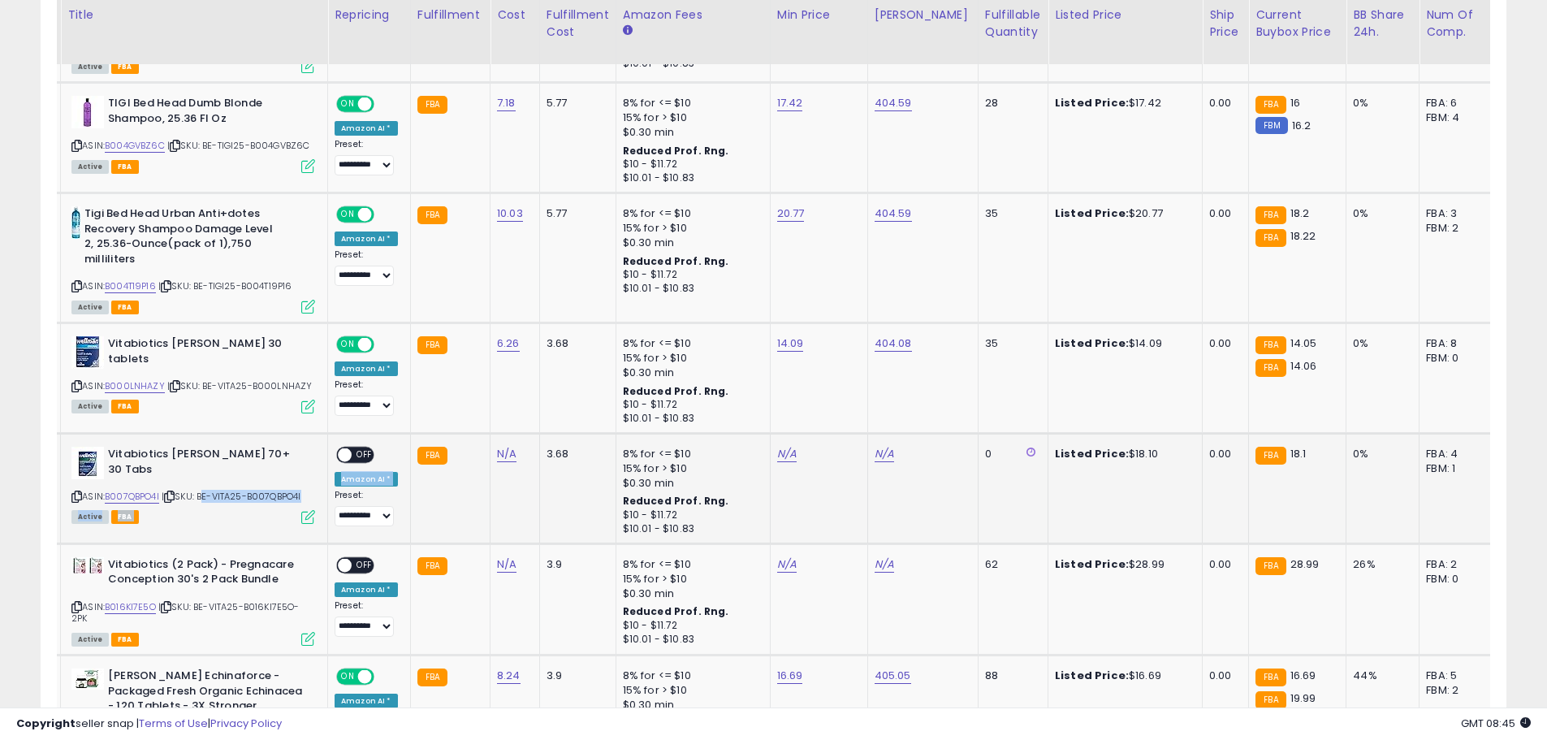
drag, startPoint x: 204, startPoint y: 468, endPoint x: 333, endPoint y: 467, distance: 129.1
click at [333, 467] on tr "**********" at bounding box center [1198, 488] width 2347 height 110
click at [256, 499] on td "Vitabiotics [PERSON_NAME] 70+ 30 Tabs ASIN: B007QBPO4I | SKU: BE-VITA25-B007QBP…" at bounding box center [194, 488] width 267 height 110
drag, startPoint x: 205, startPoint y: 467, endPoint x: 322, endPoint y: 466, distance: 116.1
click at [322, 466] on td "Vitabiotics [PERSON_NAME] 70+ 30 Tabs ASIN: B007QBPO4I | SKU: BE-VITA25-B007QBP…" at bounding box center [194, 488] width 267 height 110
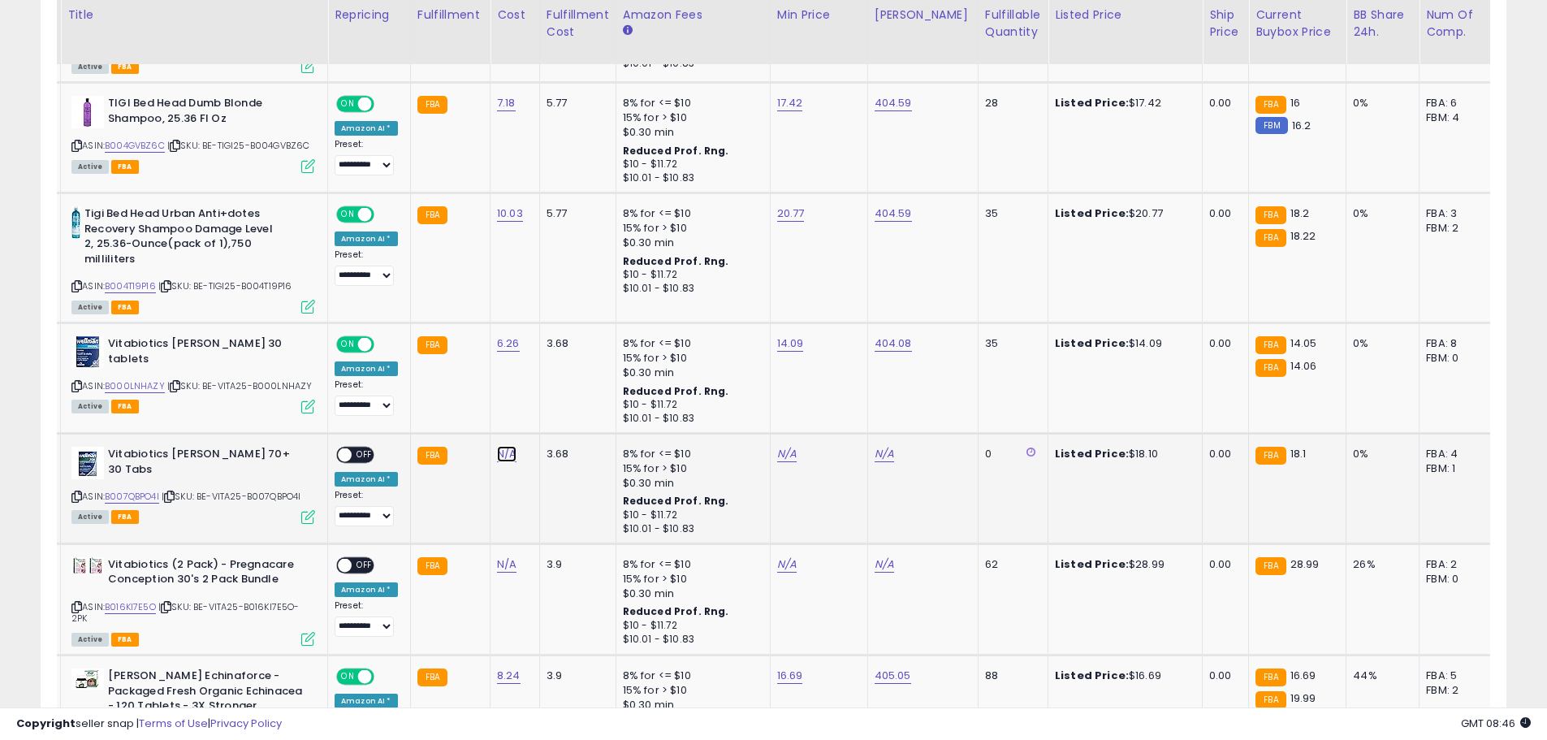
click at [508, 446] on link "N/A" at bounding box center [506, 454] width 19 height 16
type input "****"
click button "submit" at bounding box center [548, 386] width 28 height 24
drag, startPoint x: 205, startPoint y: 465, endPoint x: 326, endPoint y: 465, distance: 121.0
click at [326, 465] on td "Vitabiotics [PERSON_NAME] 70+ 30 Tabs ASIN: B007QBPO4I | SKU: BE-VITA25-B007QBP…" at bounding box center [194, 488] width 267 height 110
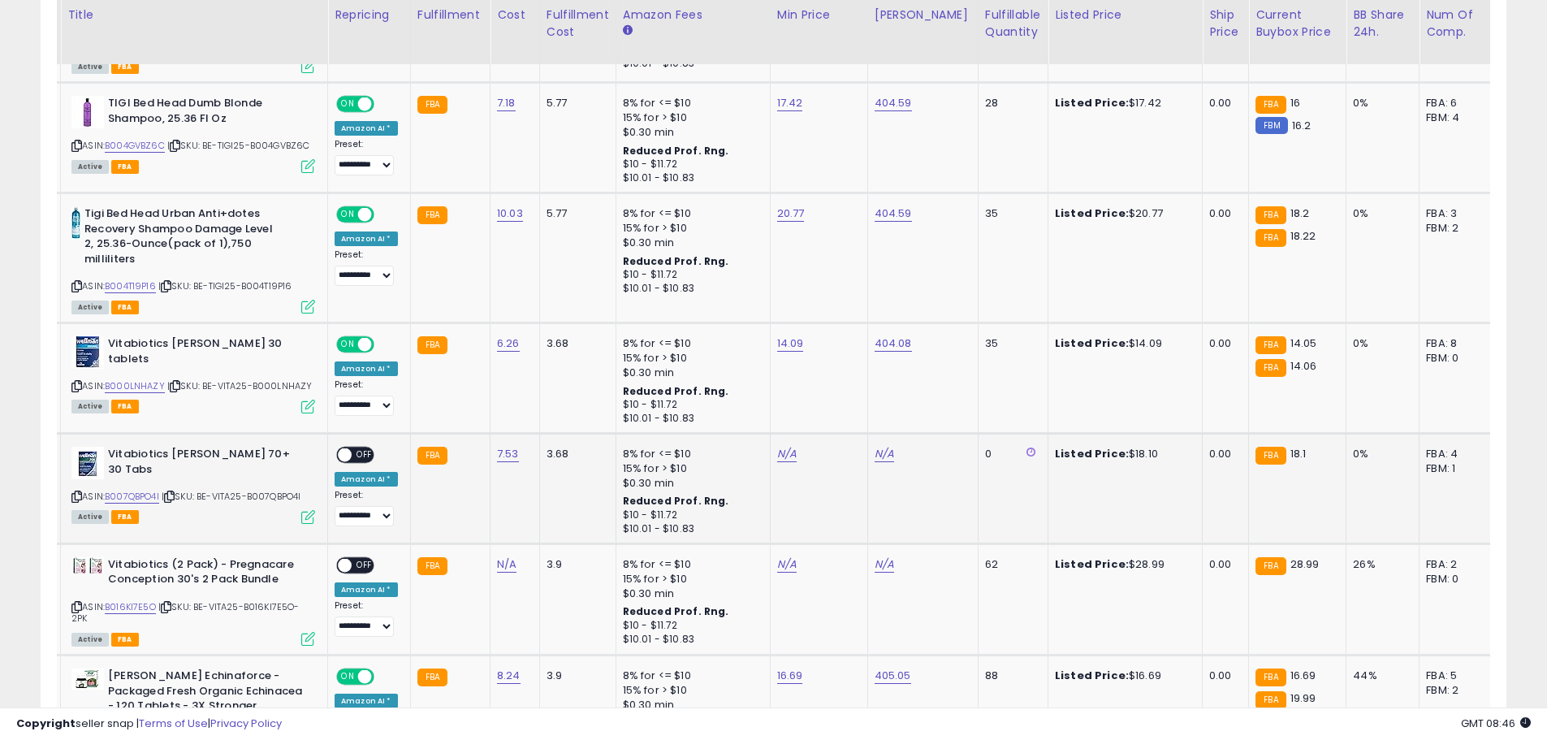
click at [788, 437] on td "N/A" at bounding box center [818, 488] width 97 height 110
click at [779, 446] on link "N/A" at bounding box center [786, 454] width 19 height 16
type input "*****"
click at [882, 446] on link "N/A" at bounding box center [883, 454] width 19 height 16
type input "******"
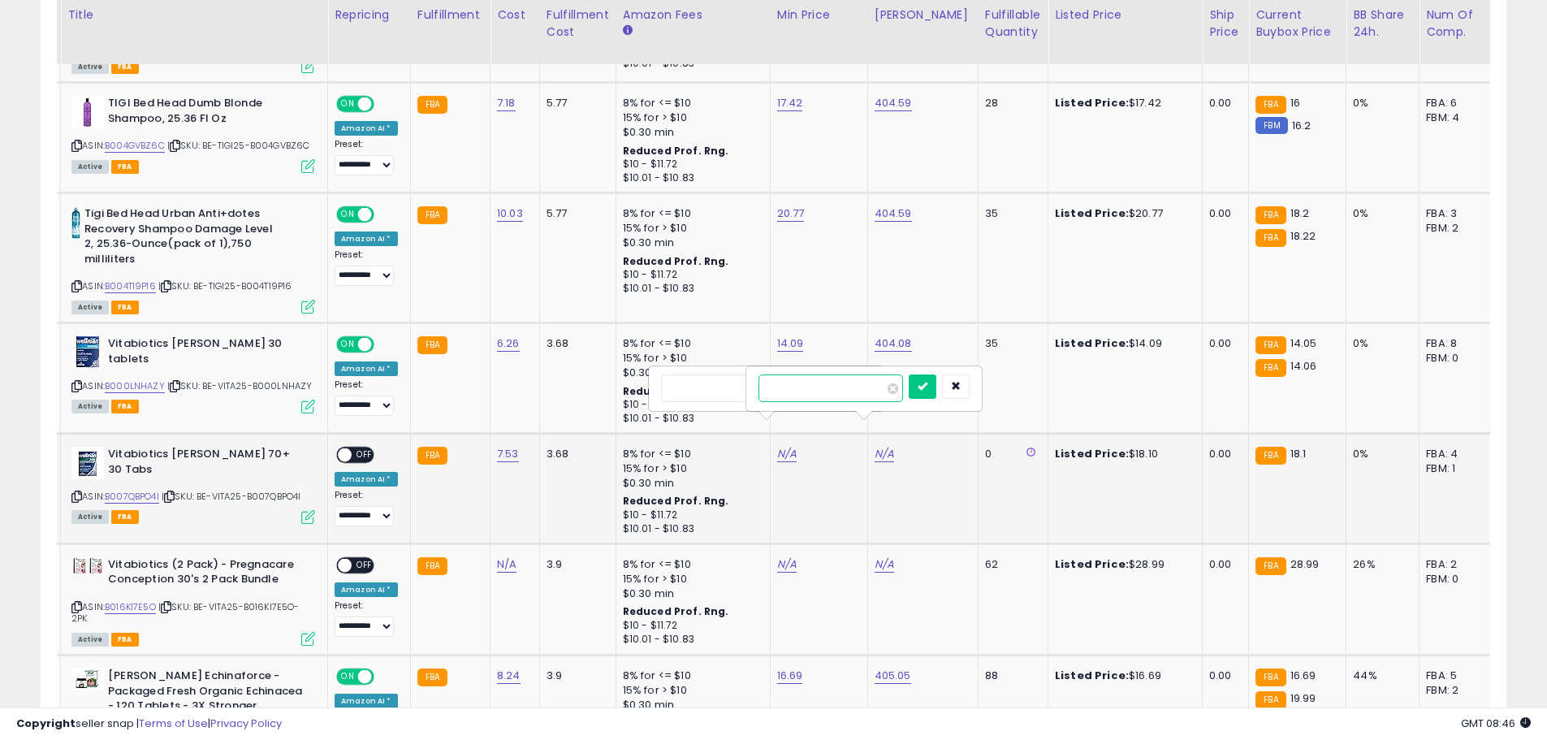
click button "submit" at bounding box center [923, 386] width 28 height 24
click at [781, 446] on link "N/A" at bounding box center [786, 454] width 19 height 16
type input "*****"
click button "submit" at bounding box center [825, 386] width 28 height 24
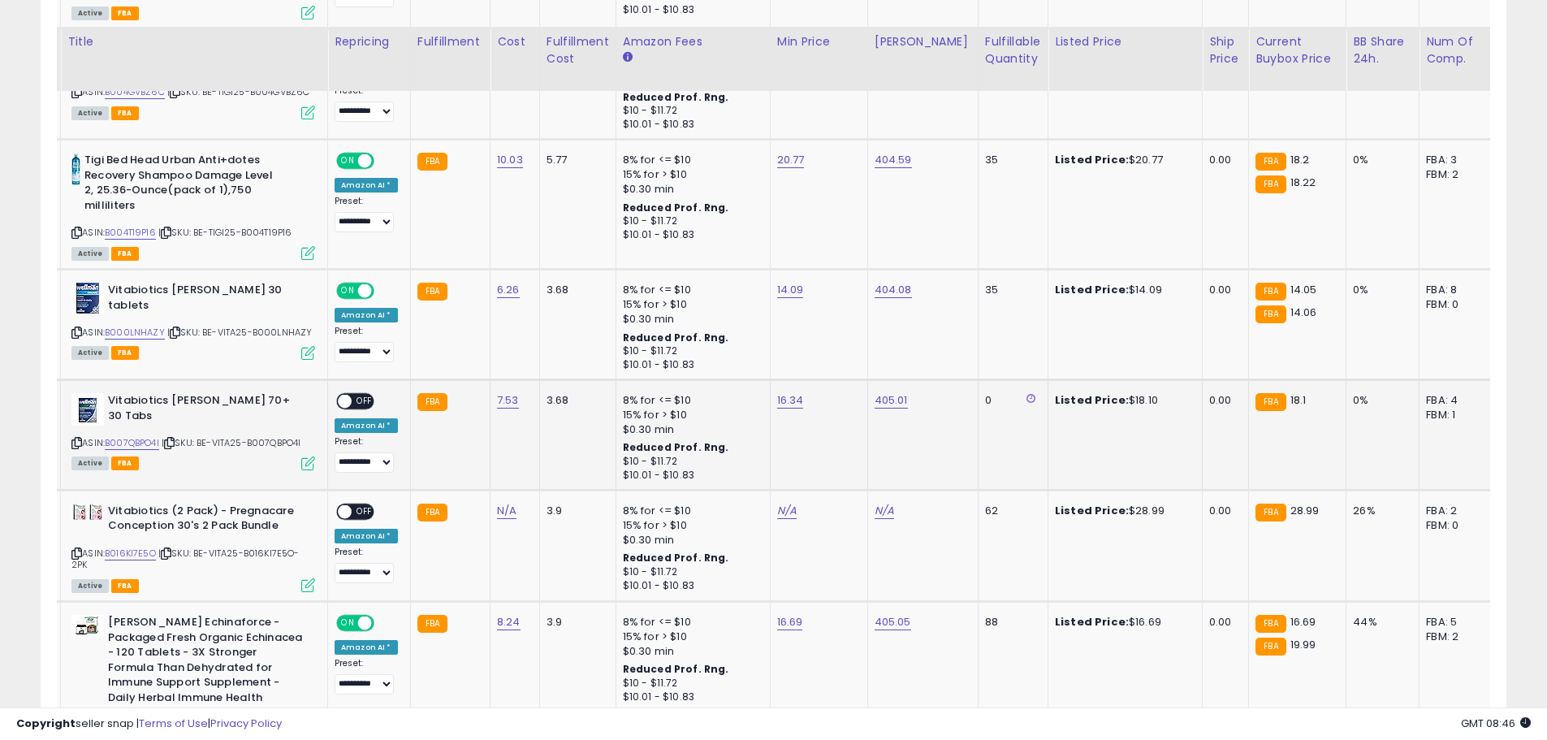
scroll to position [1380, 0]
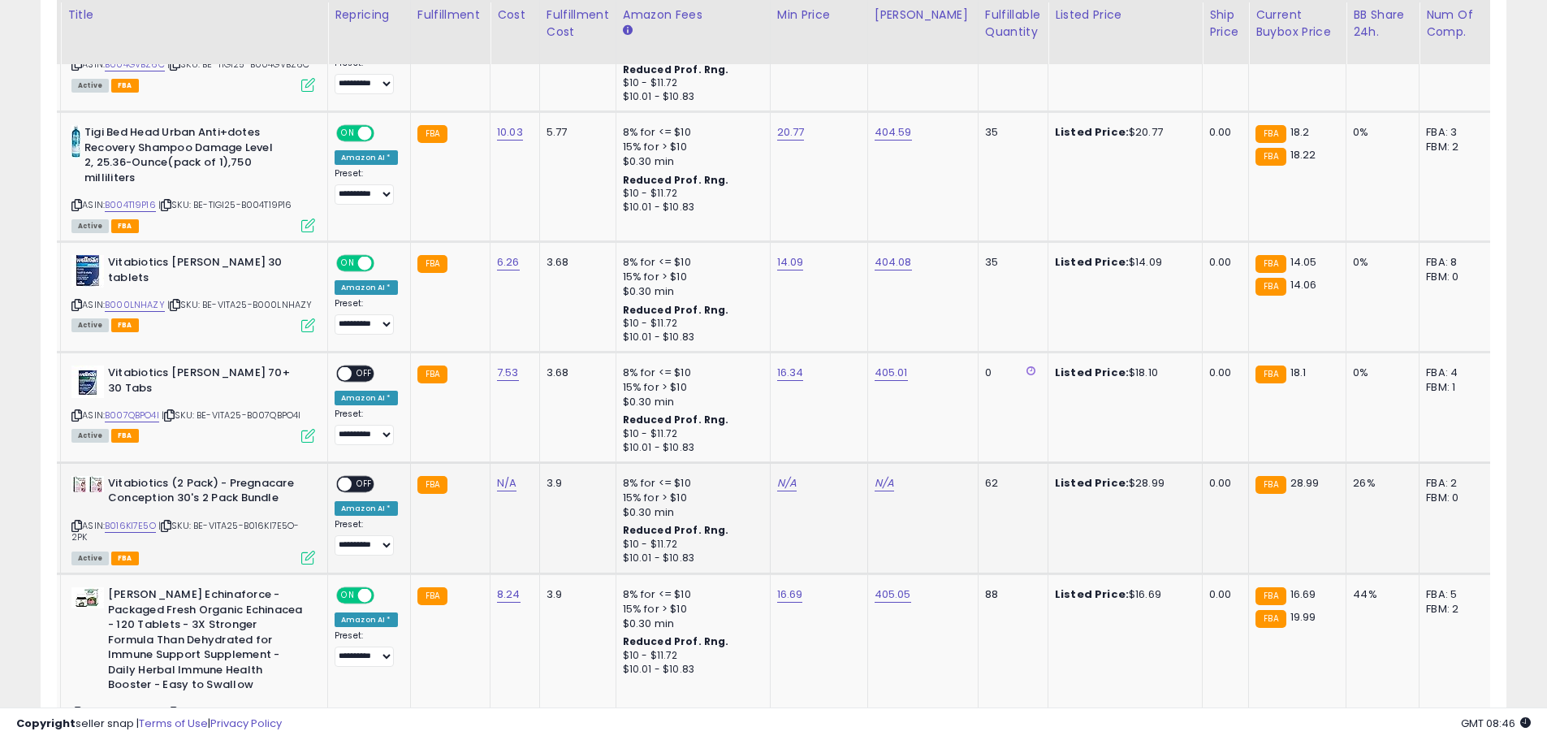
drag, startPoint x: 200, startPoint y: 499, endPoint x: 309, endPoint y: 510, distance: 110.2
click at [309, 510] on div "ASIN: B016KI7E5O | SKU: BE-VITA25-B016KI7E5O-2PK Active FBA" at bounding box center [193, 519] width 244 height 87
click at [506, 475] on link "N/A" at bounding box center [506, 483] width 19 height 16
type input "*****"
click at [553, 417] on icon "submit" at bounding box center [548, 415] width 10 height 10
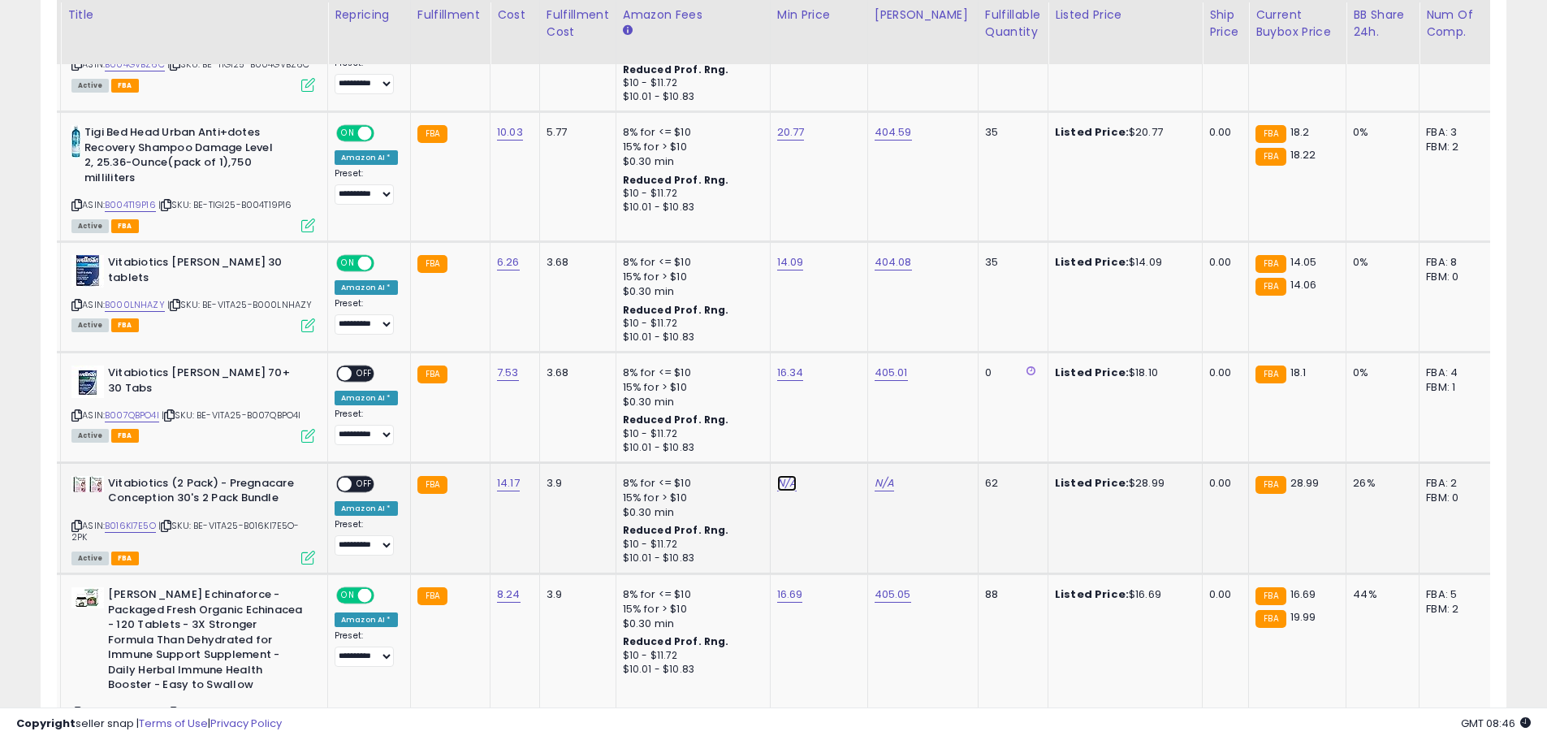
click at [777, 475] on link "N/A" at bounding box center [786, 483] width 19 height 16
type input "*****"
click button "submit" at bounding box center [825, 416] width 28 height 24
click at [875, 475] on link "N/A" at bounding box center [883, 483] width 19 height 16
type input "******"
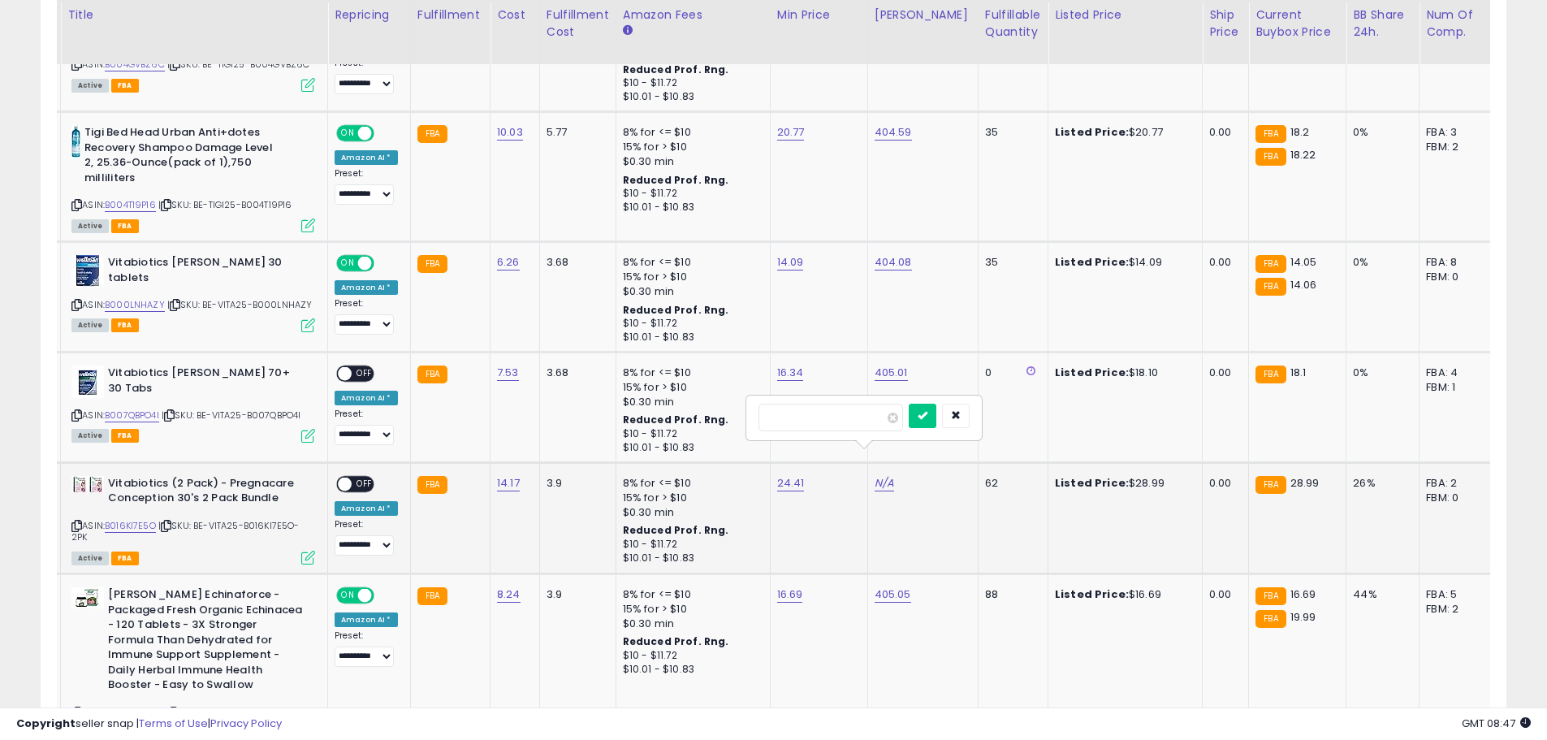
click button "submit" at bounding box center [923, 416] width 28 height 24
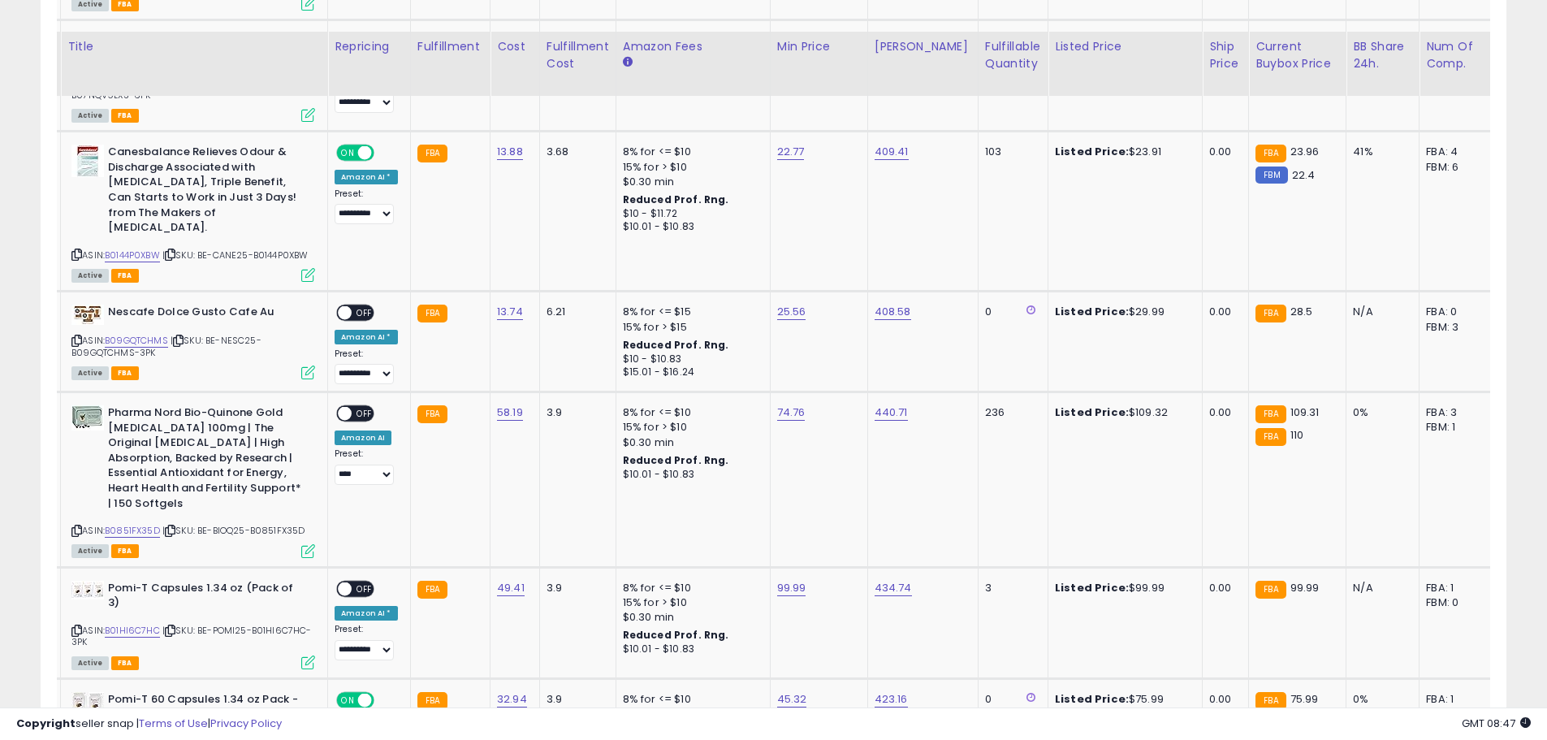
scroll to position [2815, 0]
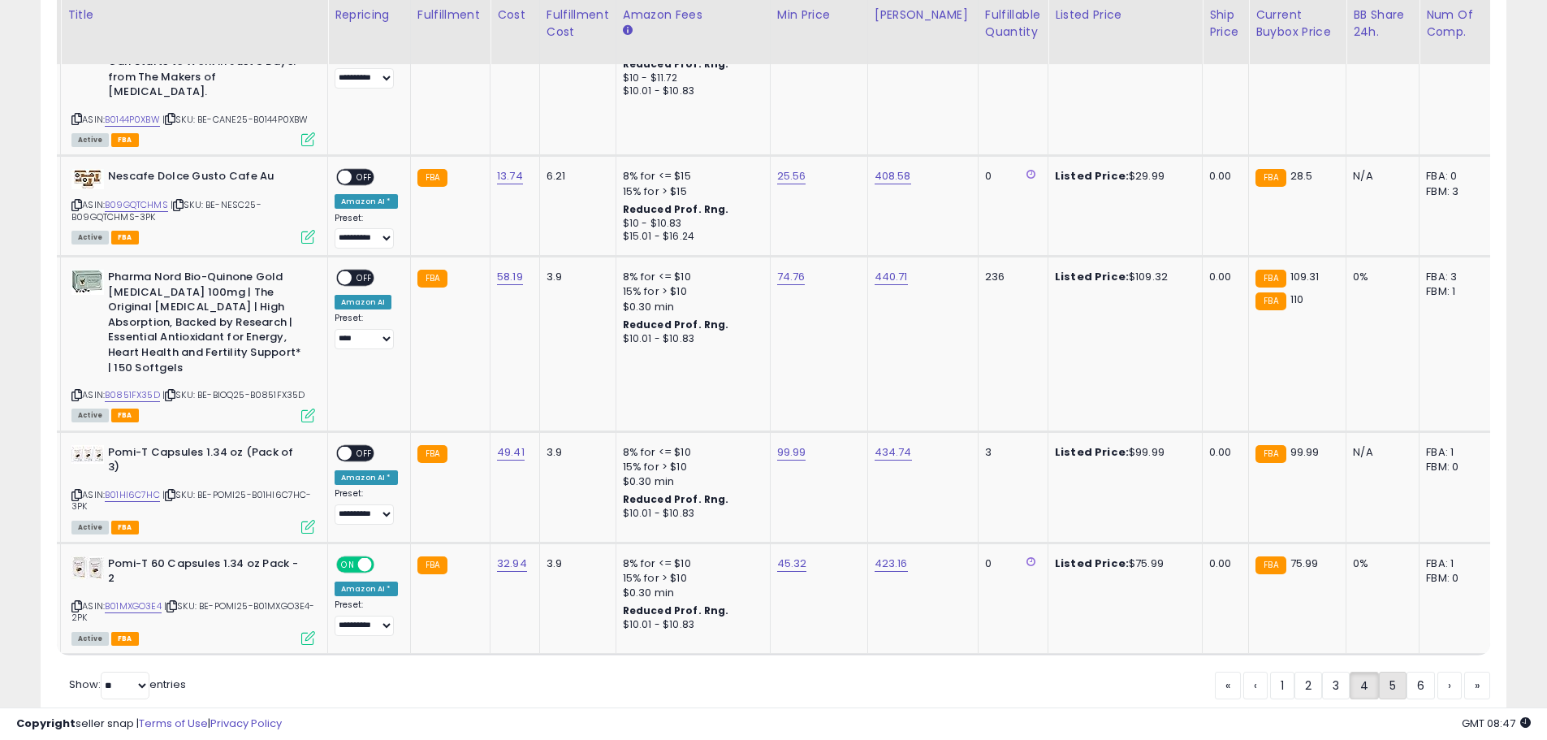
click at [1388, 671] on link "5" at bounding box center [1393, 685] width 28 height 28
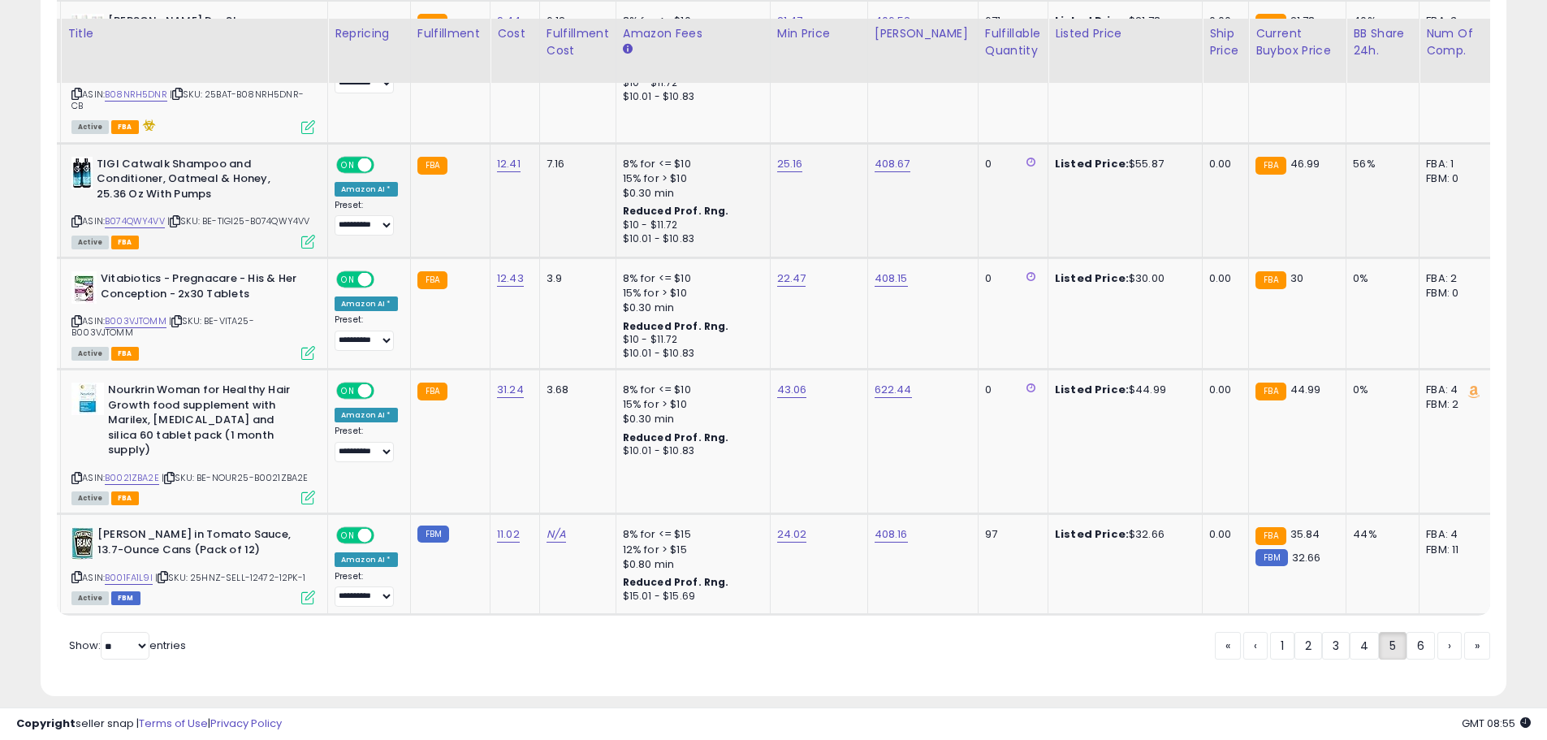
scroll to position [2748, 0]
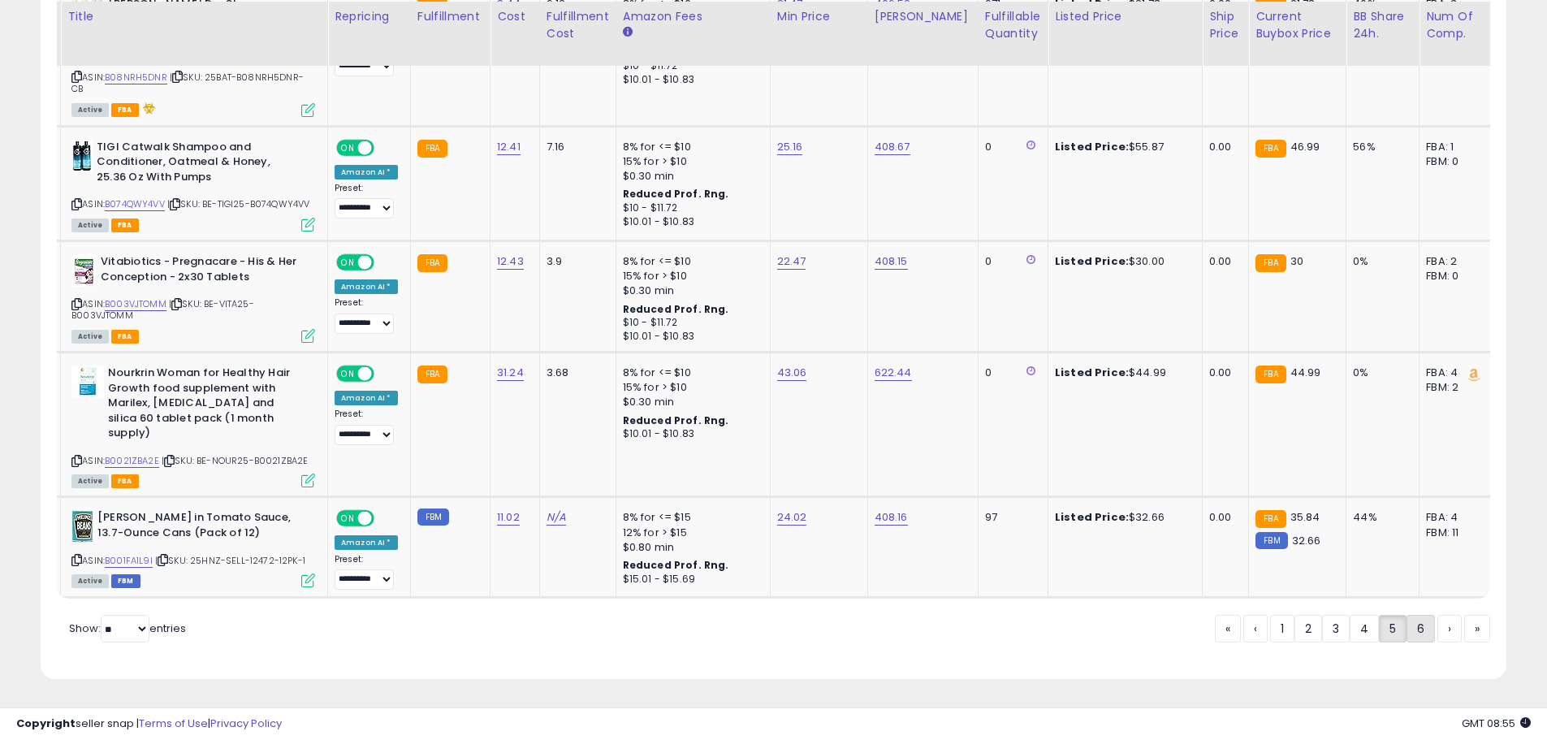
click at [1410, 628] on link "6" at bounding box center [1420, 629] width 28 height 28
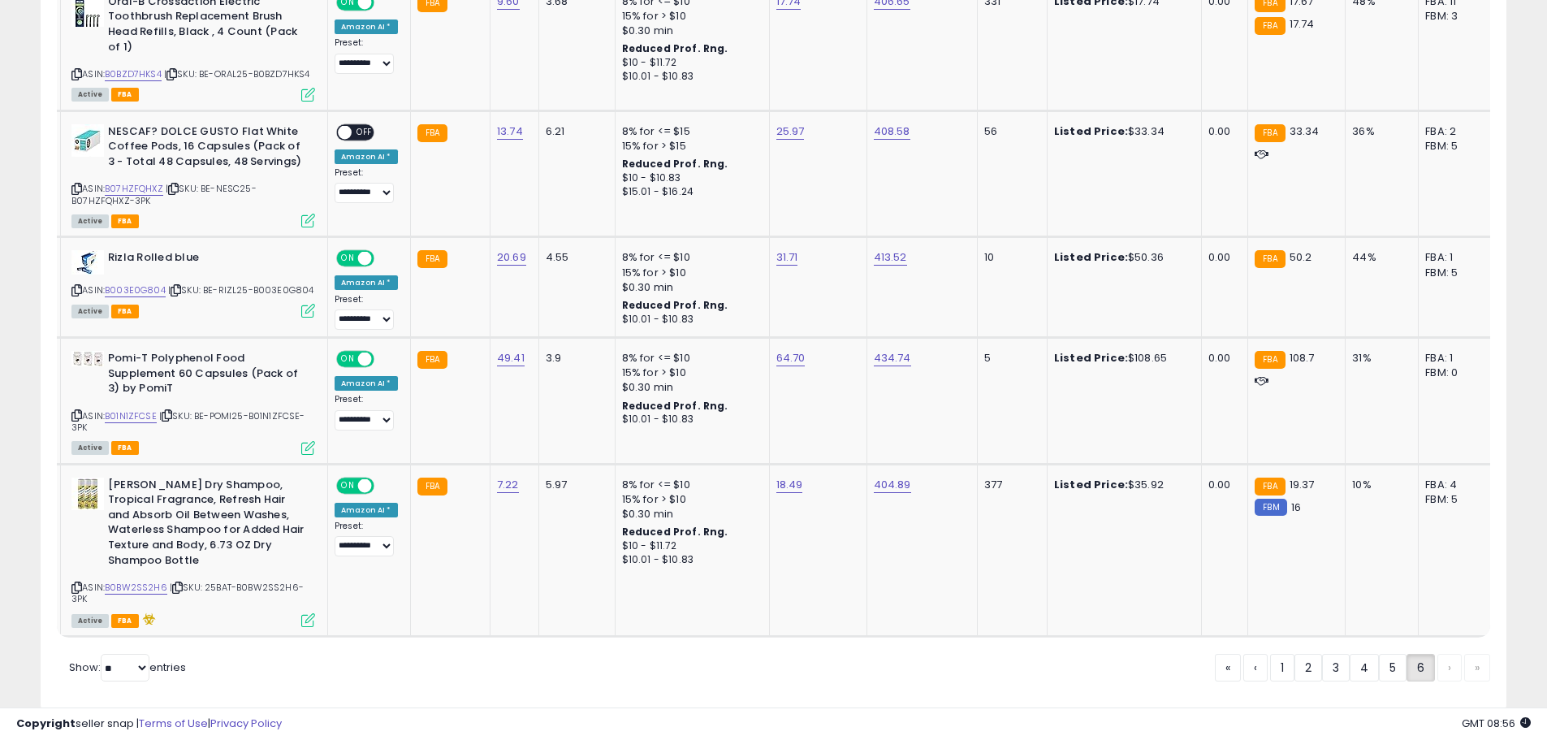
scroll to position [1211, 0]
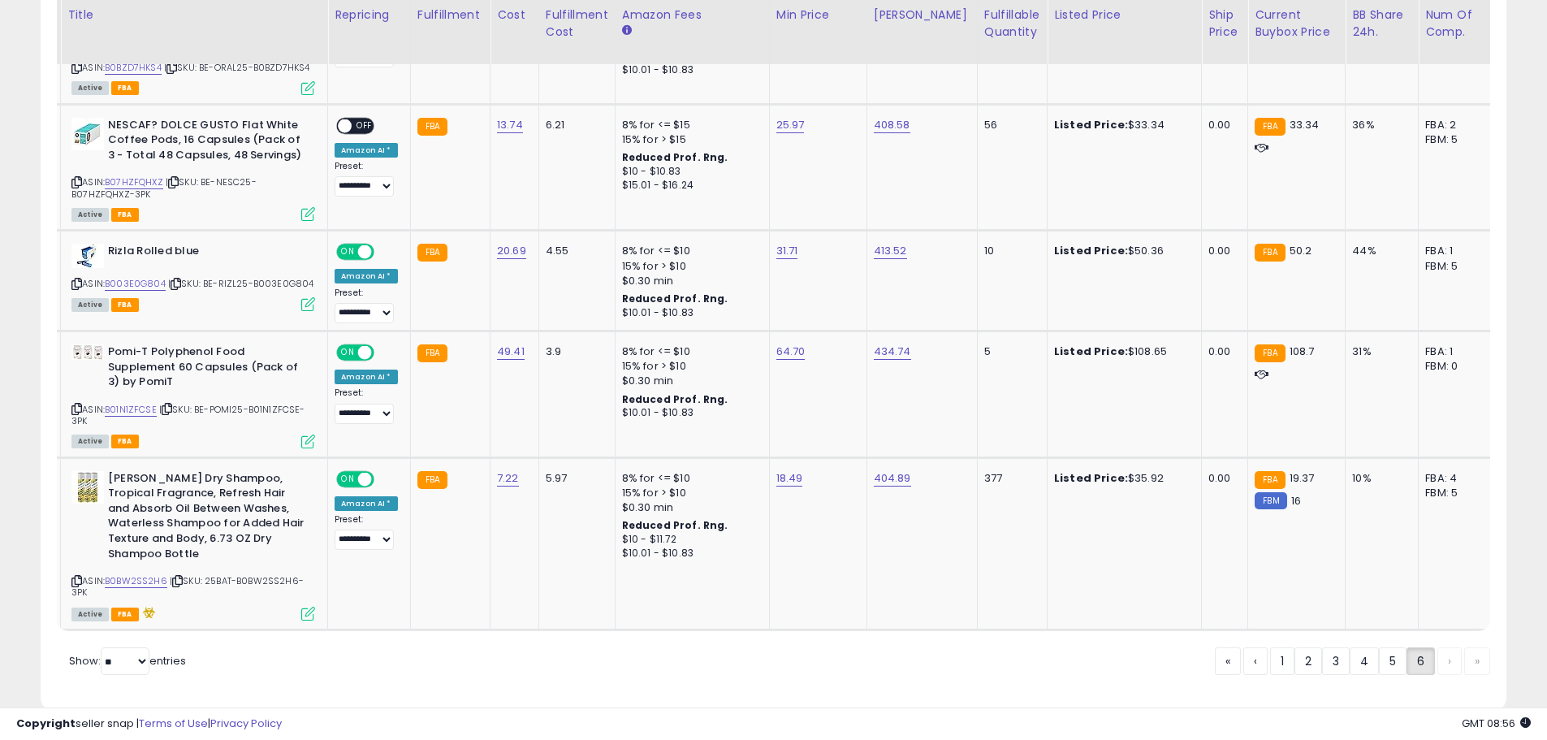
click at [1442, 647] on div "« ‹ 1 2 3 4 5 6 › »" at bounding box center [1352, 663] width 275 height 32
click at [1448, 647] on div "« ‹ 1 2 3 4 5 6 › »" at bounding box center [1352, 663] width 275 height 32
click at [1477, 647] on div "« ‹ 1 2 3 4 5 6 › »" at bounding box center [1352, 663] width 275 height 32
click at [1475, 647] on div "« ‹ 1 2 3 4 5 6 › »" at bounding box center [1352, 663] width 275 height 32
click at [1440, 647] on div "« ‹ 1 2 3 4 5 6 › »" at bounding box center [1352, 663] width 275 height 32
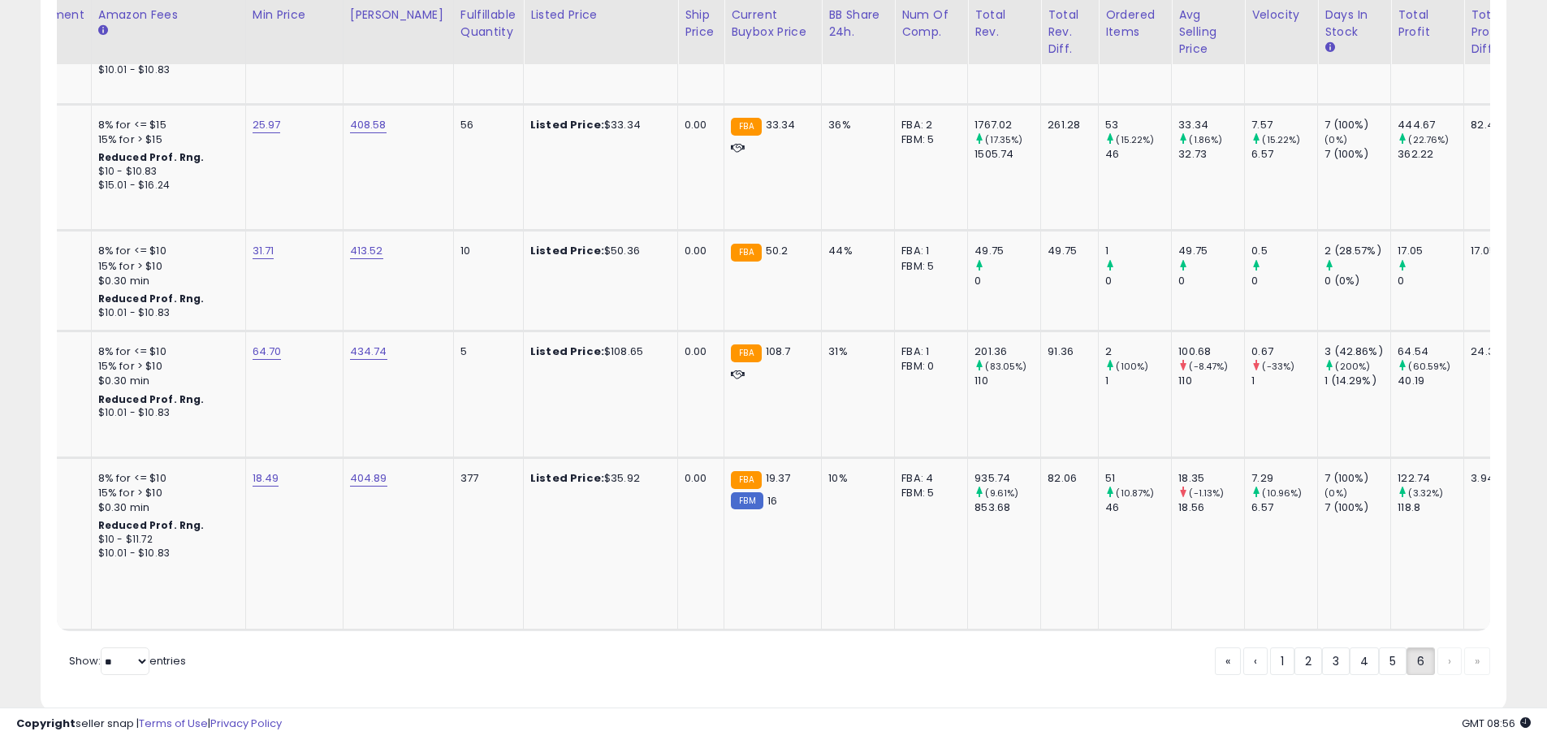
scroll to position [0, 0]
